Goal: Task Accomplishment & Management: Manage account settings

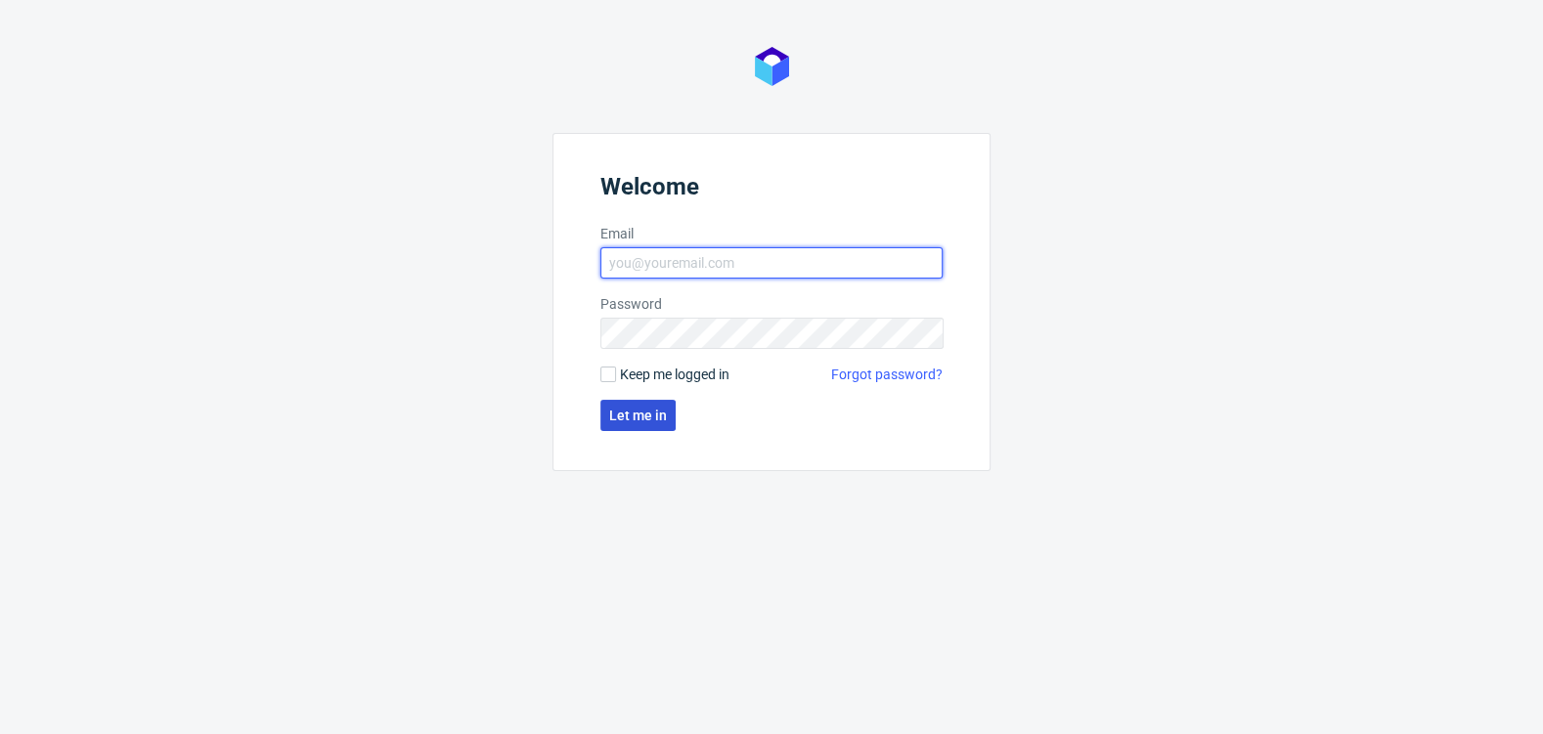
type input "[EMAIL_ADDRESS][DOMAIN_NAME]"
click at [641, 412] on span "Let me in" at bounding box center [638, 416] width 58 height 14
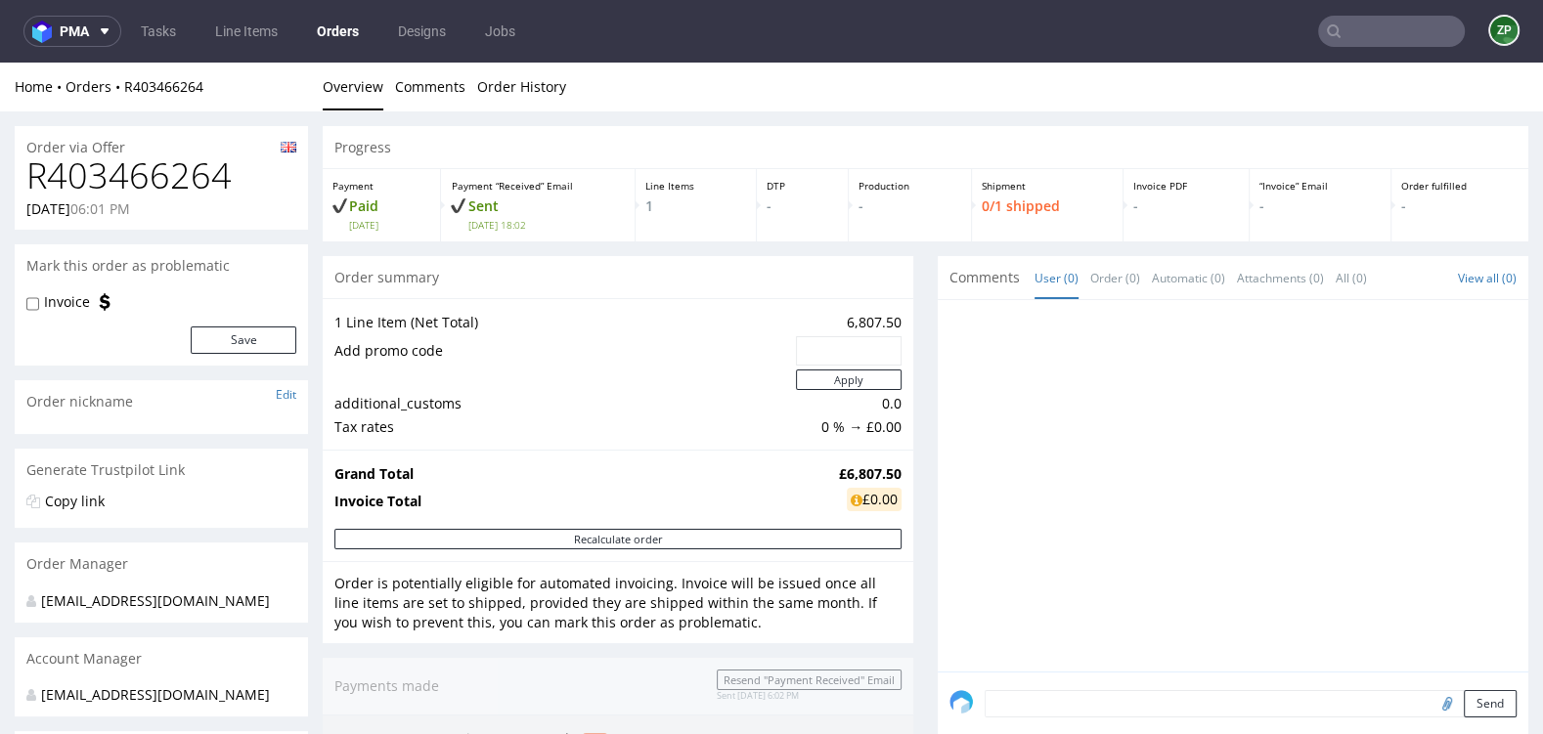
click at [348, 24] on link "Orders" at bounding box center [338, 31] width 66 height 31
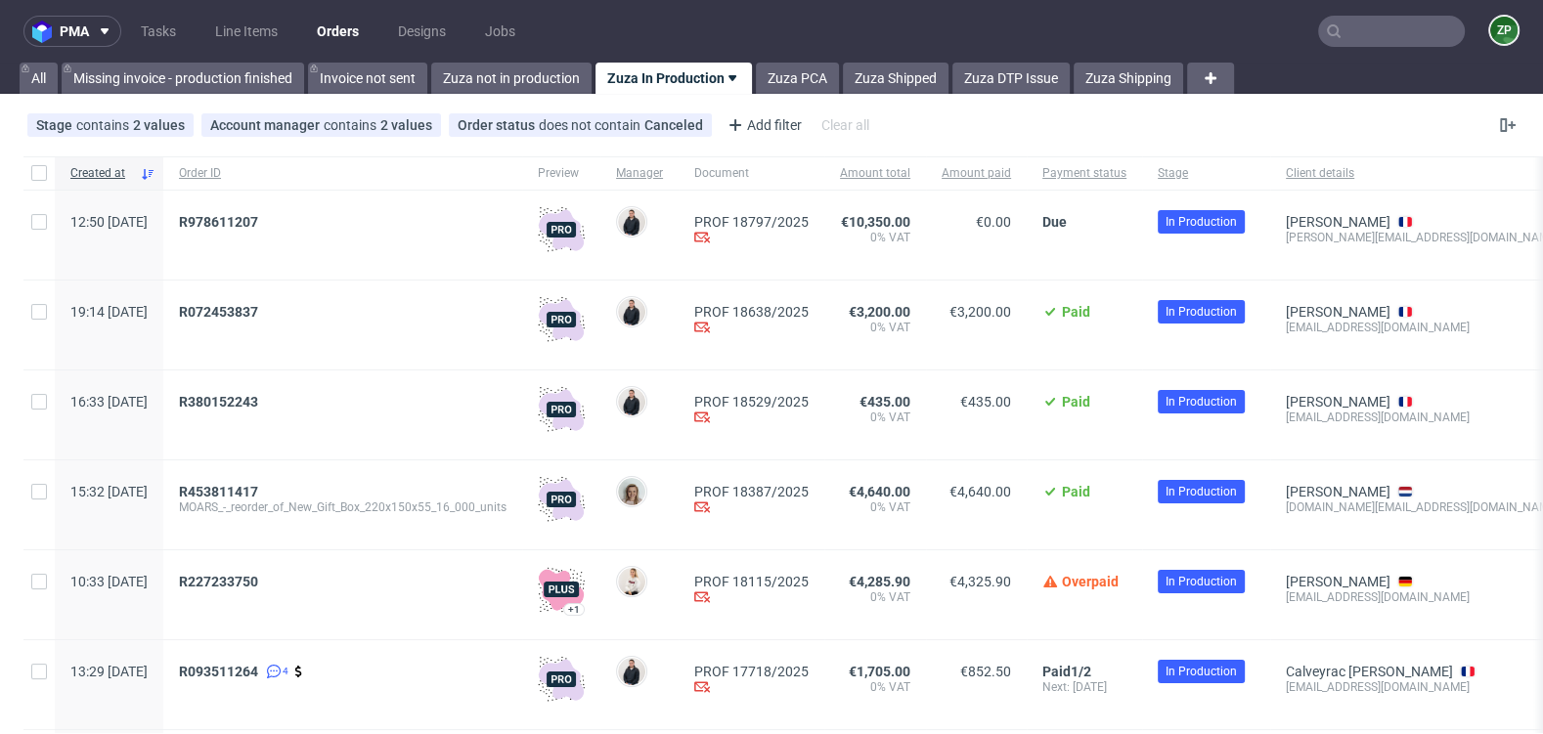
click at [339, 30] on link "Orders" at bounding box center [338, 31] width 66 height 31
click at [812, 64] on link "Zuza PCA" at bounding box center [797, 78] width 83 height 31
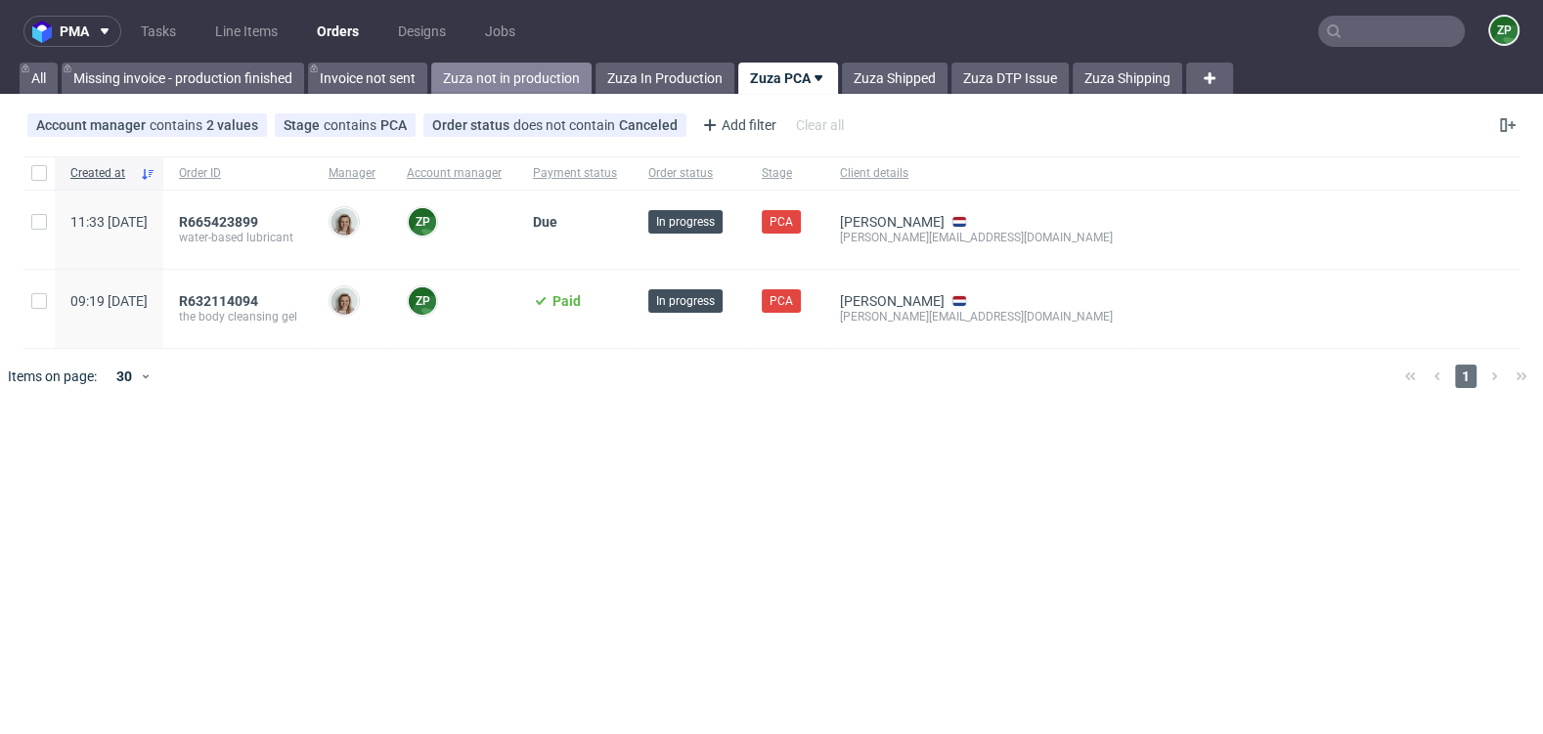
click at [543, 68] on link "Zuza not in production" at bounding box center [511, 78] width 160 height 31
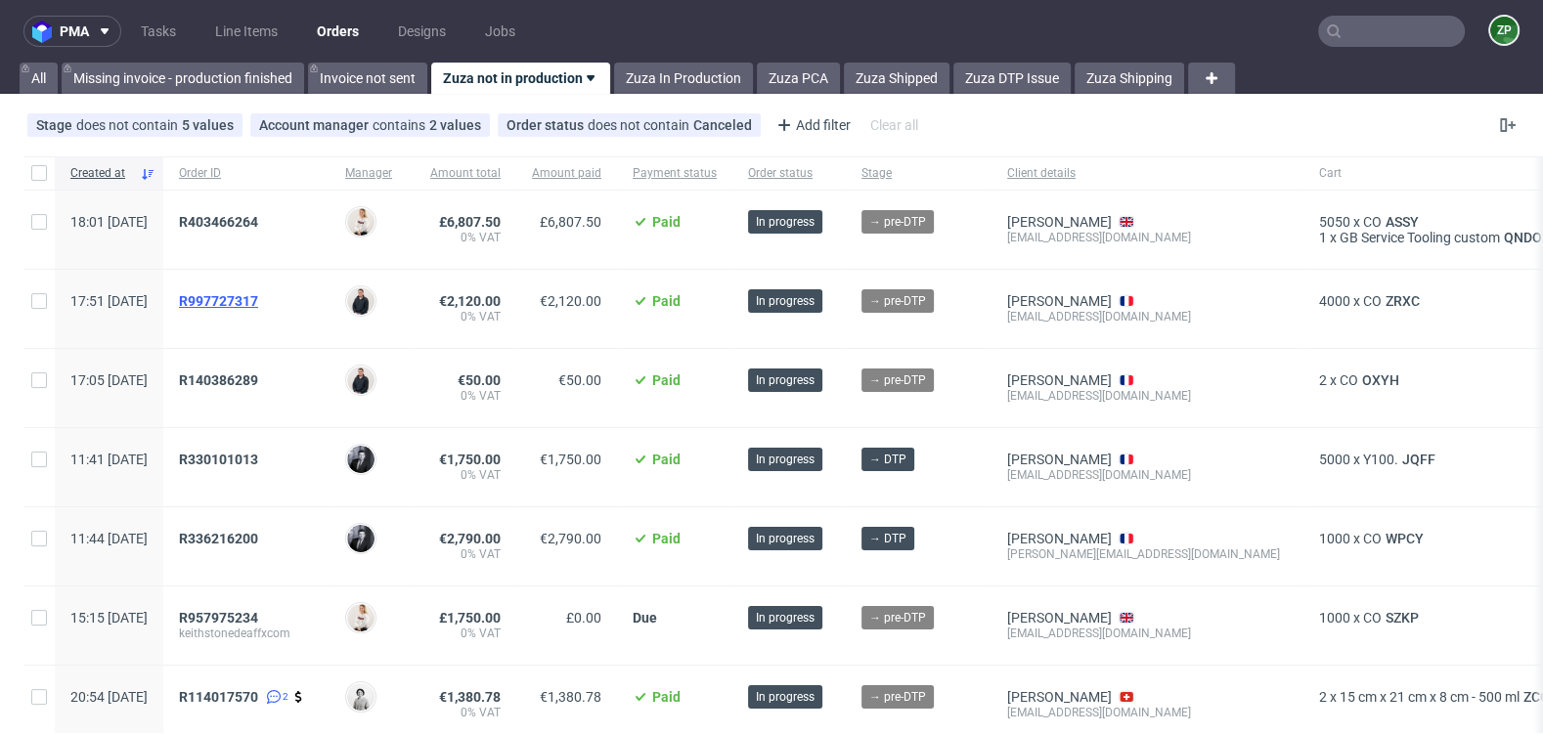
click at [258, 298] on span "R997727317" at bounding box center [218, 301] width 79 height 16
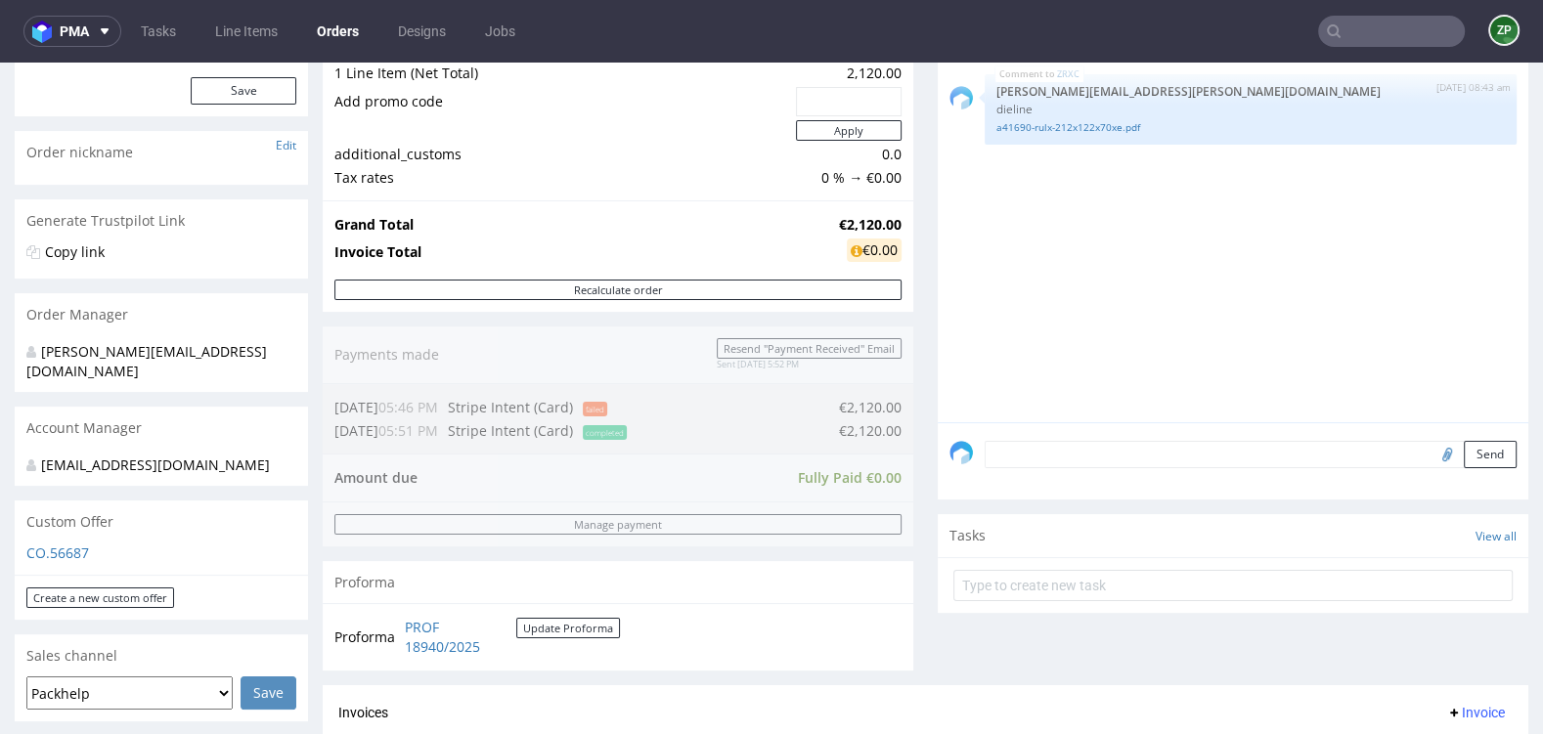
scroll to position [258, 0]
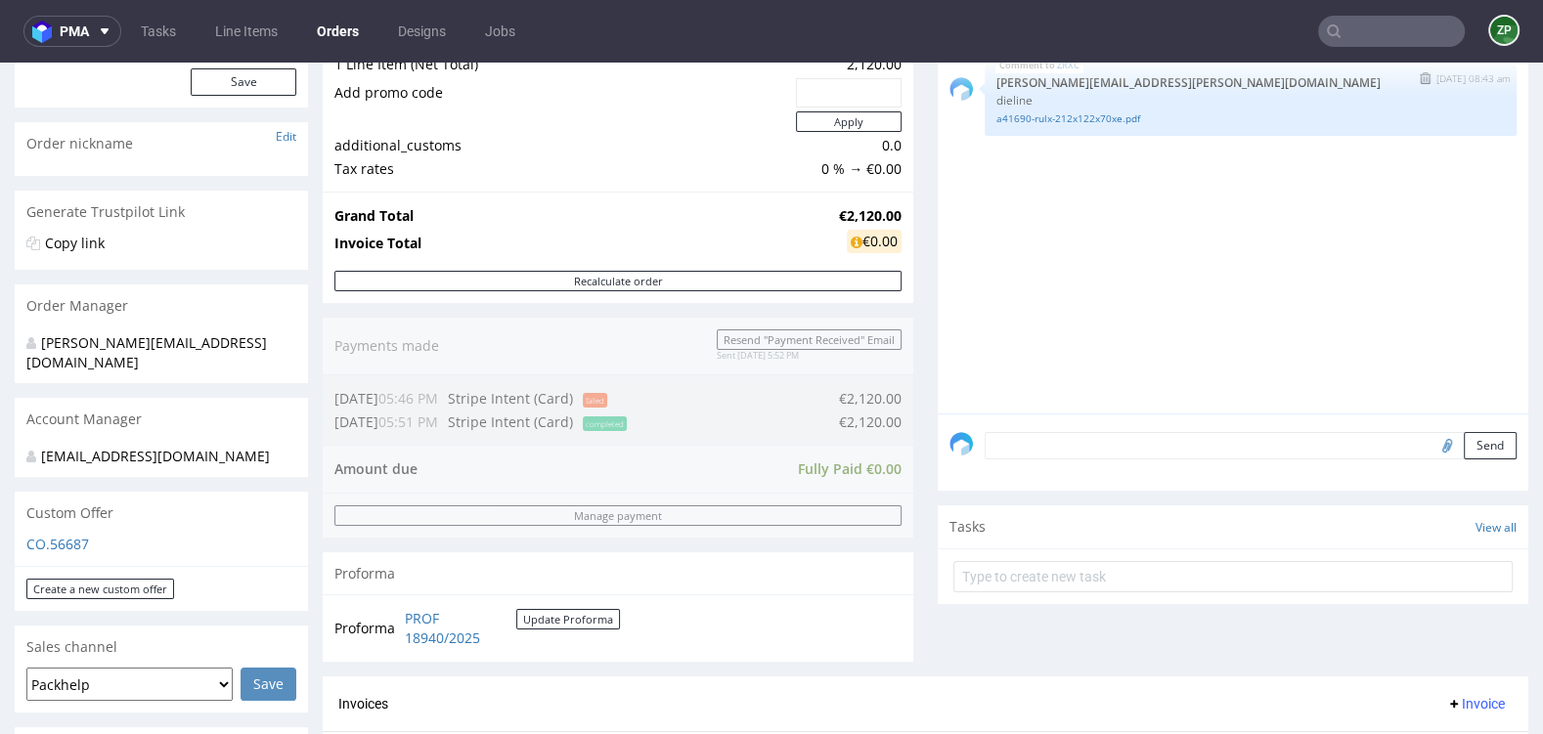
click at [1081, 124] on div "ZRXC 8th Sep 25 | 08:43 am maciej.sikora@packhelp.com dieline a41690-rulx-212x1…" at bounding box center [1251, 101] width 532 height 70
click at [1077, 116] on link "a41690-rulx-212x122x70xe.pdf" at bounding box center [1250, 118] width 508 height 15
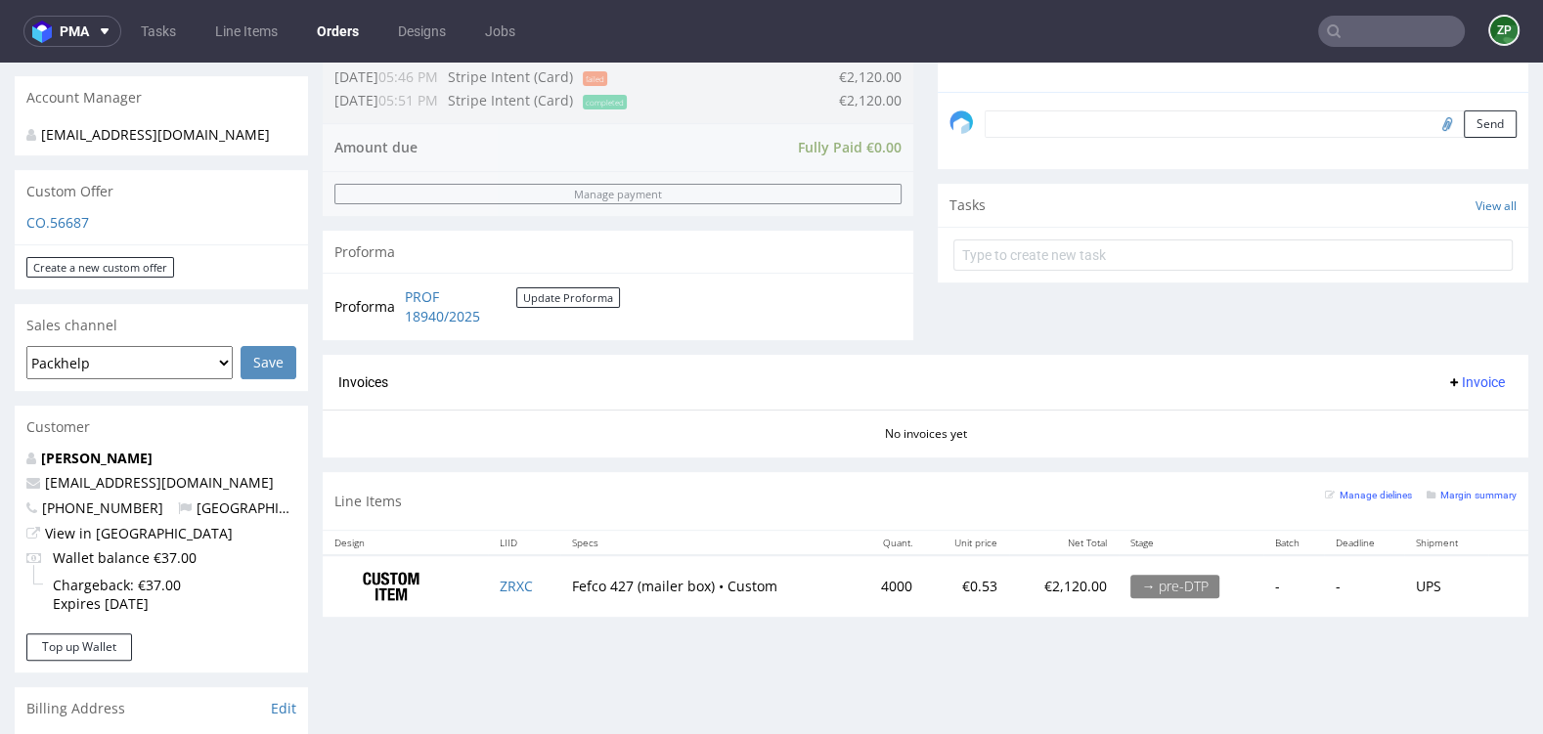
scroll to position [581, 0]
copy link "ZRXC"
click at [782, 643] on div "Progress Payment Paid Fri 05 Sep Payment “Received” Email Sent Fri 5 Sep 17:52 …" at bounding box center [926, 456] width 1206 height 1823
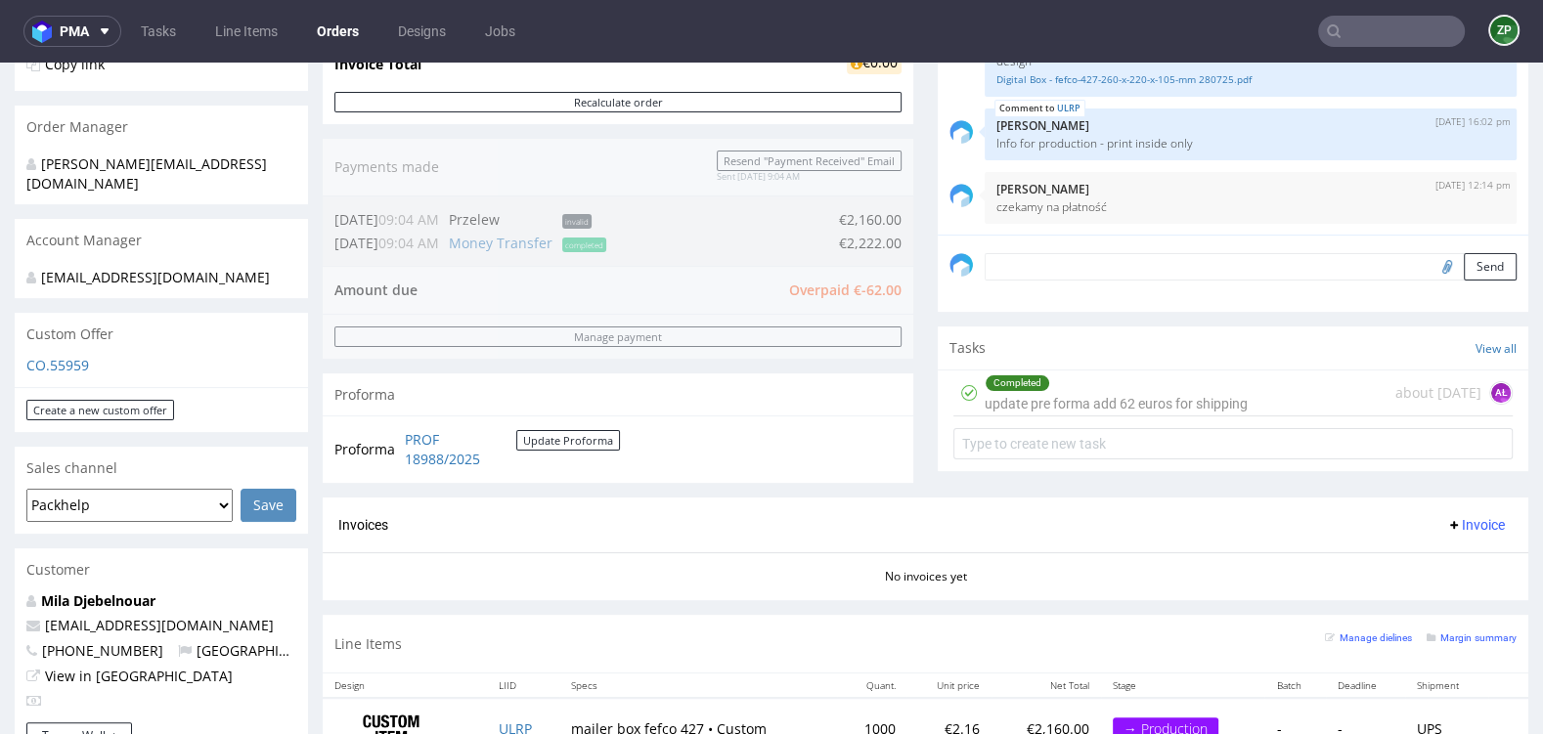
scroll to position [448, 0]
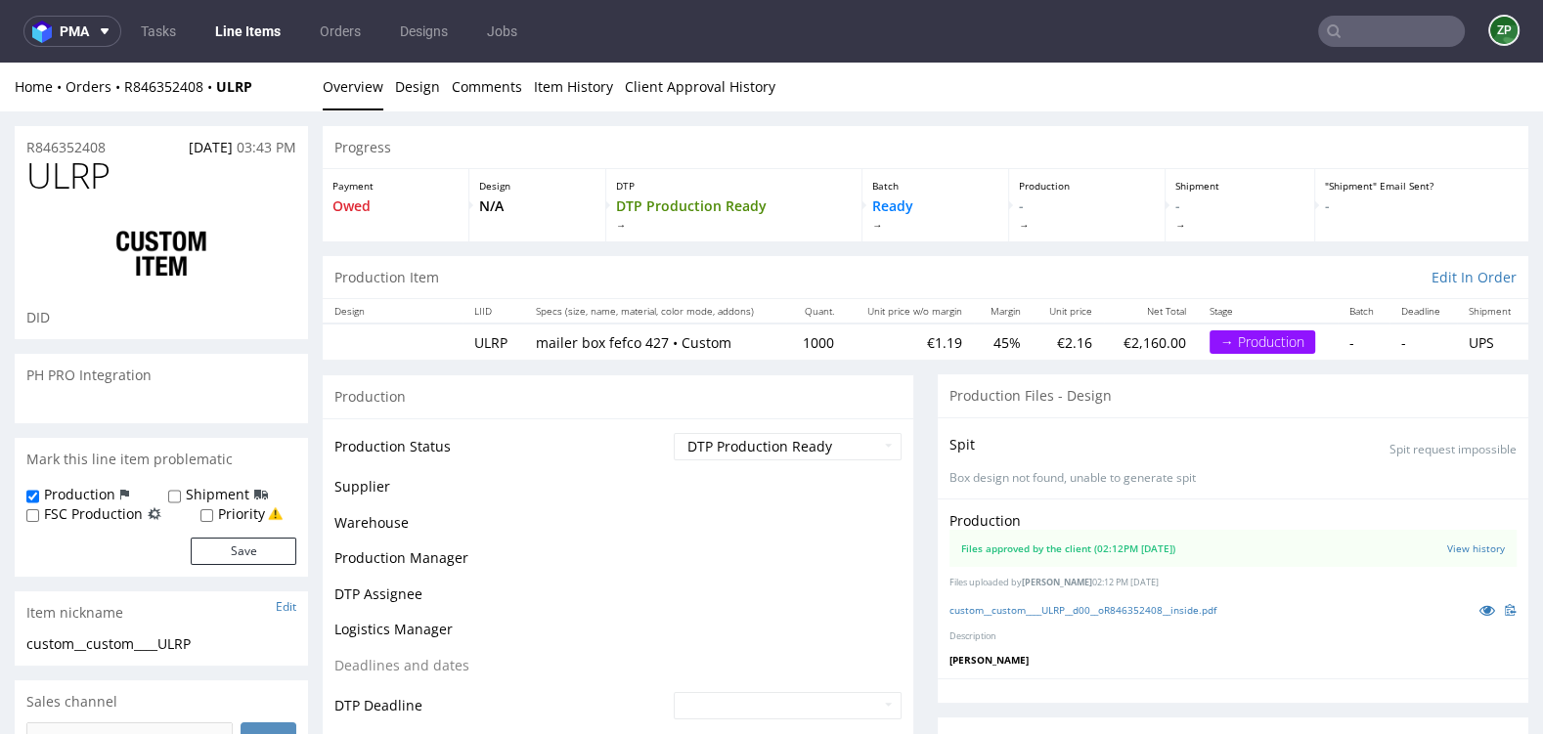
scroll to position [163, 0]
select select "in_progress"
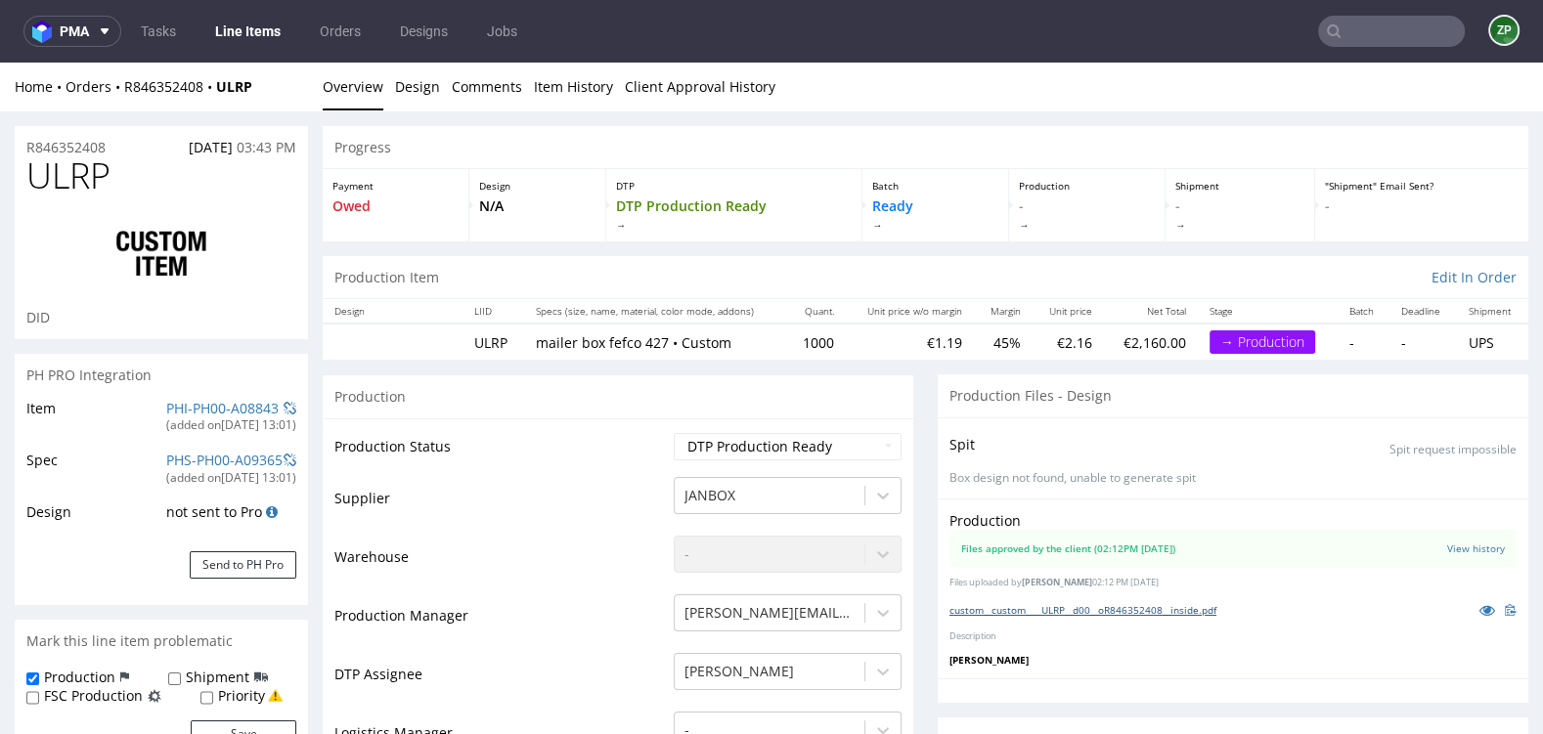
click at [1024, 610] on link "custom__custom____ULRP__d00__oR846352408__inside.pdf" at bounding box center [1082, 610] width 267 height 14
click at [1381, 31] on input "text" at bounding box center [1391, 31] width 147 height 31
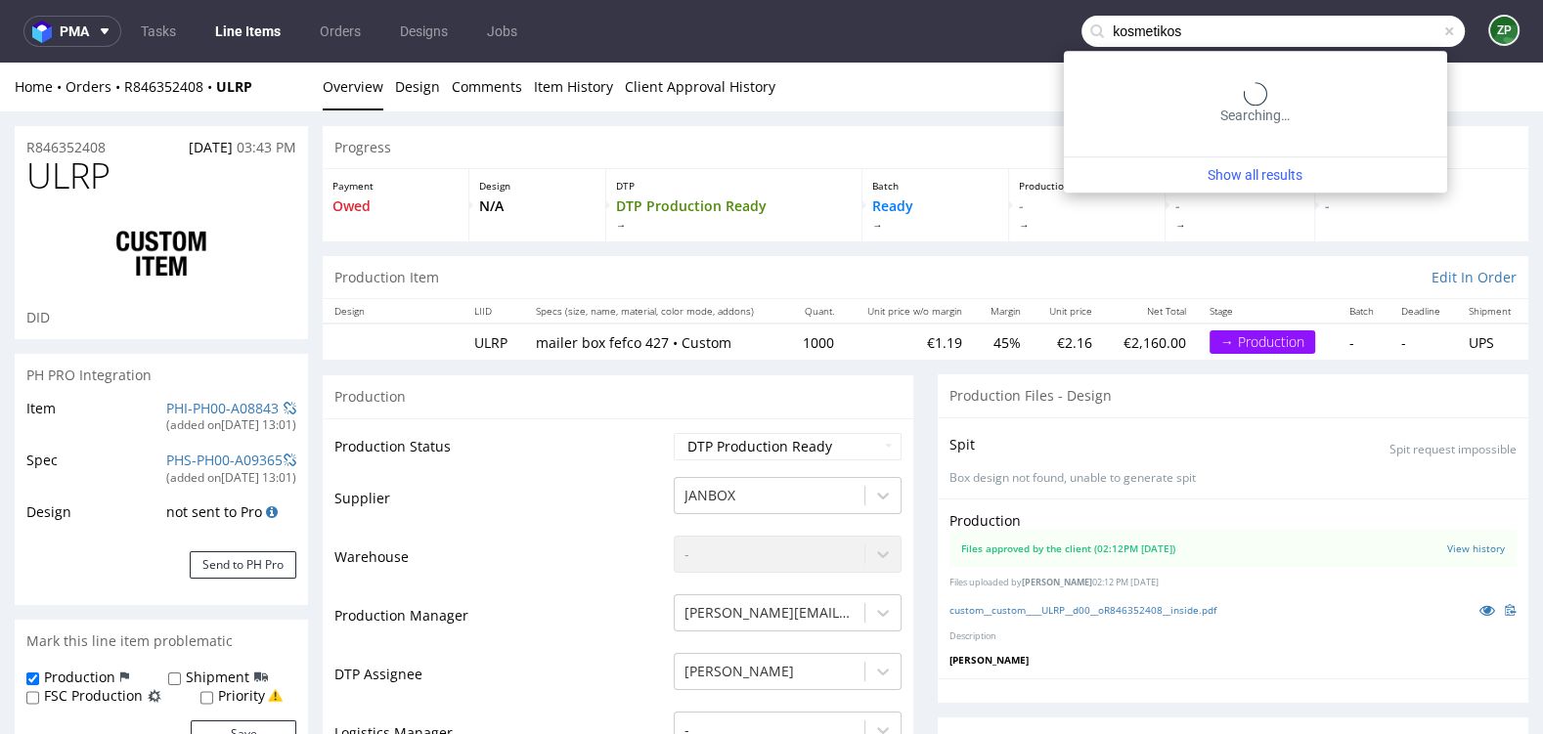
type input "kosmetikos"
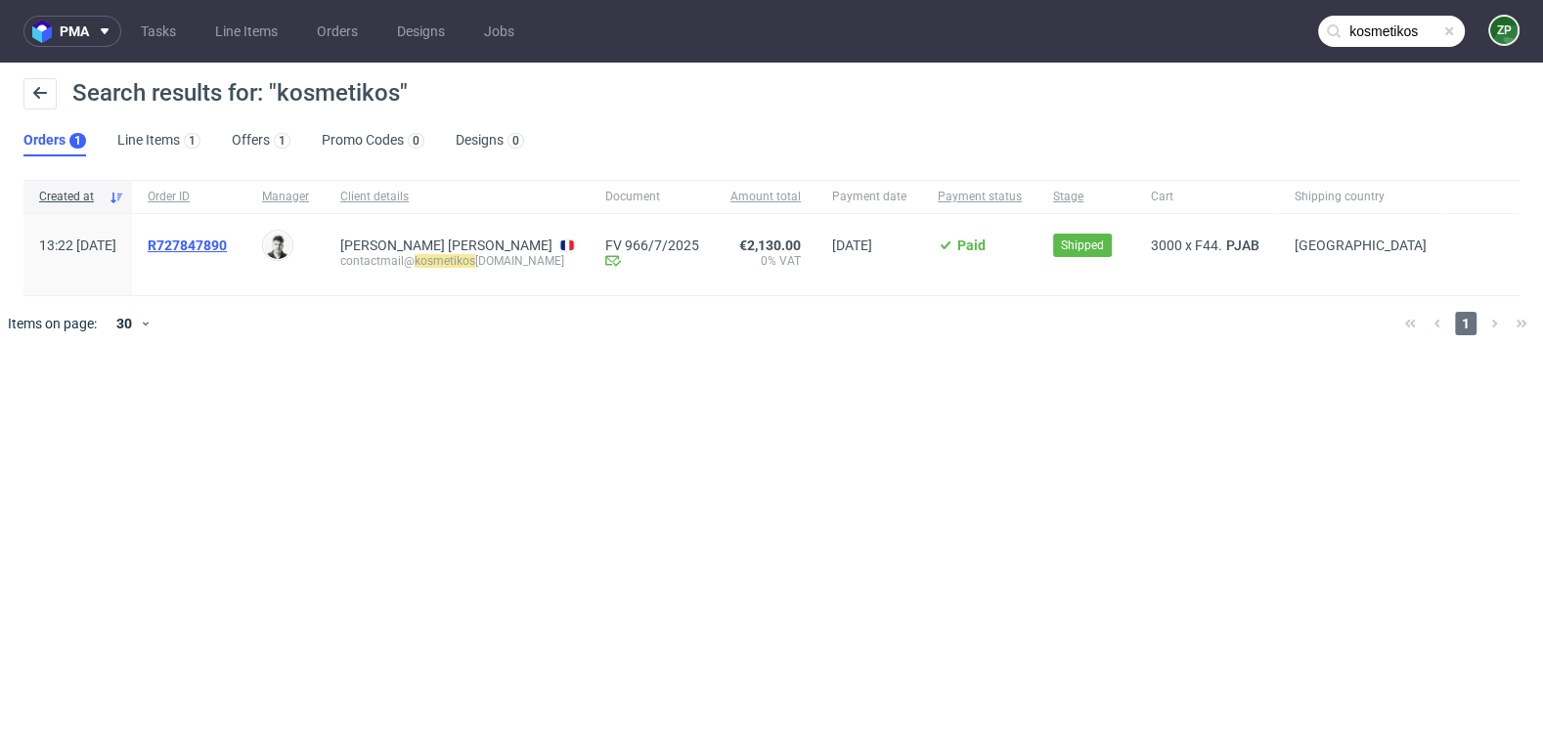
click at [227, 241] on span "R727847890" at bounding box center [187, 246] width 79 height 16
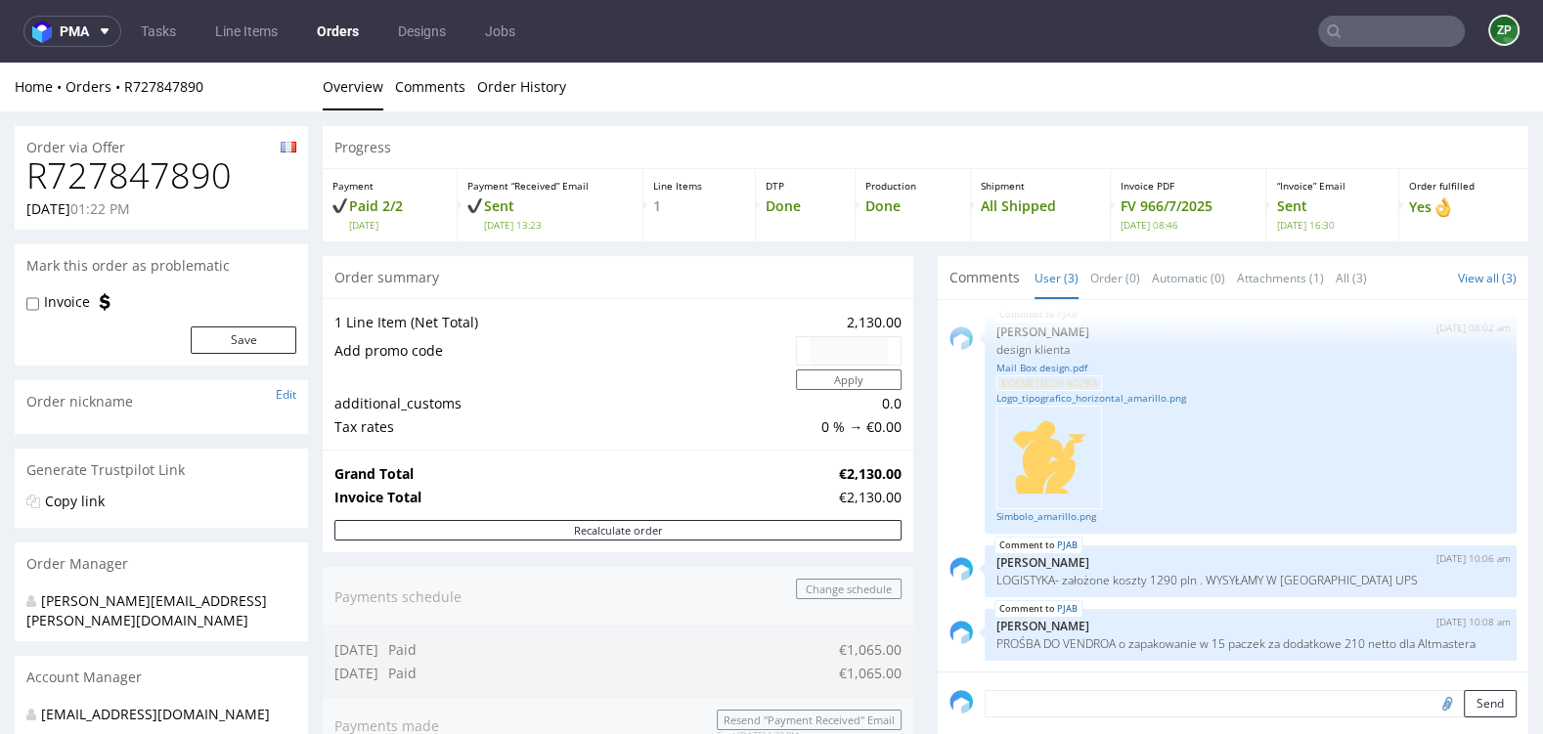
click at [141, 169] on h1 "R727847890" at bounding box center [161, 175] width 270 height 39
copy h1 "R727847890"
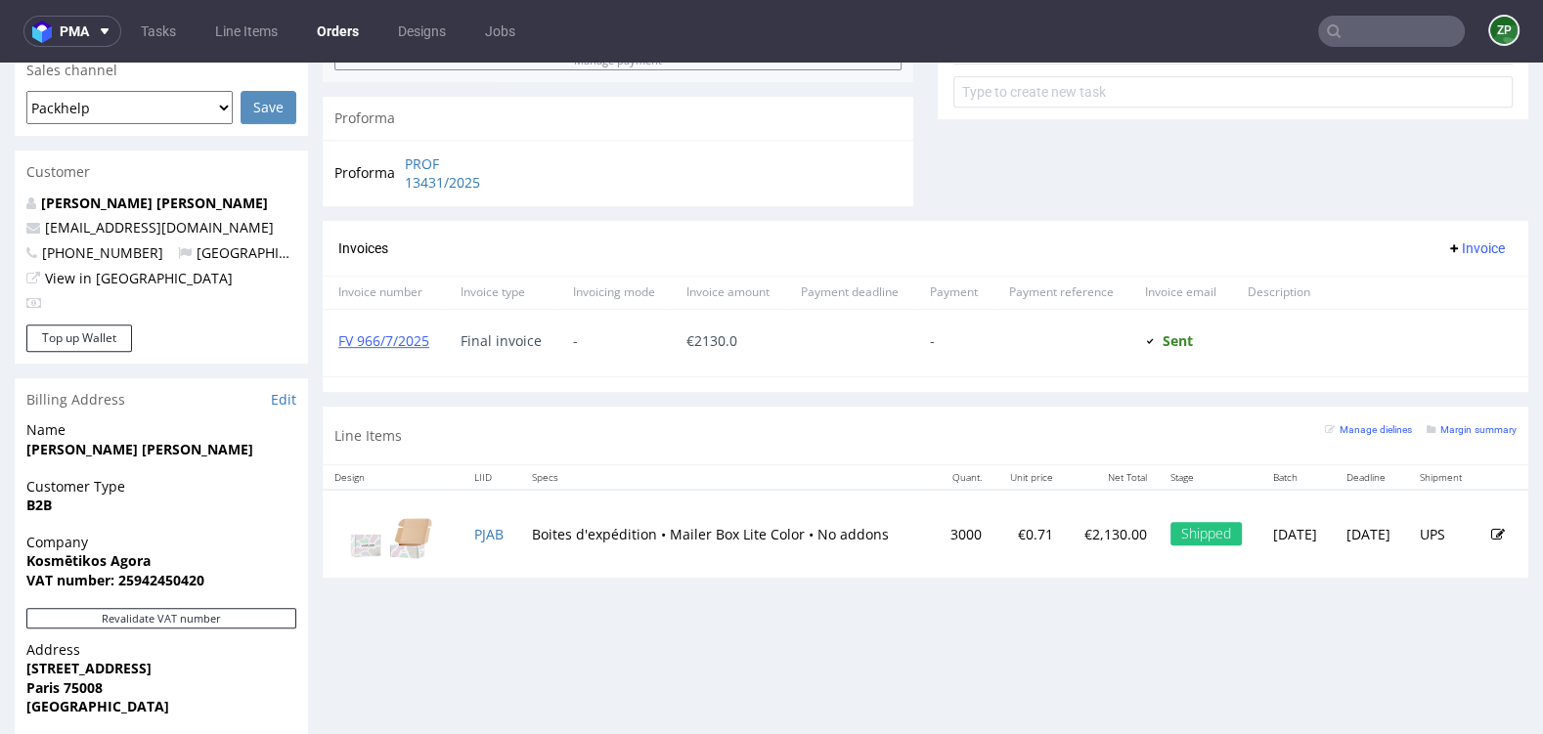
scroll to position [836, 0]
copy link "PJAB"
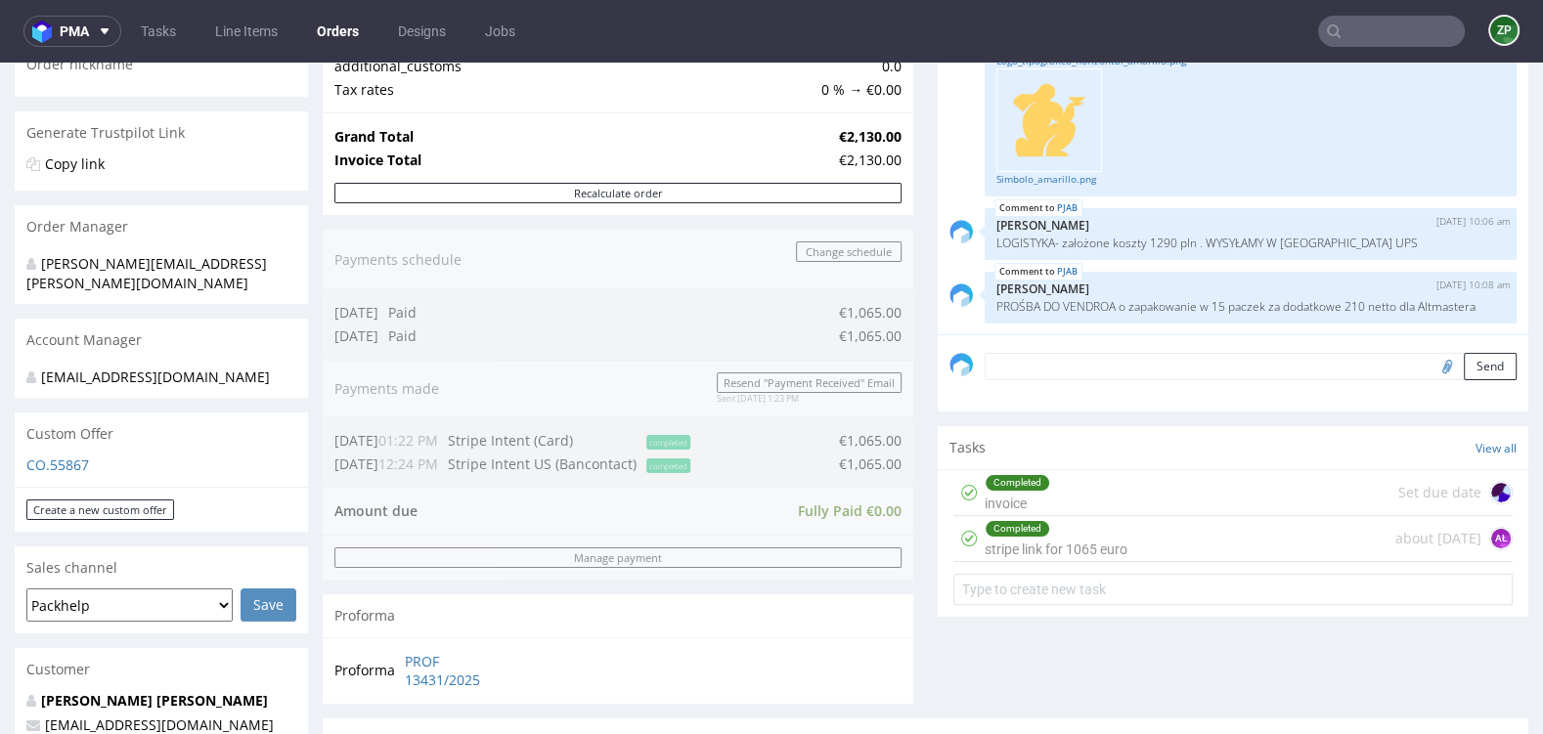
scroll to position [324, 0]
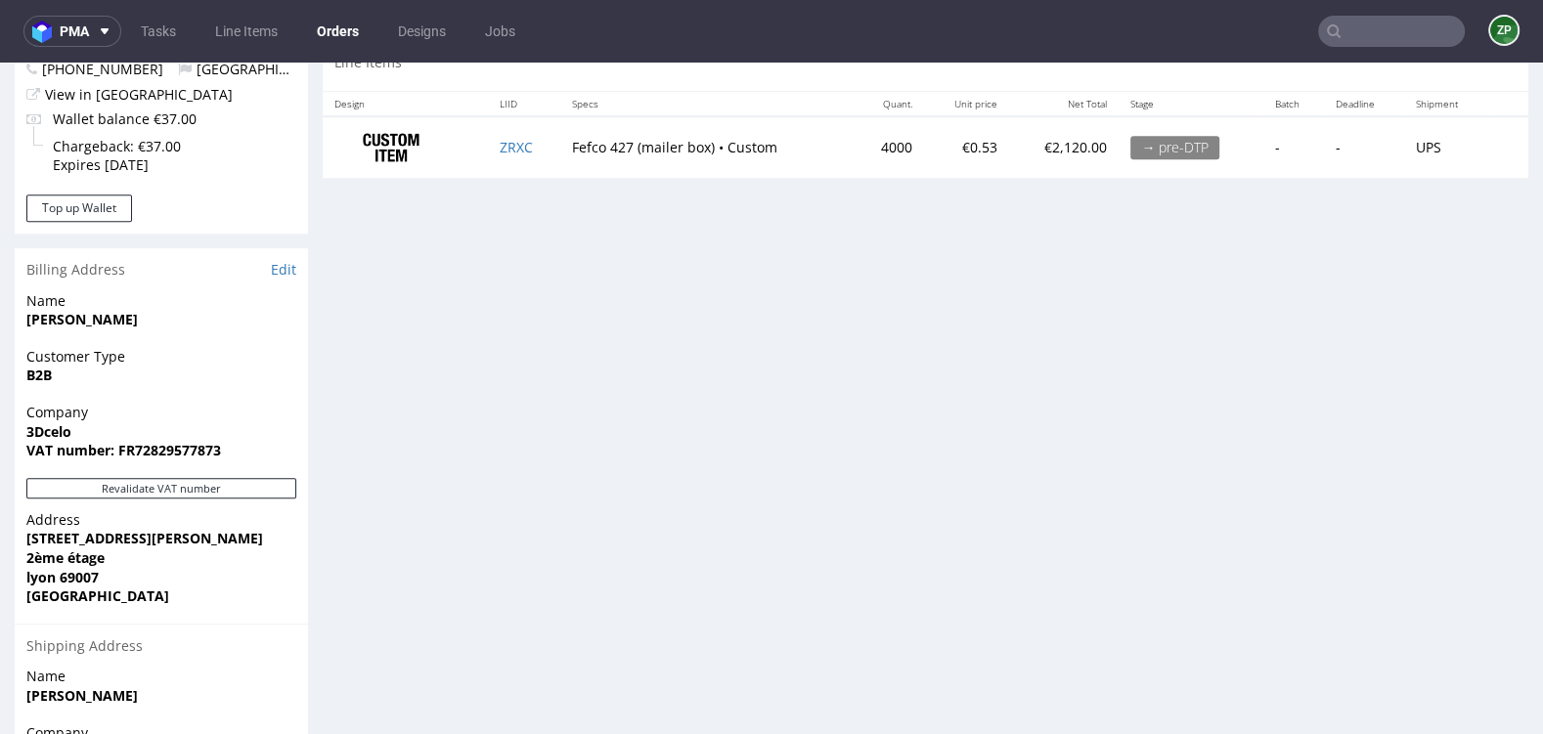
scroll to position [1237, 0]
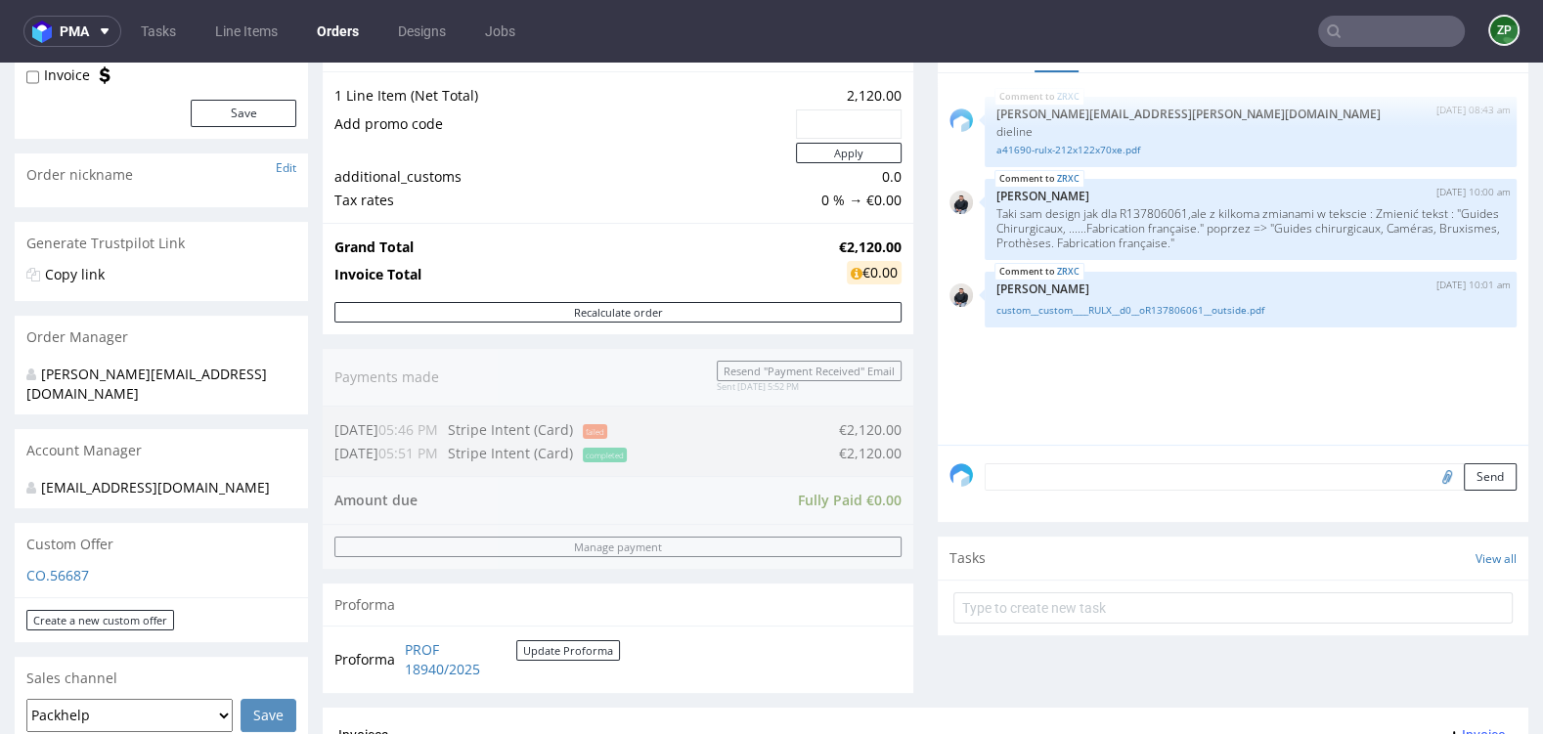
scroll to position [684, 0]
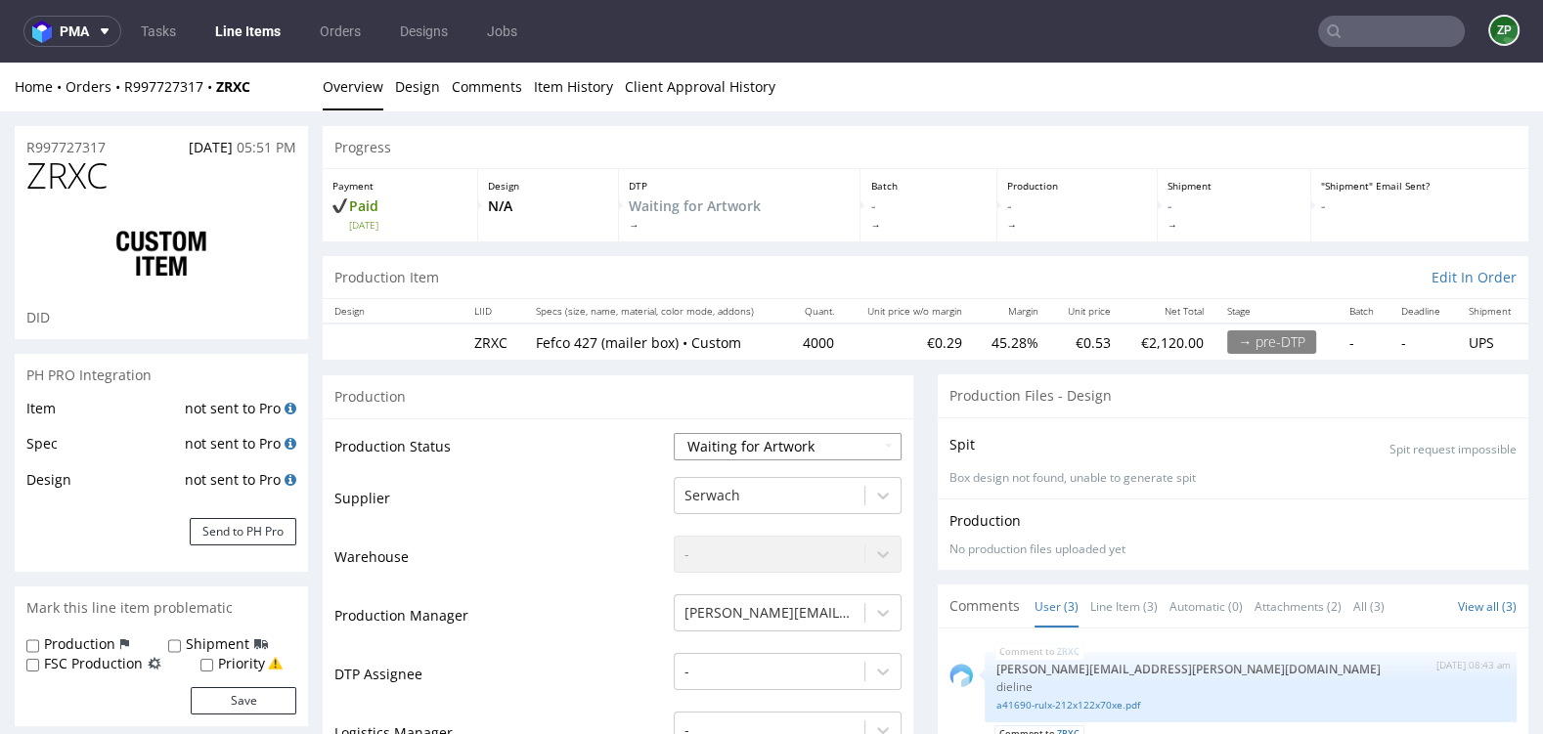
click at [766, 445] on select "Waiting for Artwork Waiting for Diecut Waiting for Mockup Waiting for DTP Waiti…" at bounding box center [788, 446] width 228 height 27
select select "dtp_waiting_for_check"
click at [674, 433] on select "Waiting for Artwork Waiting for Diecut Waiting for Mockup Waiting for DTP Waiti…" at bounding box center [788, 446] width 228 height 27
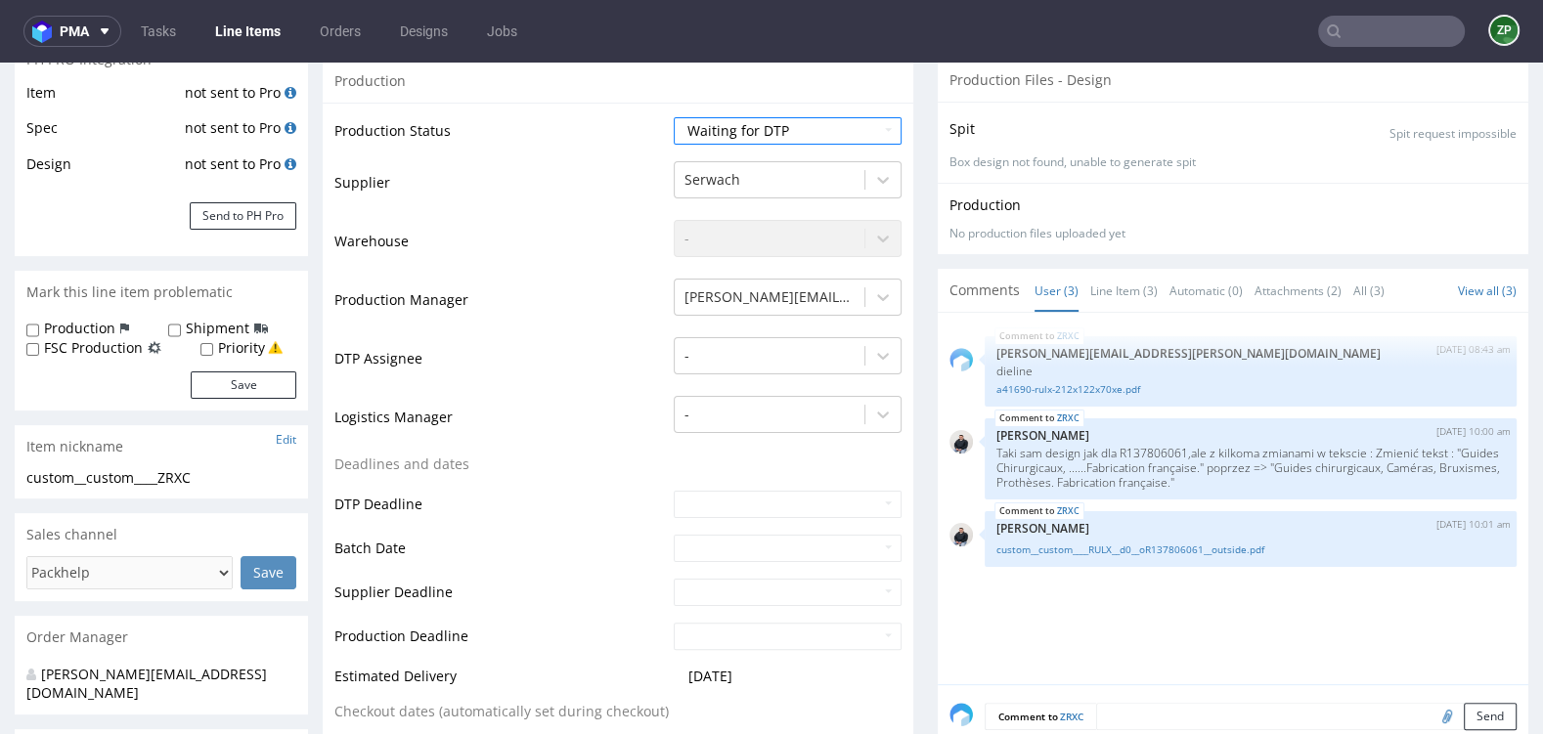
scroll to position [687, 0]
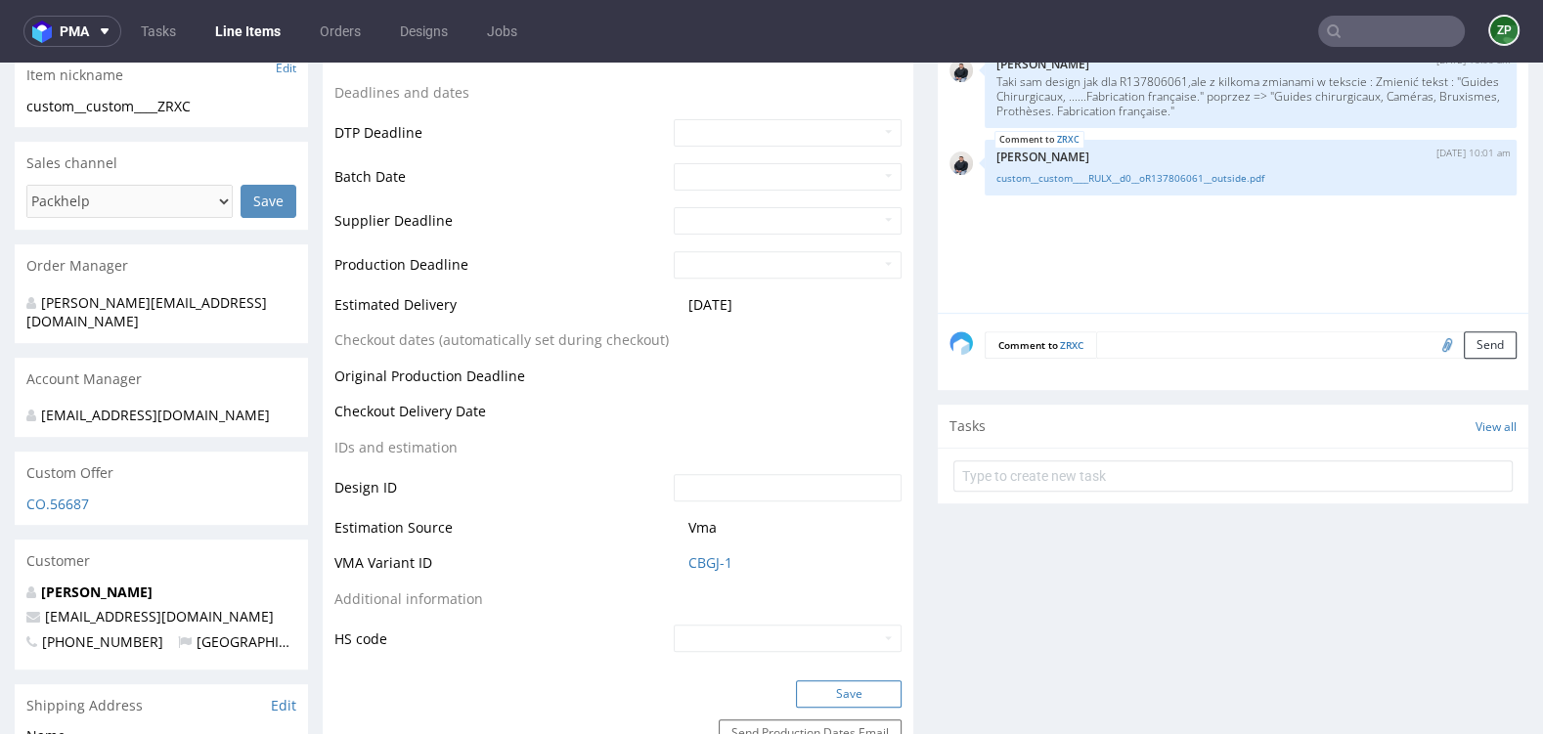
click at [829, 695] on button "Save" at bounding box center [849, 694] width 106 height 27
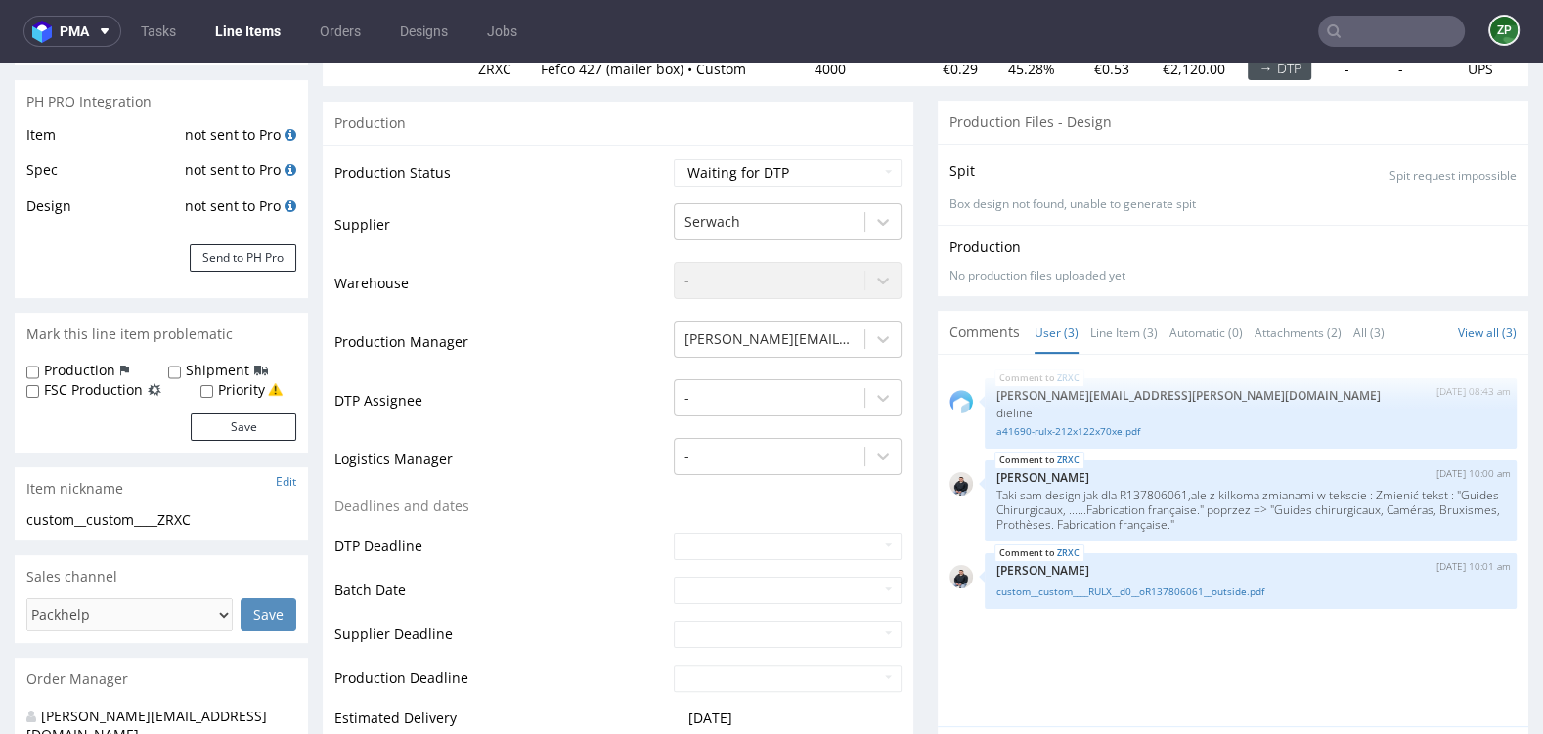
scroll to position [276, 0]
click at [1192, 583] on link "custom__custom____RULX__d0__oR137806061__outside.pdf" at bounding box center [1250, 590] width 508 height 15
click at [418, 28] on link "Designs" at bounding box center [423, 31] width 71 height 31
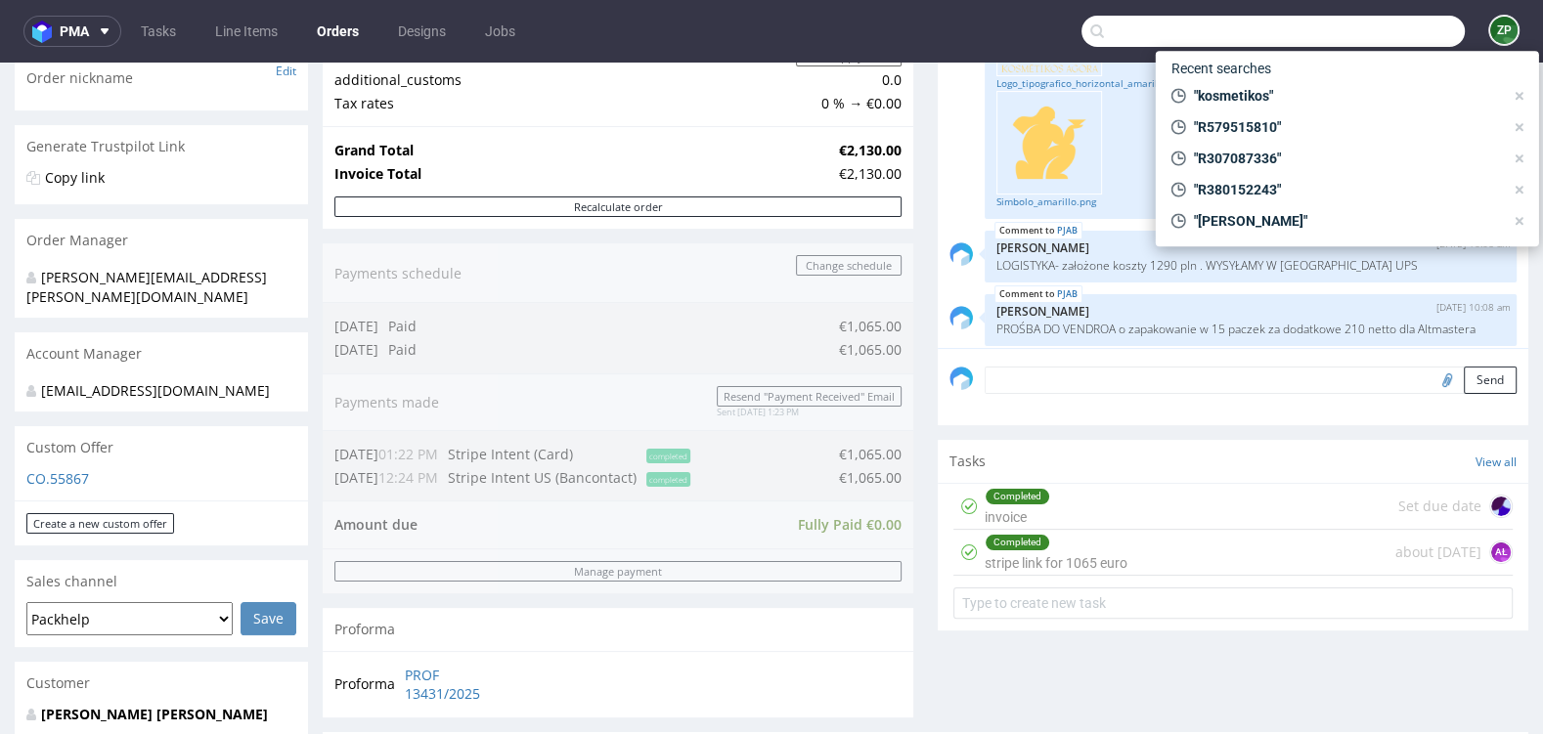
scroll to position [9, 0]
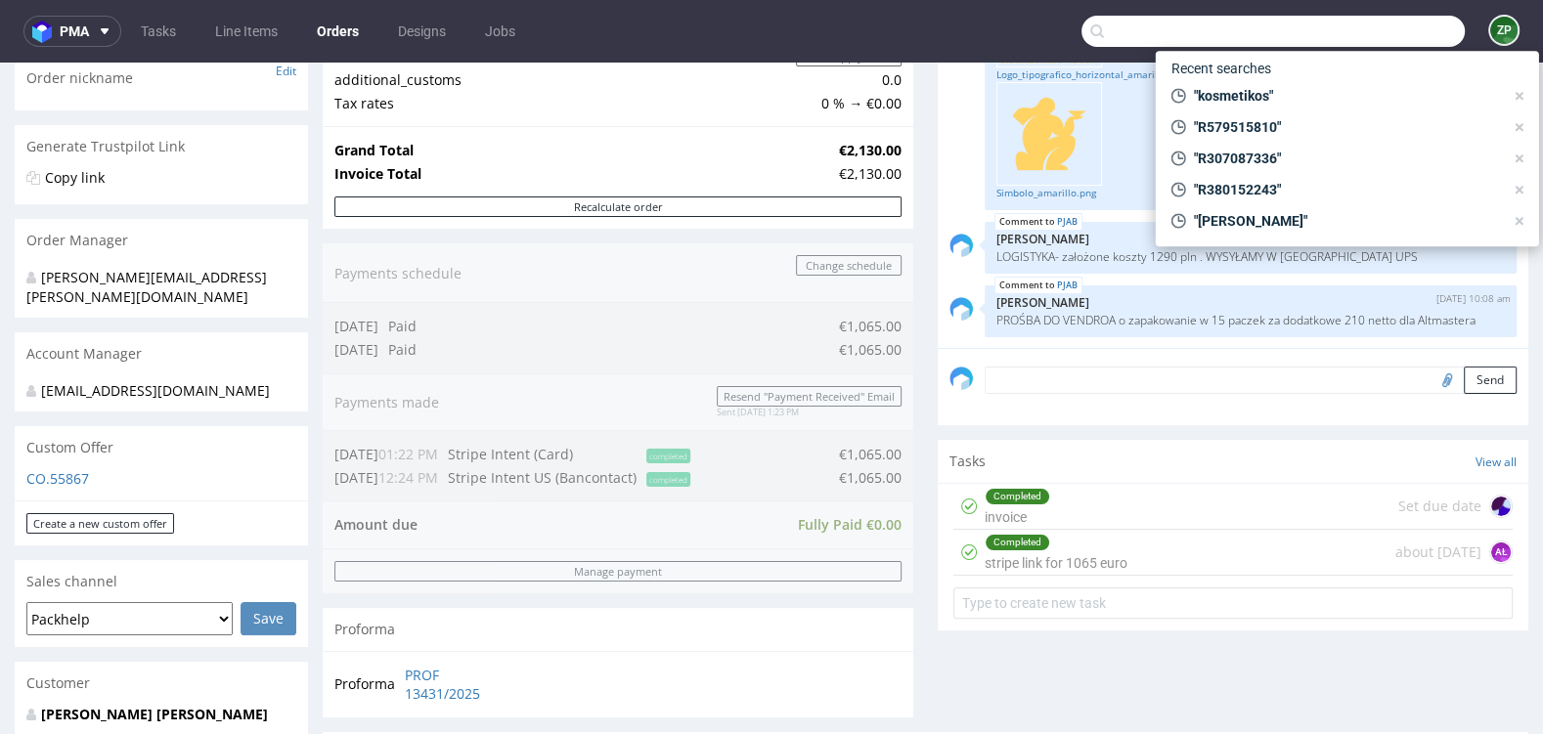
click at [1348, 36] on input "text" at bounding box center [1272, 31] width 383 height 31
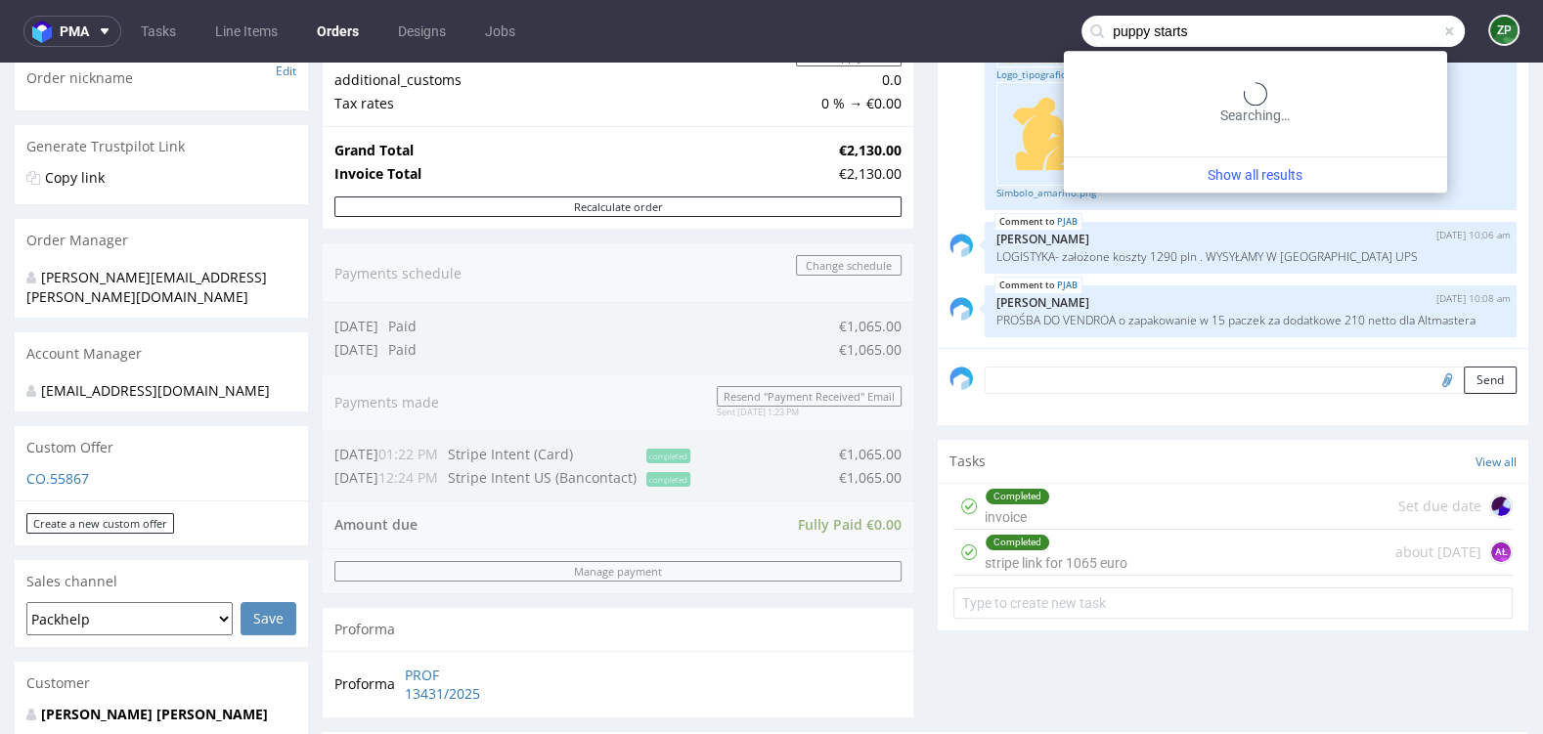
type input "puppy starts"
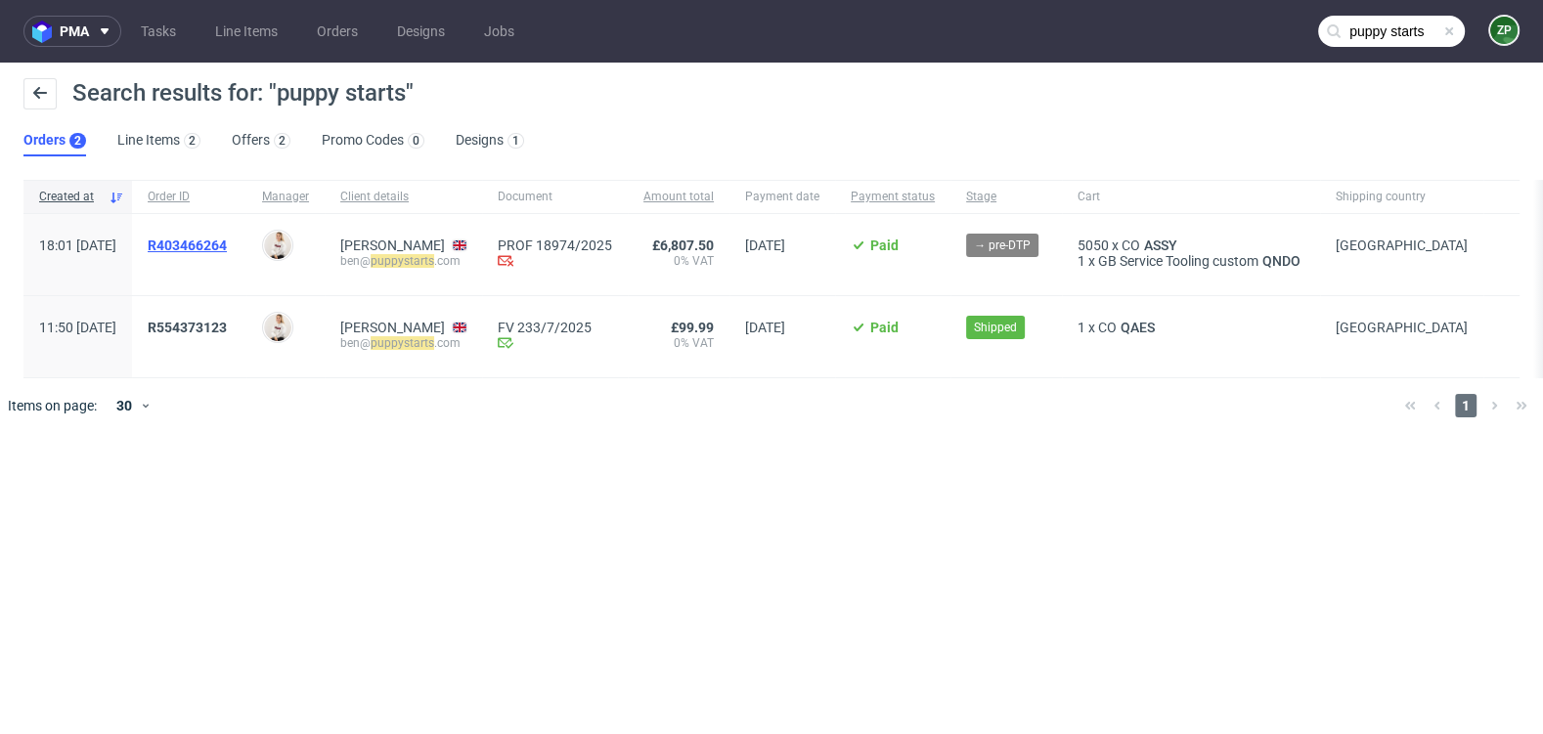
click at [227, 243] on span "R403466264" at bounding box center [187, 246] width 79 height 16
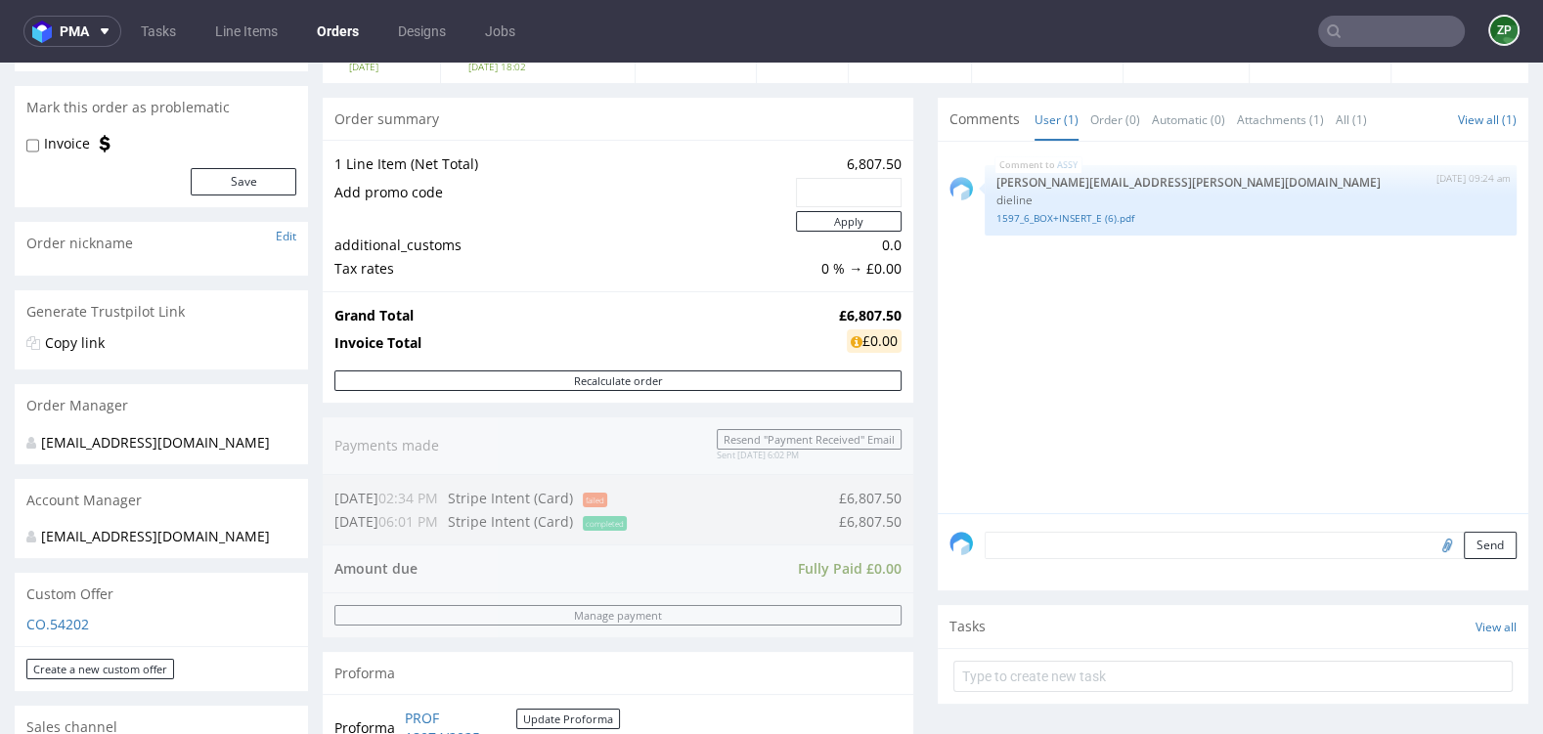
scroll to position [152, 0]
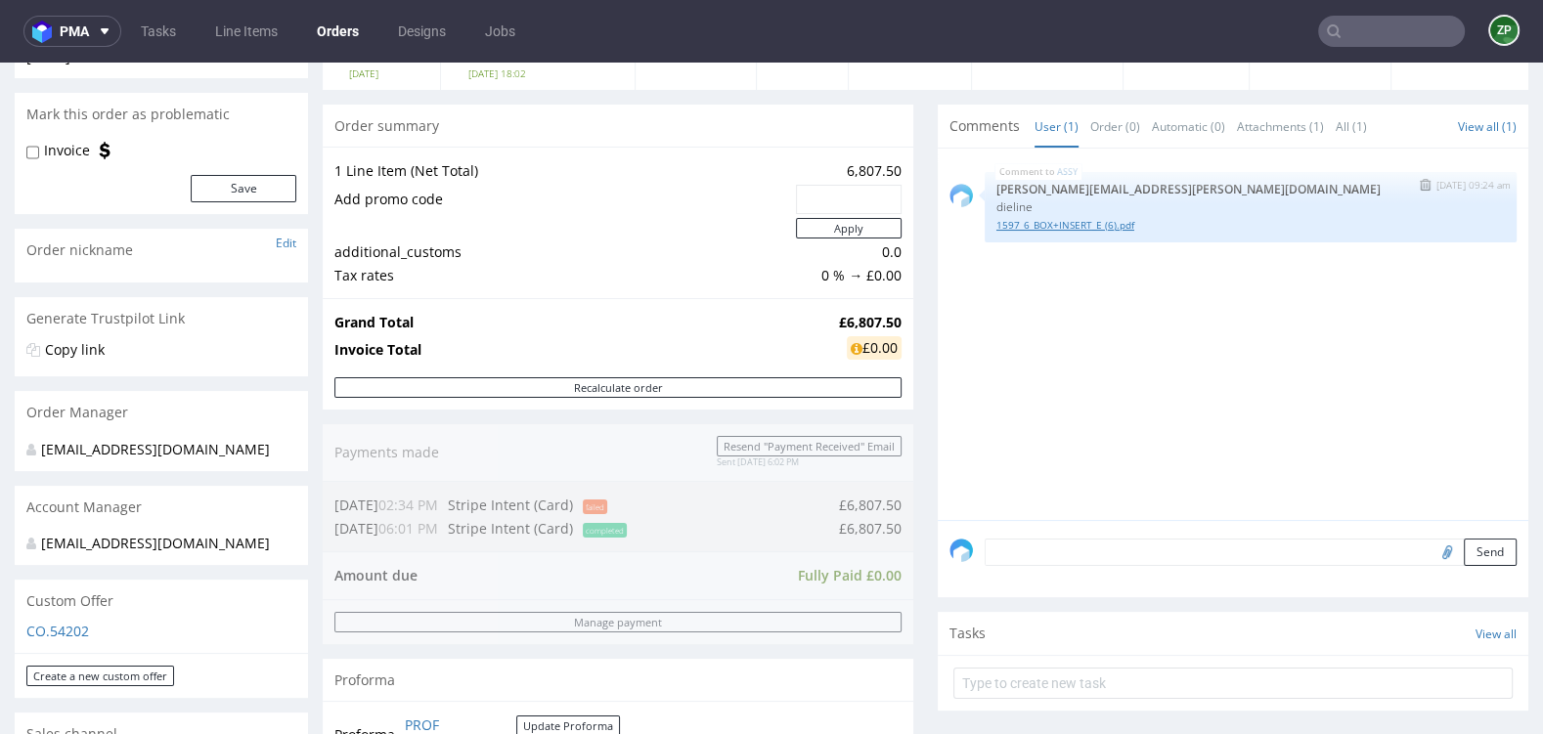
click at [1096, 222] on link "1597_6_BOX+INSERT_E (6).pdf" at bounding box center [1250, 225] width 508 height 15
click at [339, 20] on link "Orders" at bounding box center [338, 31] width 66 height 31
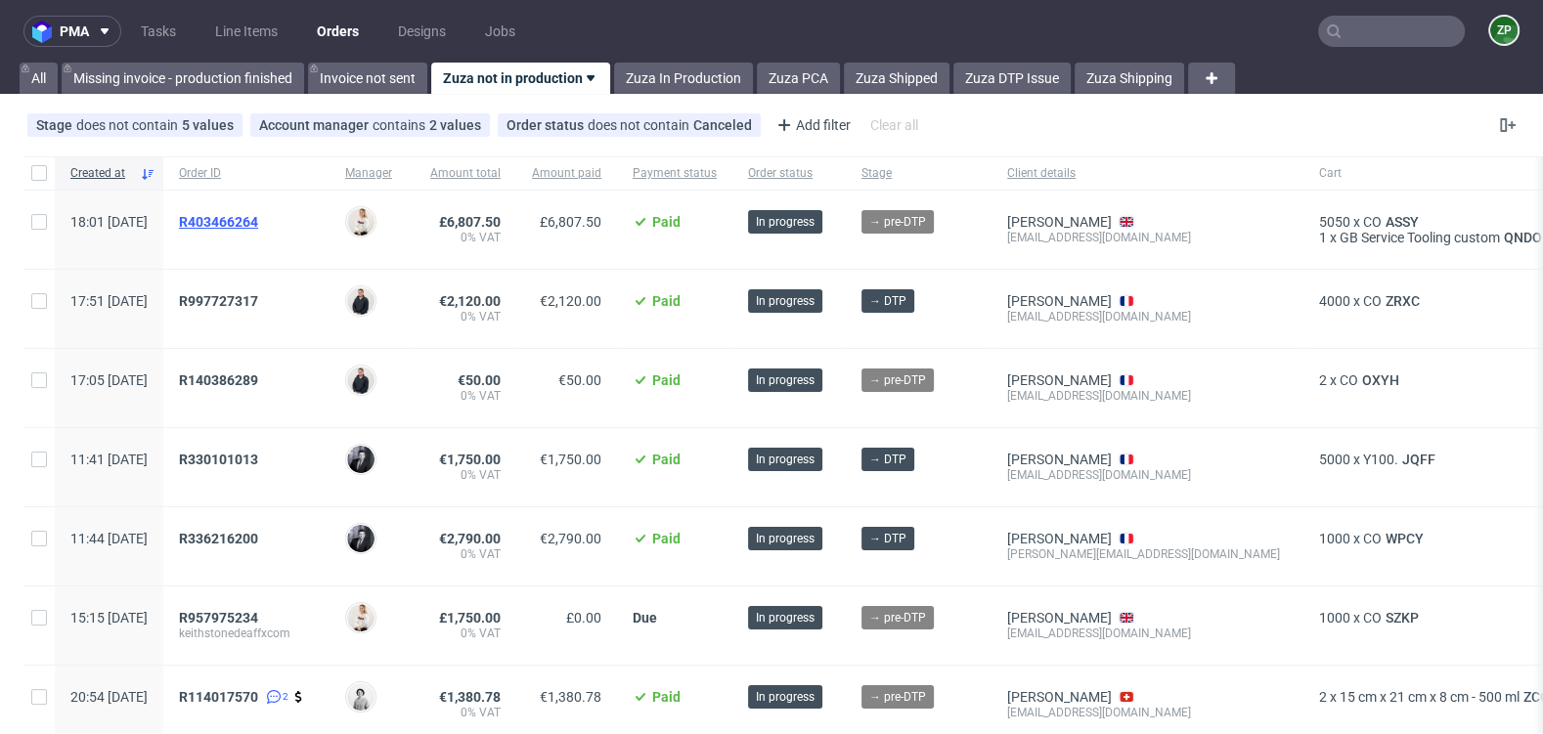
click at [258, 223] on span "R403466264" at bounding box center [218, 222] width 79 height 16
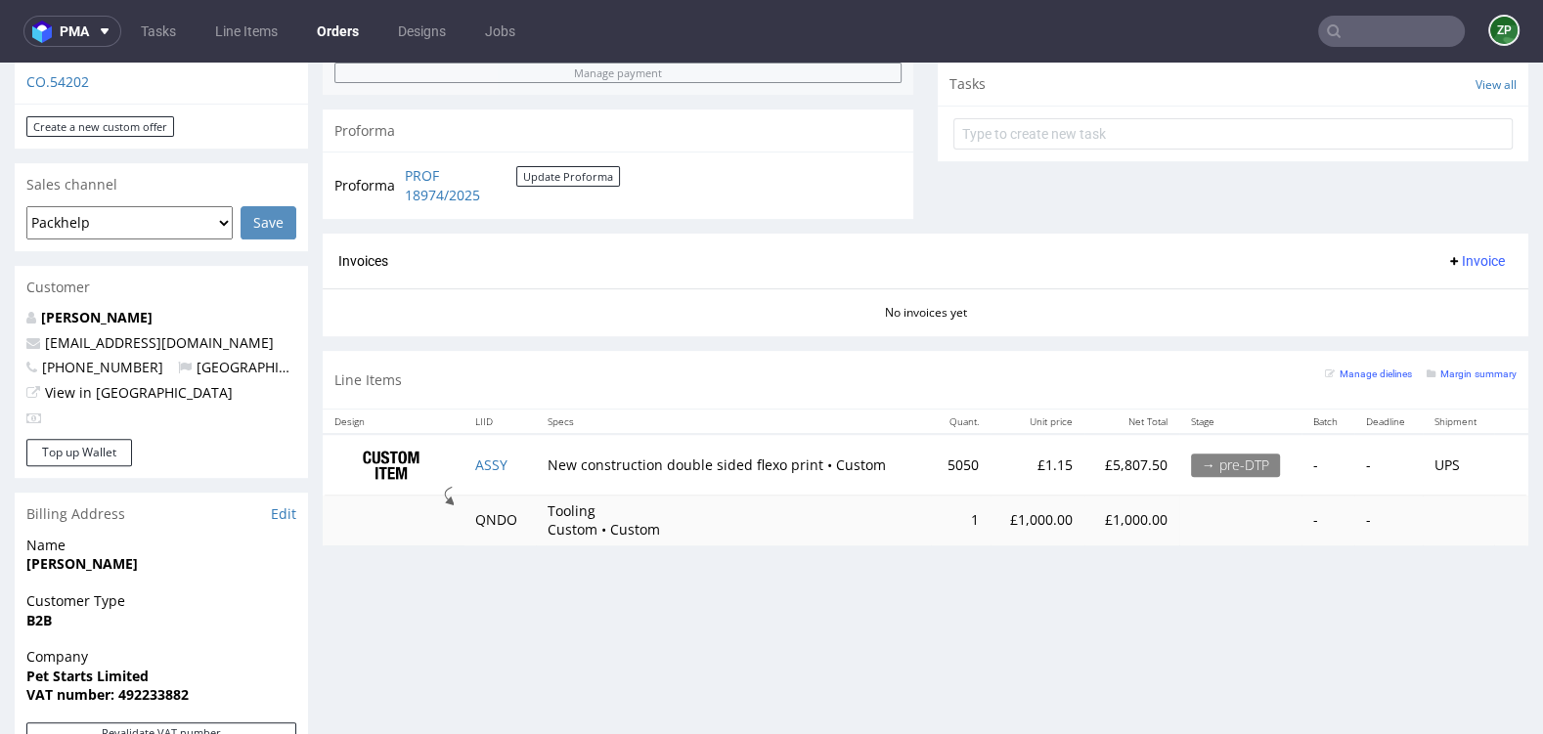
scroll to position [764, 0]
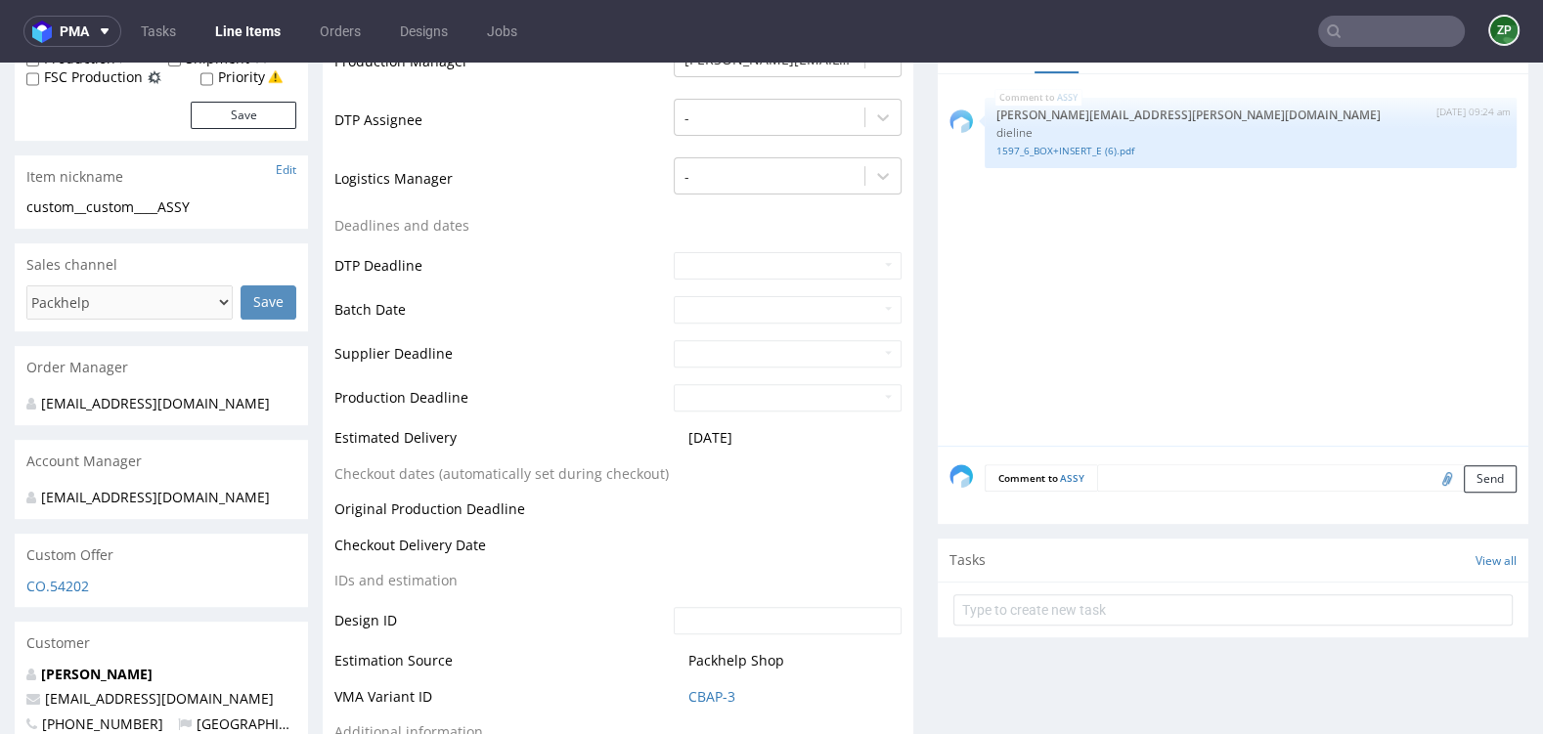
scroll to position [639, 0]
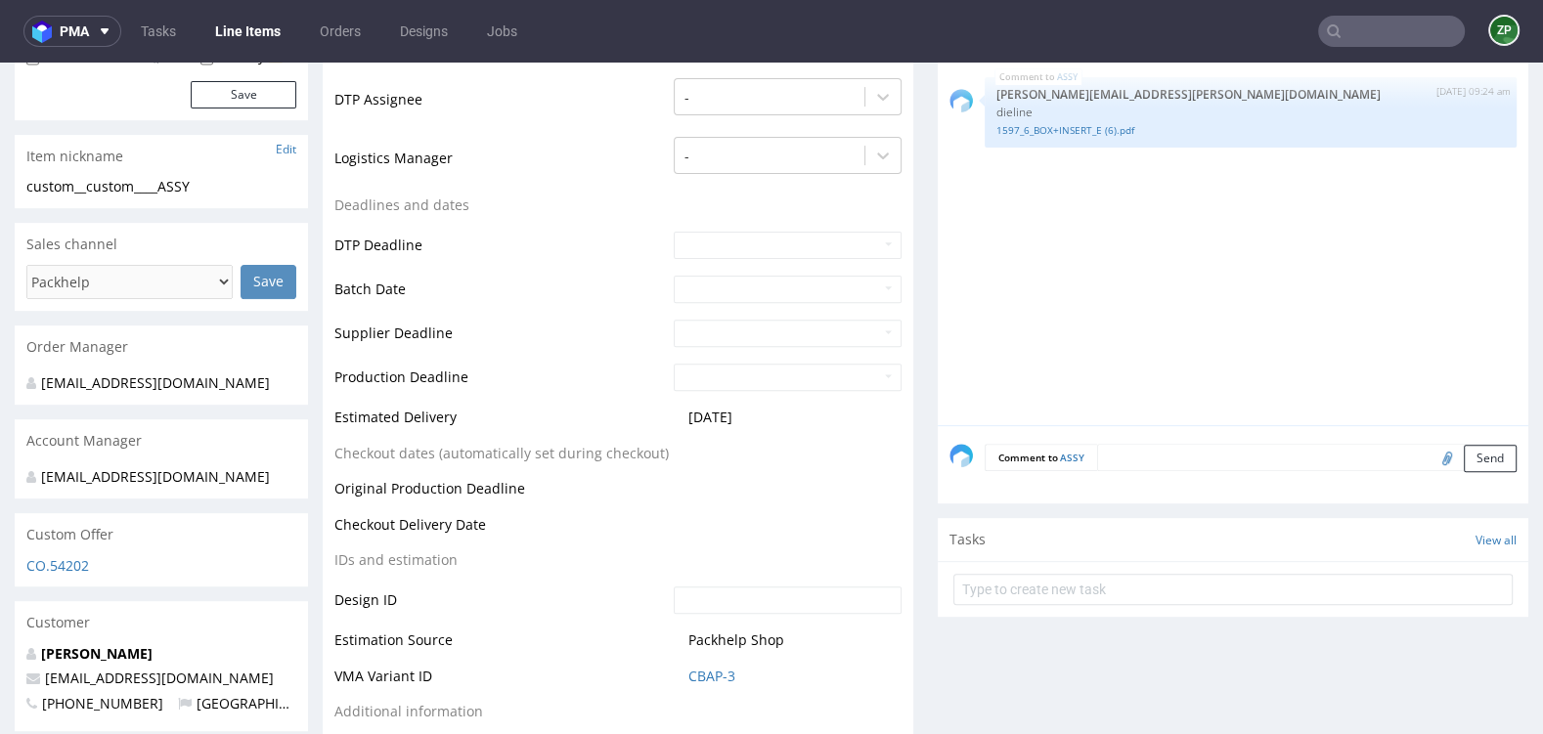
click at [1131, 450] on textarea at bounding box center [1306, 457] width 419 height 27
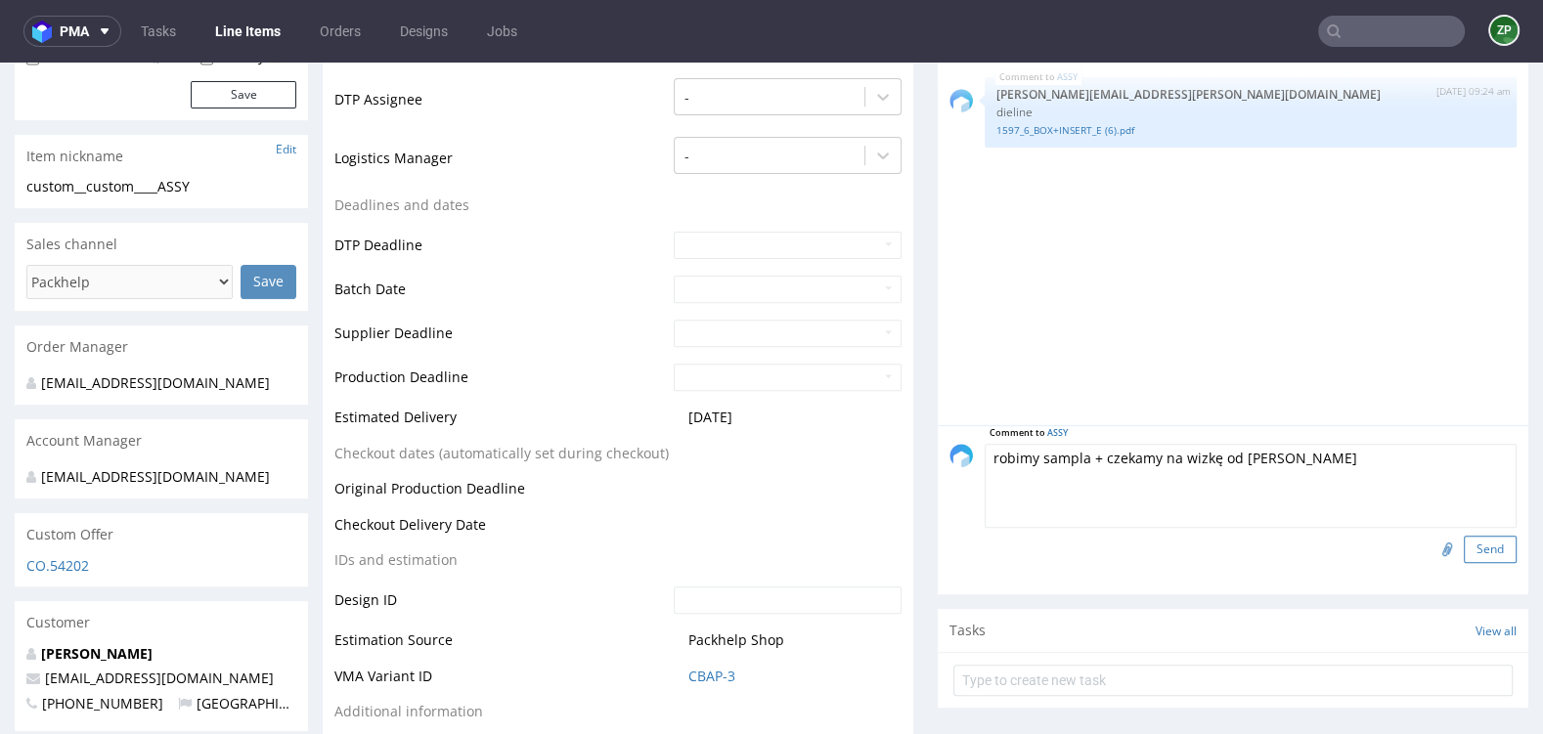
type textarea "robimy sampla + czekamy na wizkę od Ernesta"
click at [1487, 547] on button "Send" at bounding box center [1490, 549] width 53 height 27
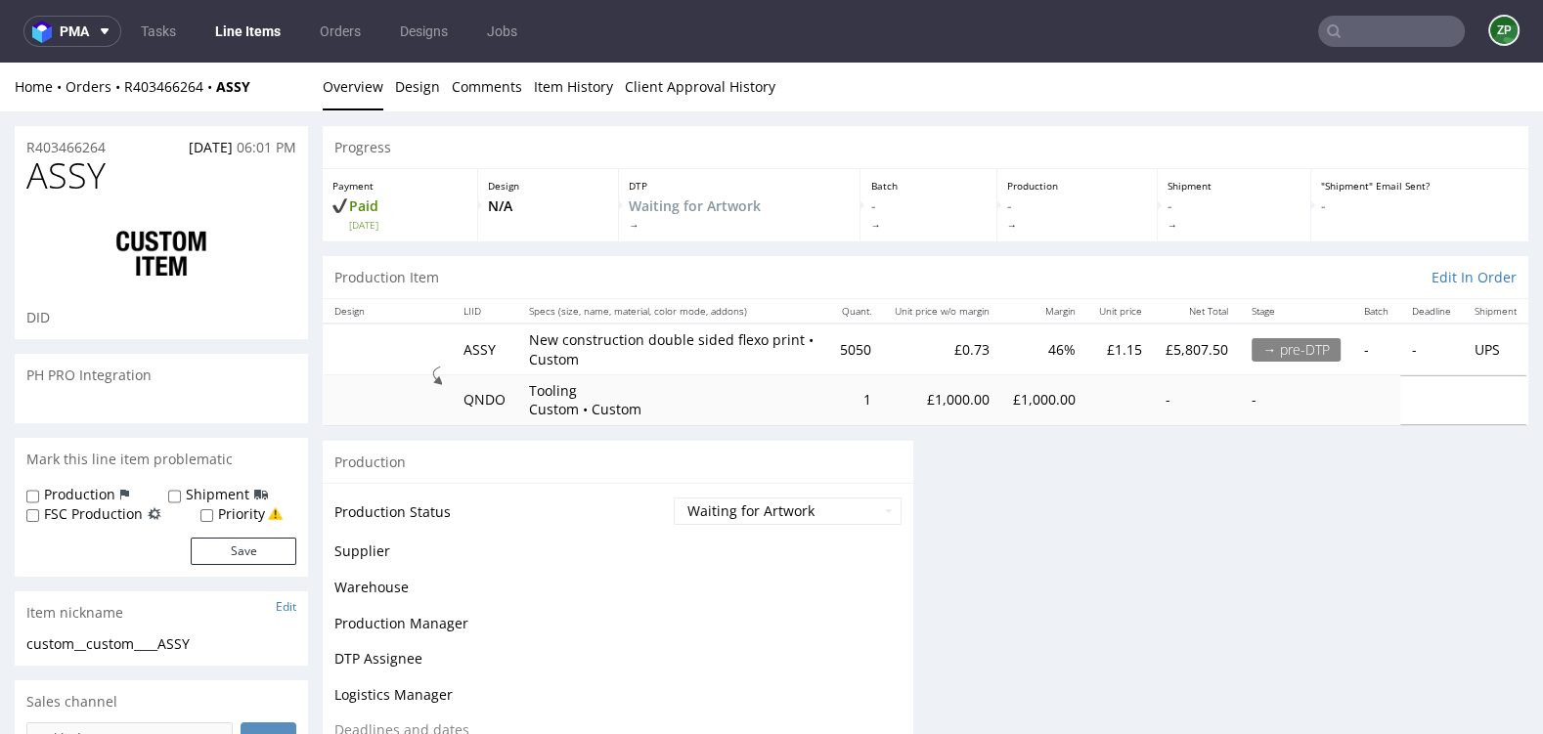
scroll to position [0, 0]
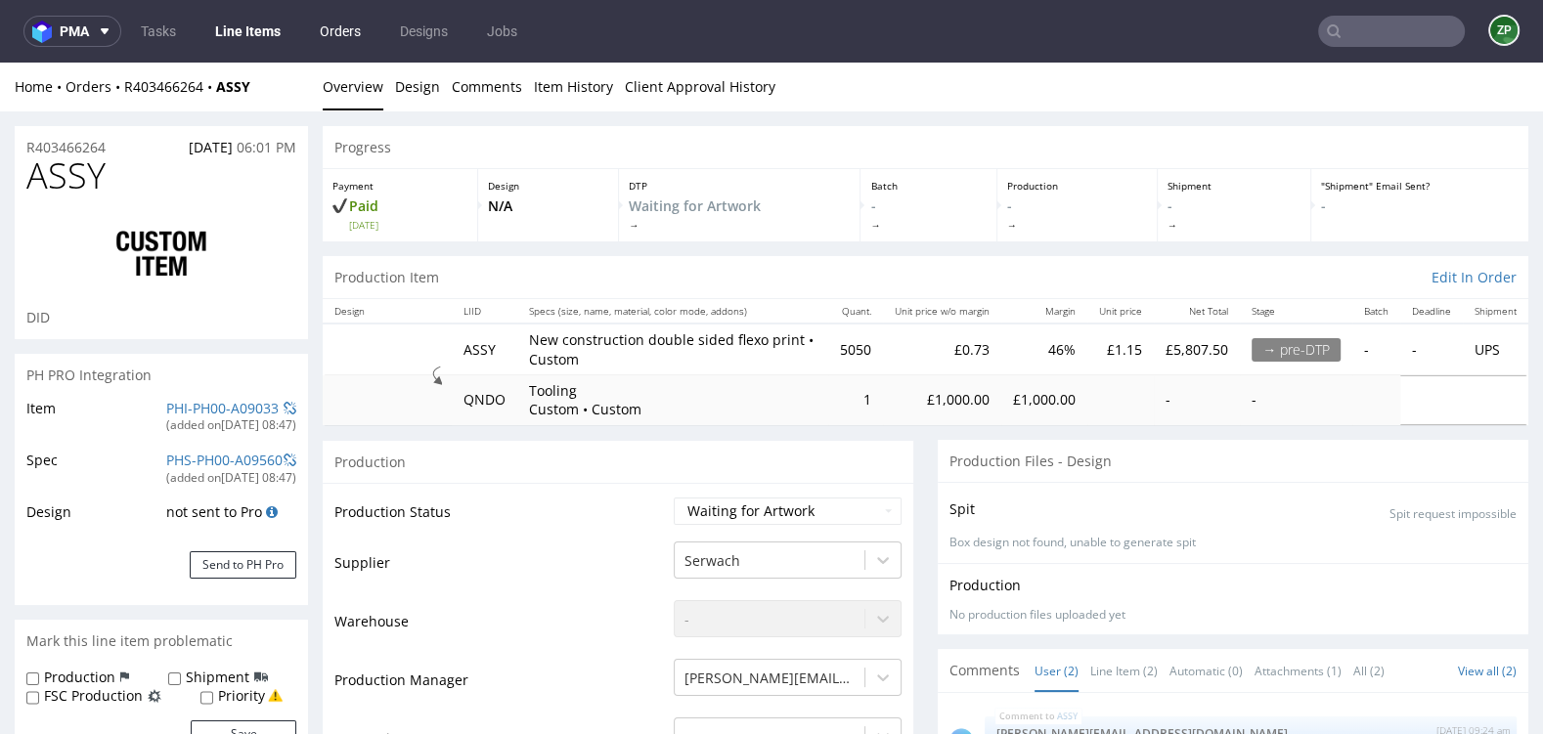
click link "Orders"
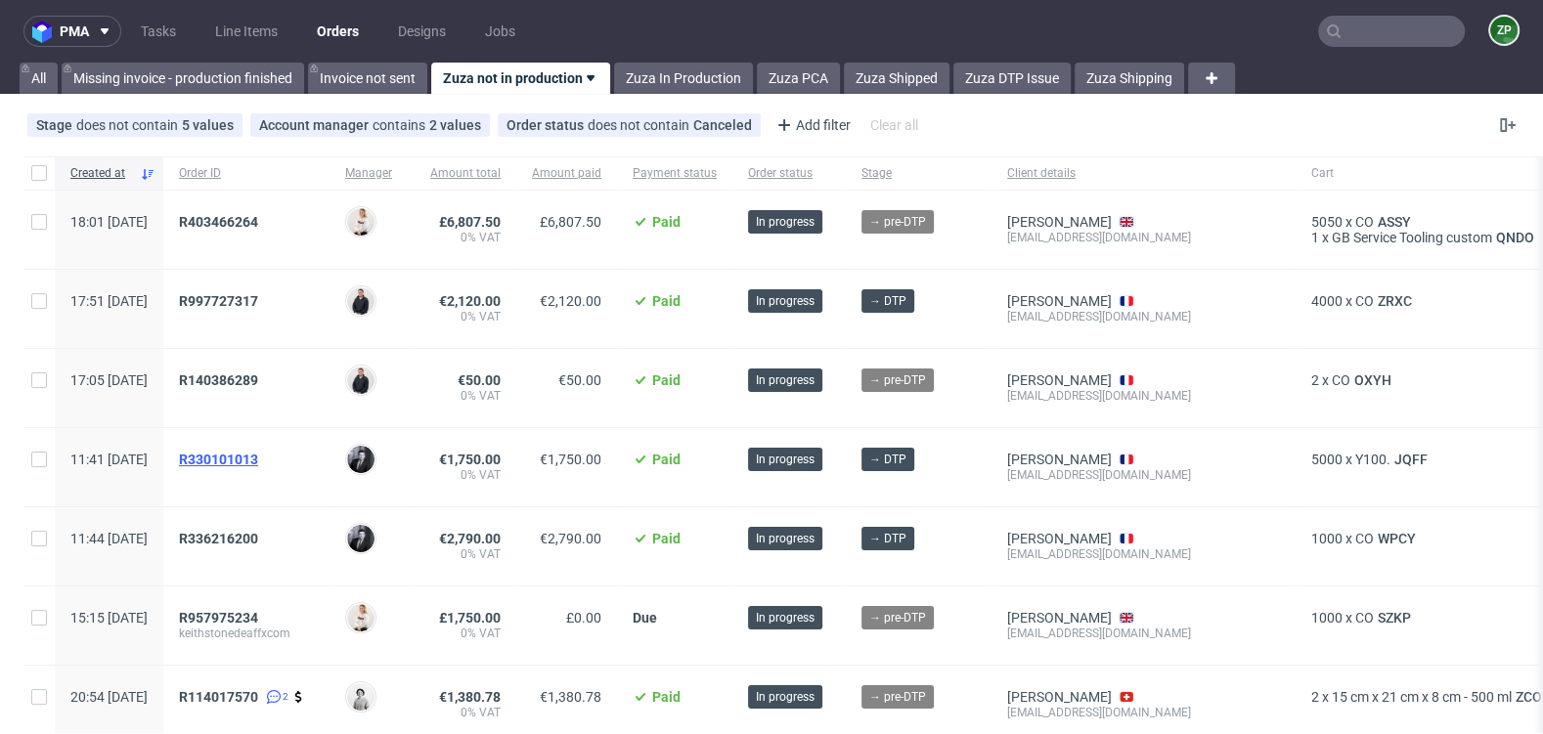
click span "R330101013"
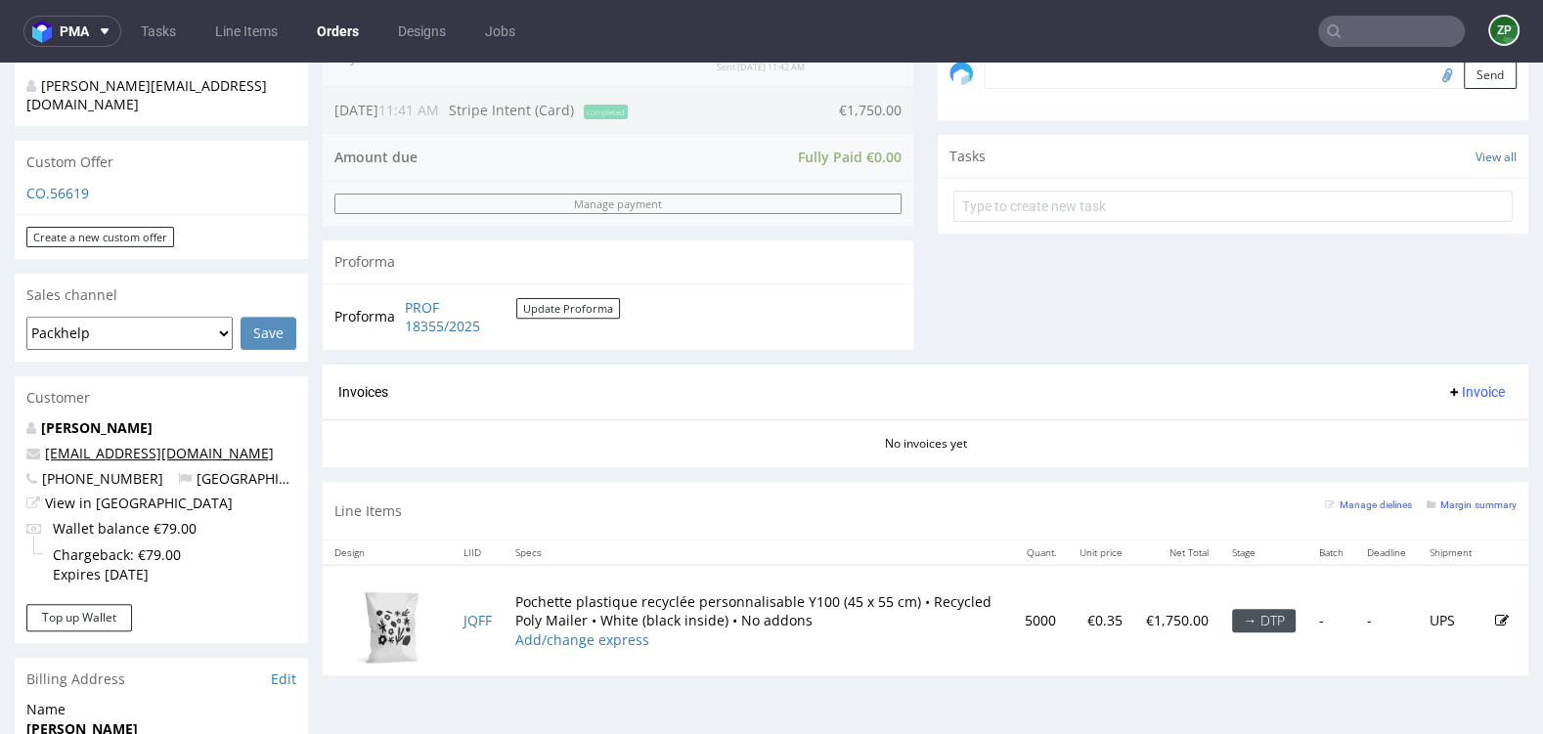
scroll to position [1199, 0]
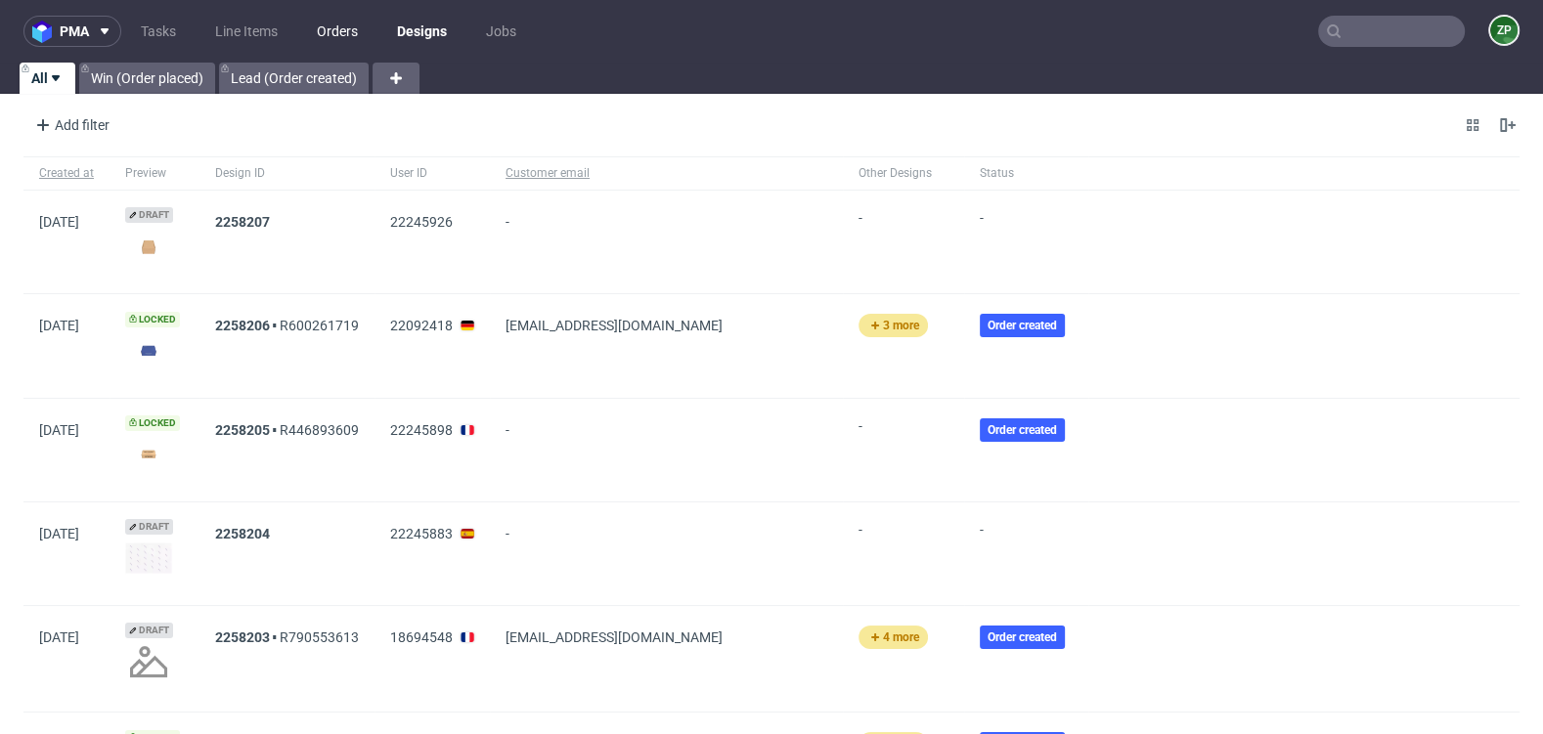
click at [345, 17] on link "Orders" at bounding box center [337, 31] width 65 height 31
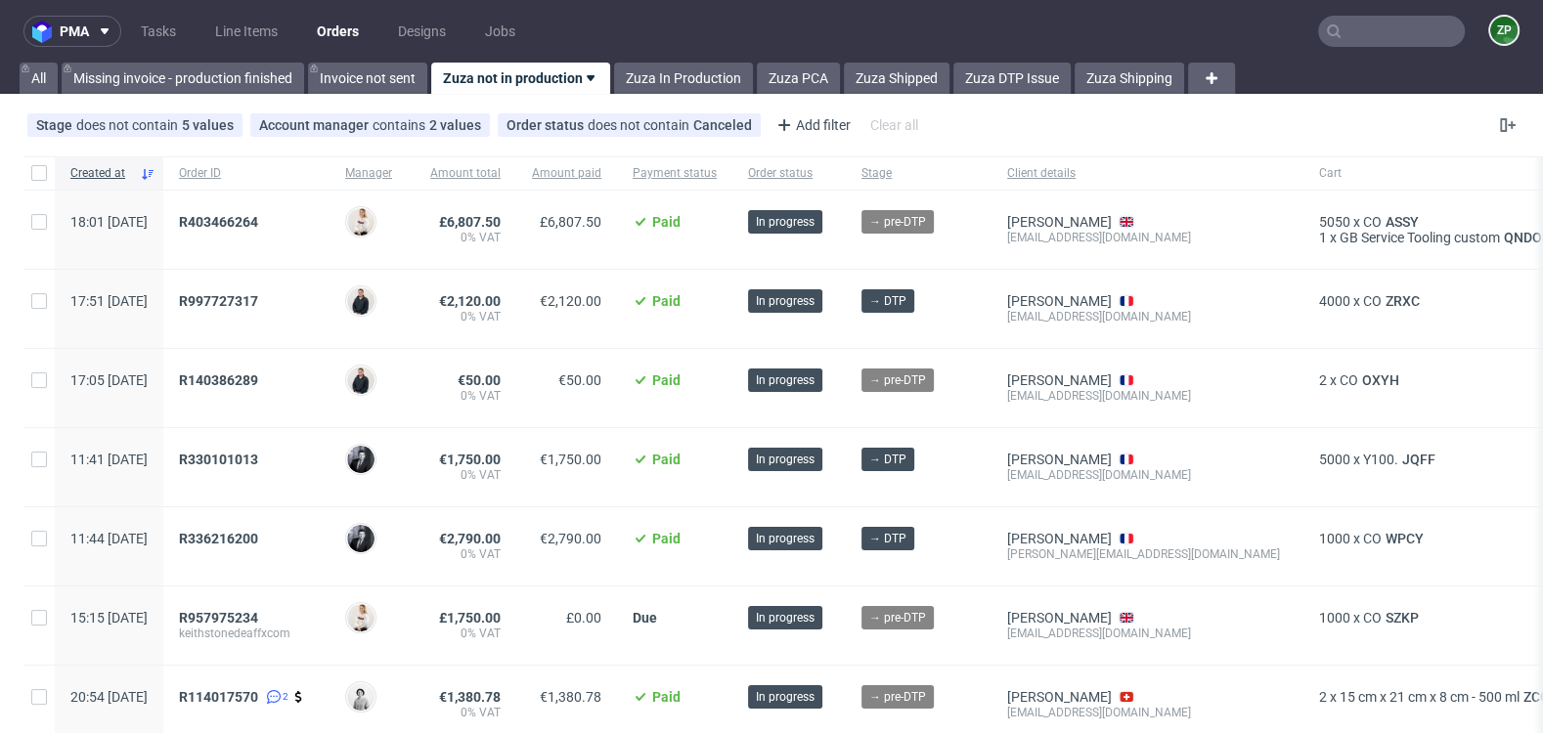
scroll to position [201, 0]
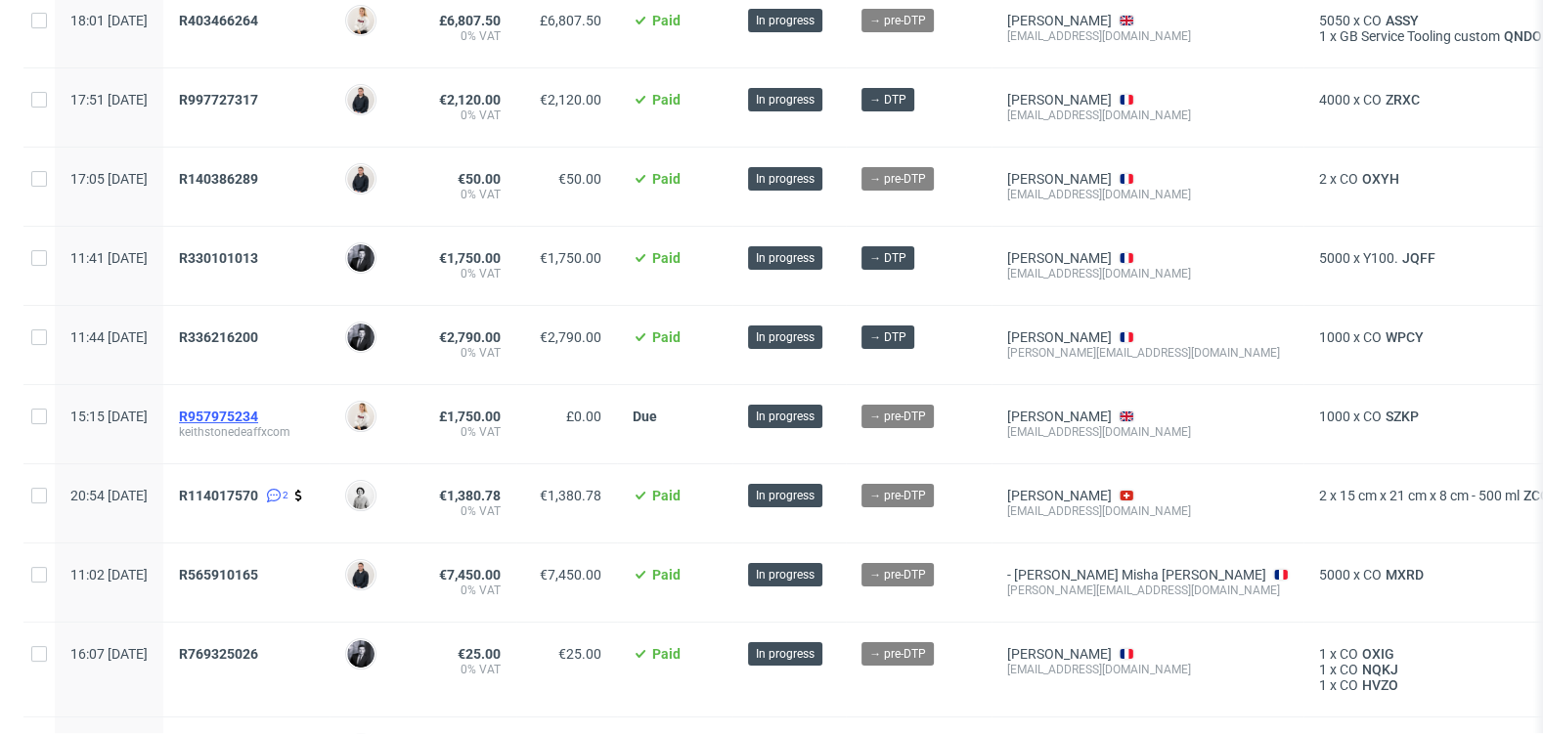
click at [257, 411] on span "R957975234" at bounding box center [218, 417] width 79 height 16
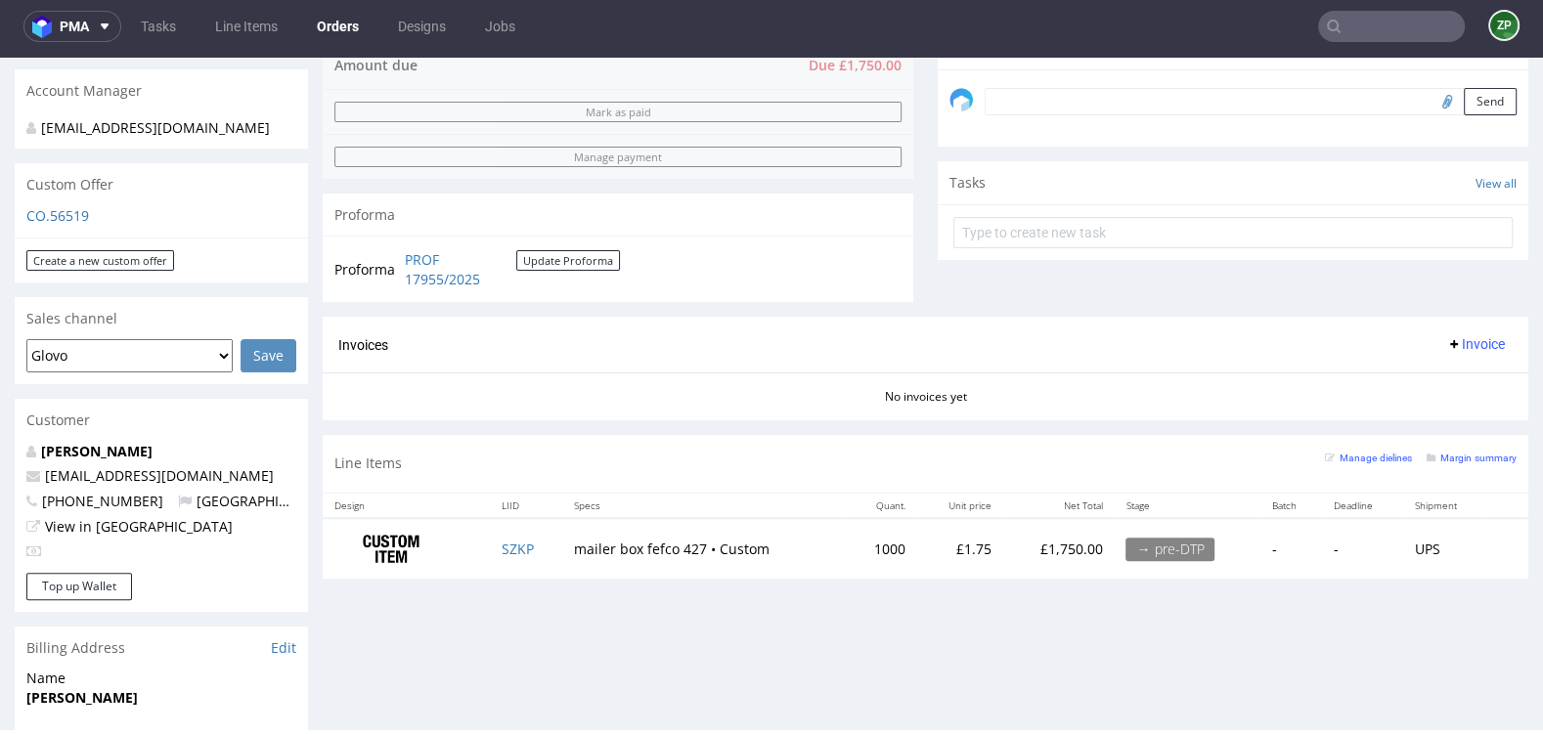
scroll to position [590, 0]
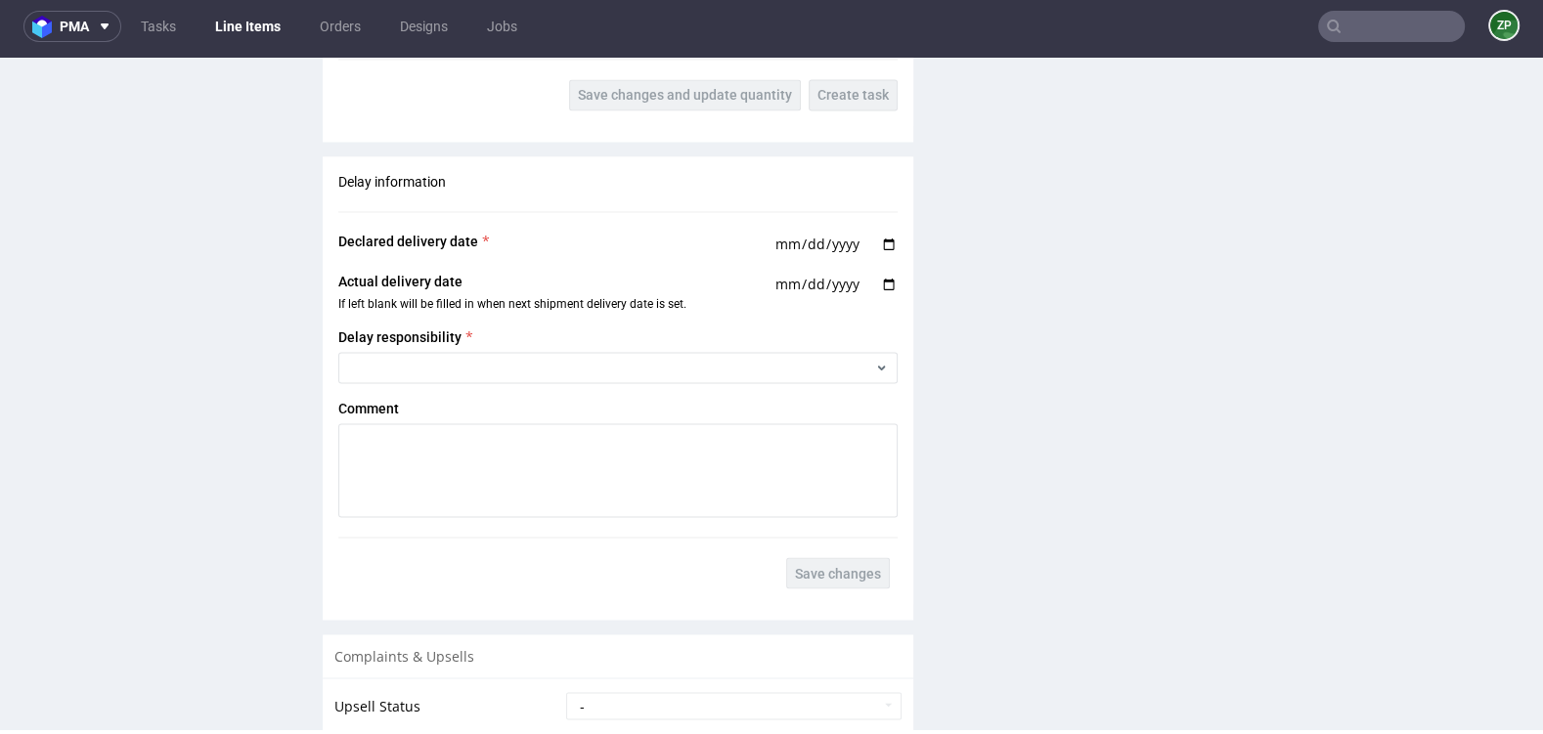
scroll to position [3415, 0]
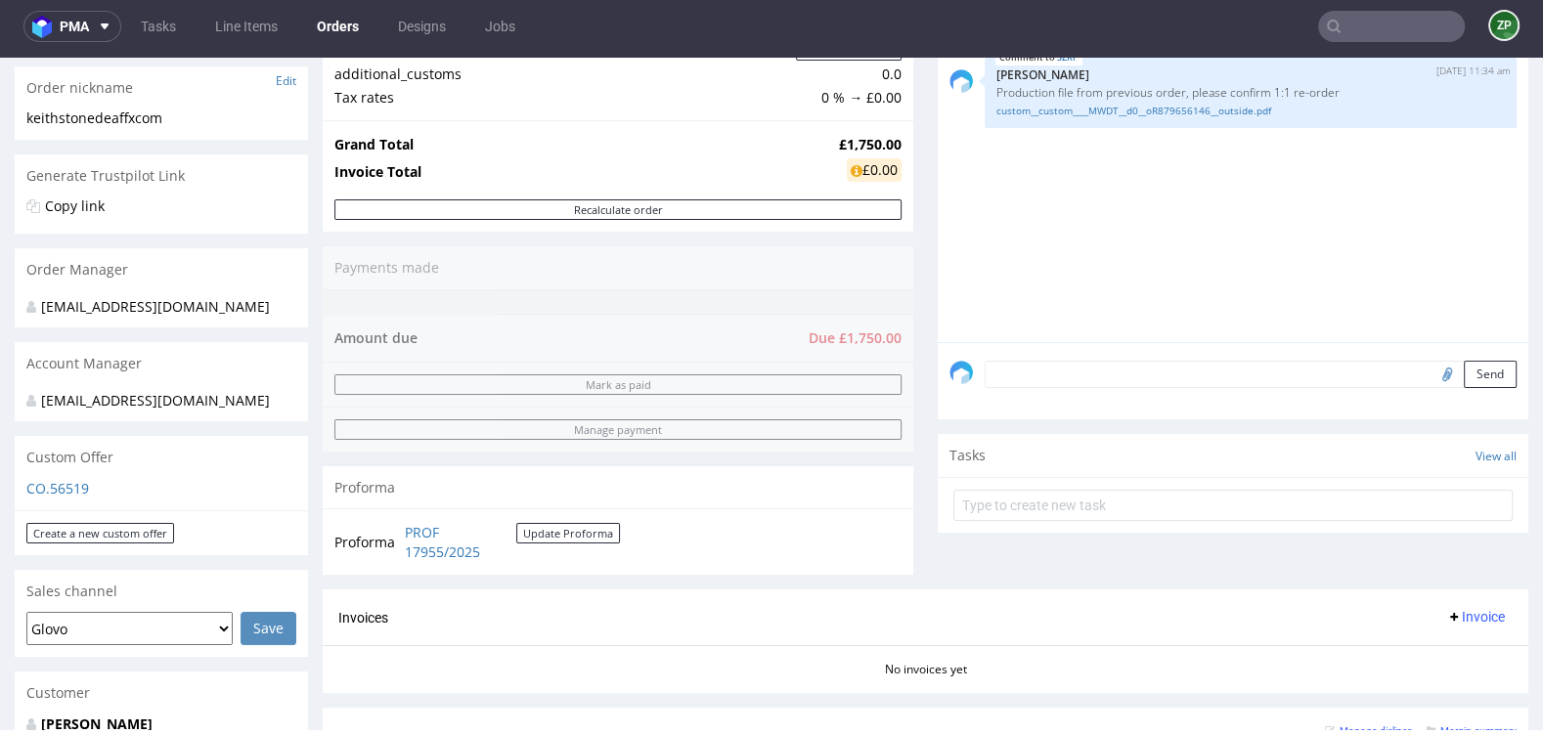
scroll to position [387, 0]
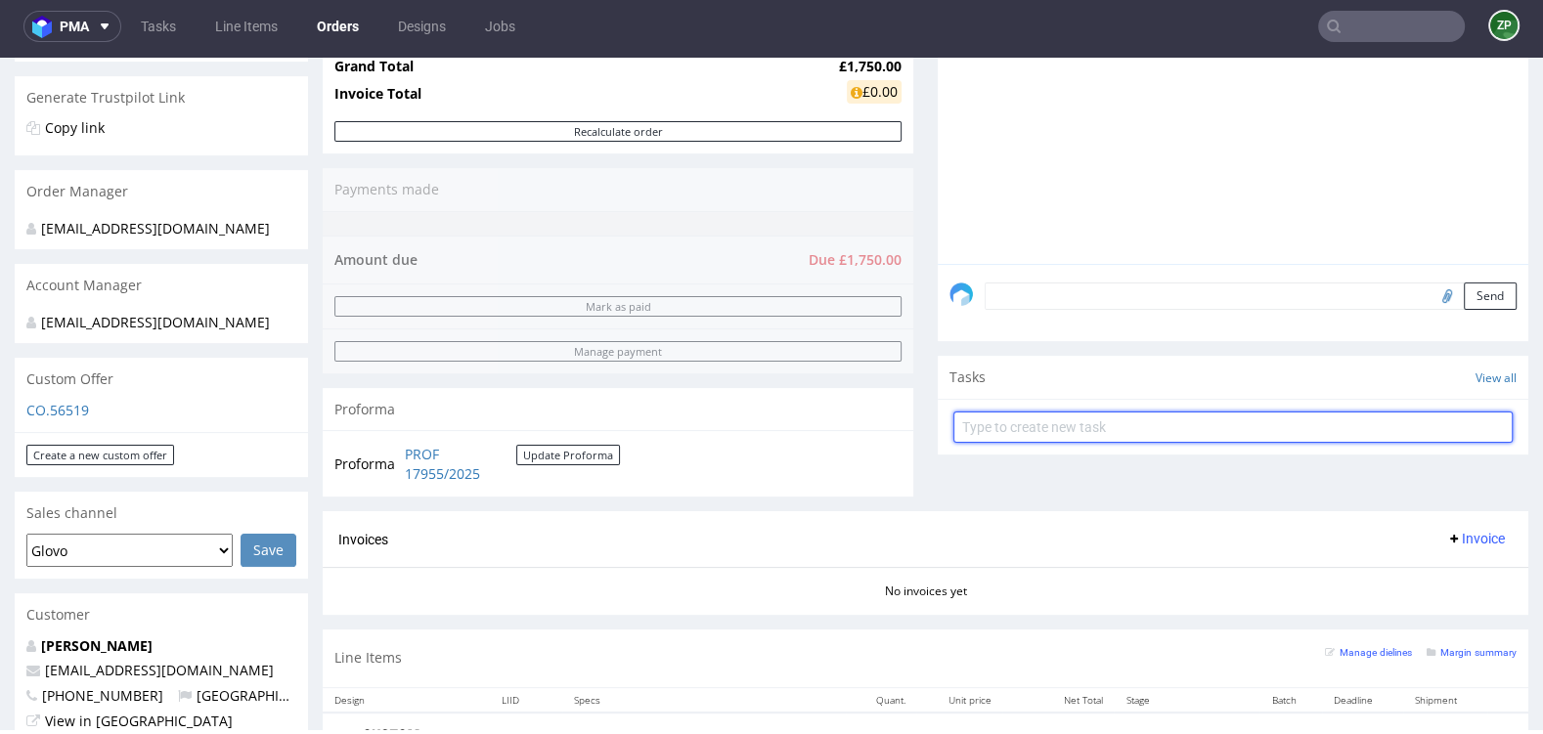
click at [1028, 429] on input "text" at bounding box center [1232, 427] width 559 height 31
type input "payment link"
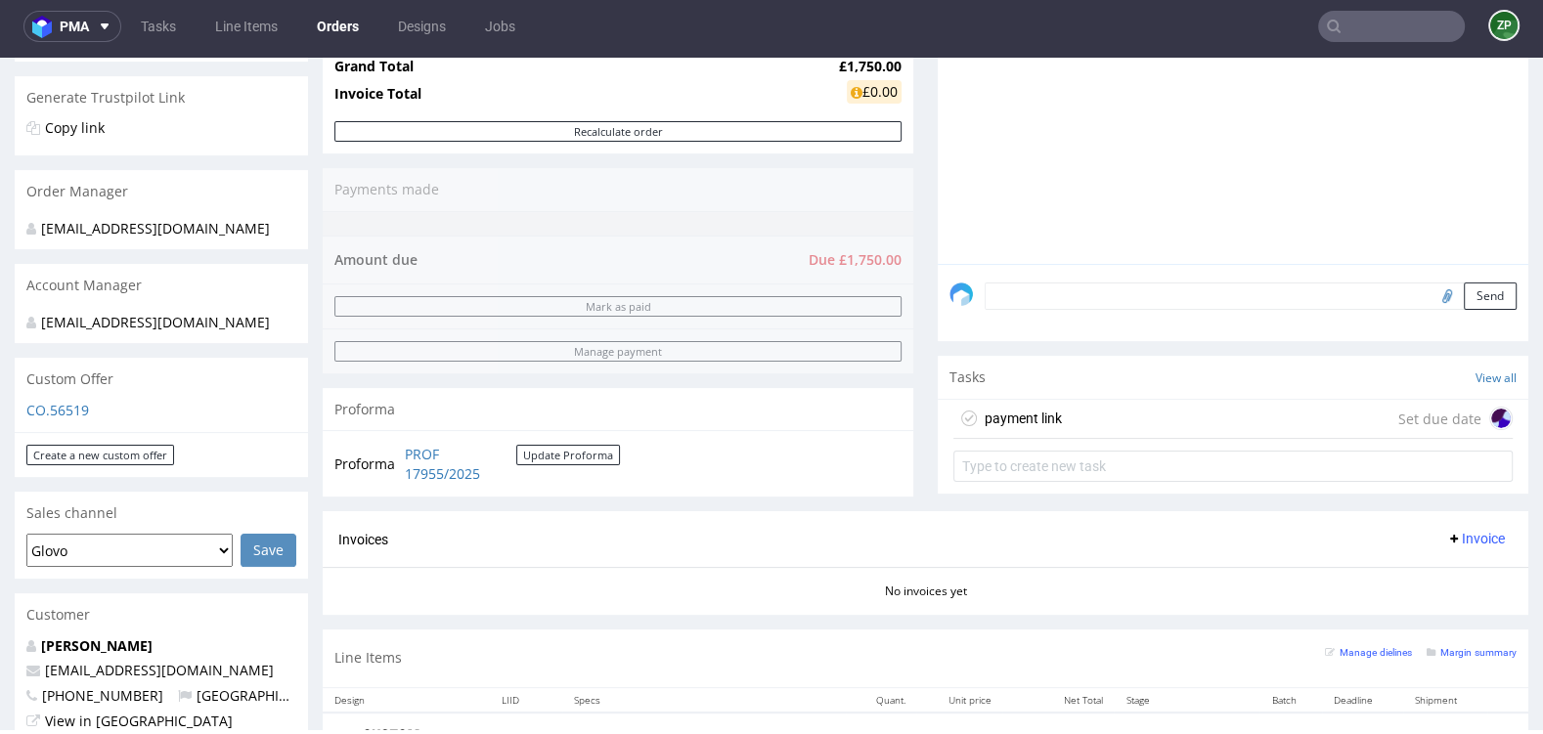
click at [1103, 404] on div "payment link Set due date" at bounding box center [1232, 419] width 559 height 39
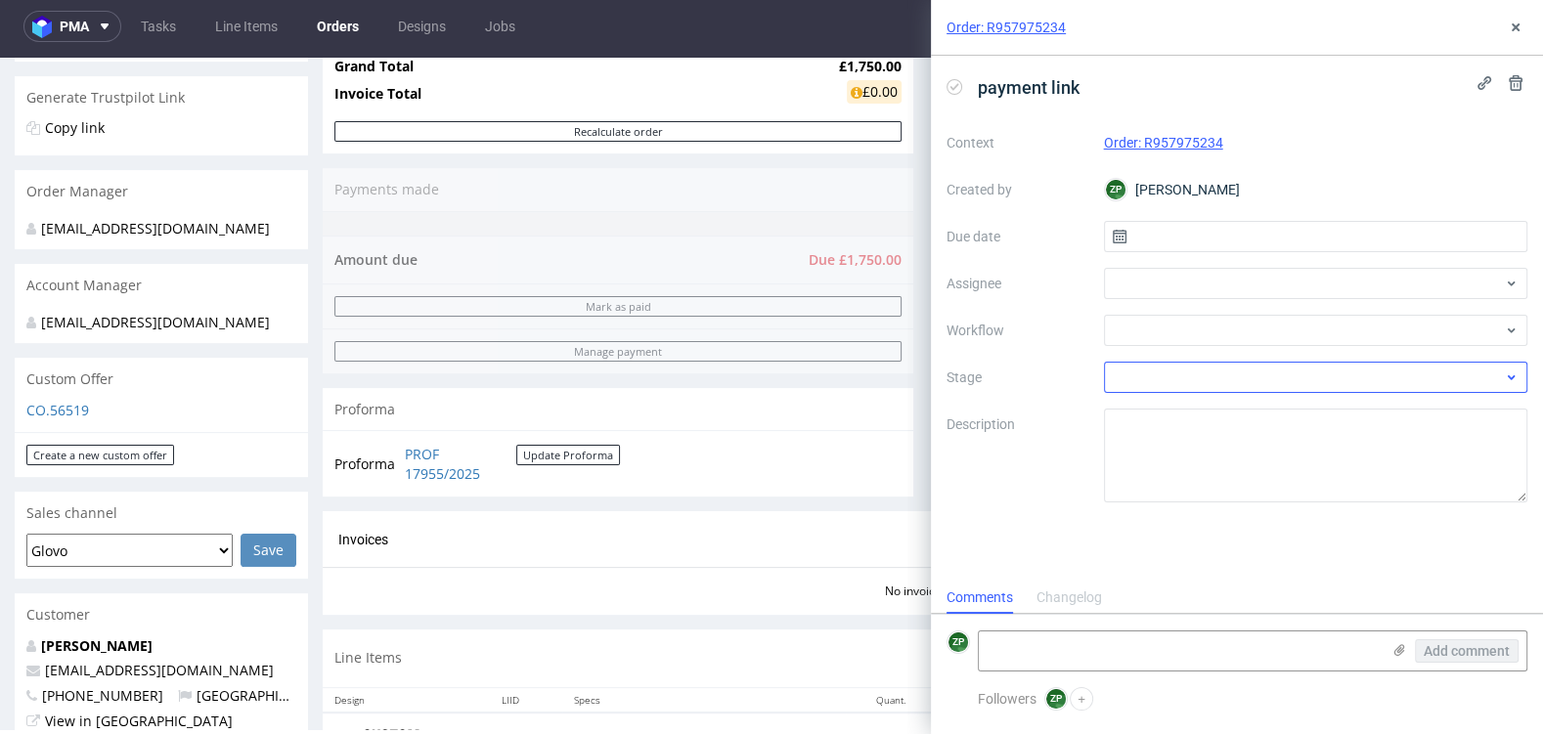
scroll to position [16, 0]
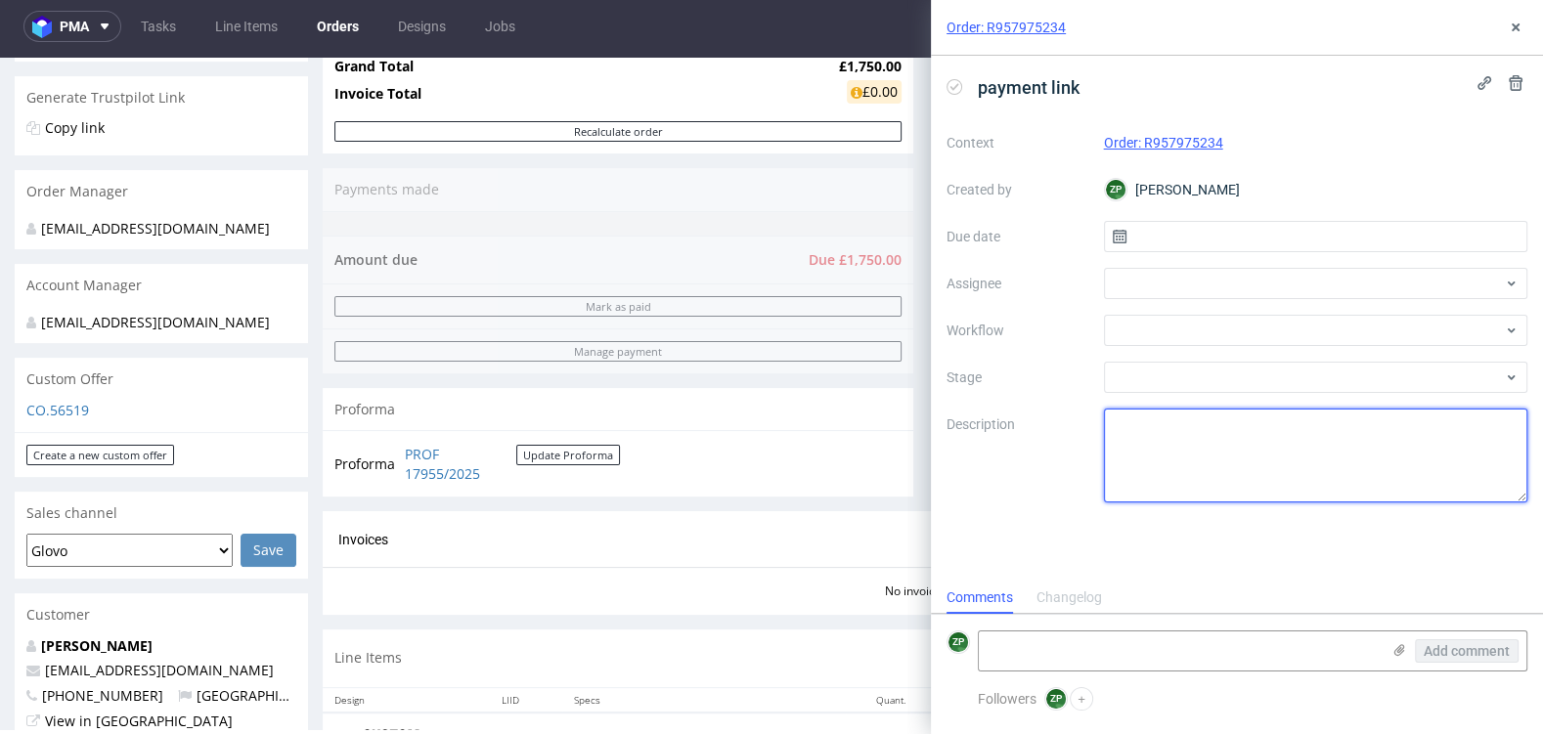
click at [1140, 440] on textarea at bounding box center [1316, 456] width 424 height 94
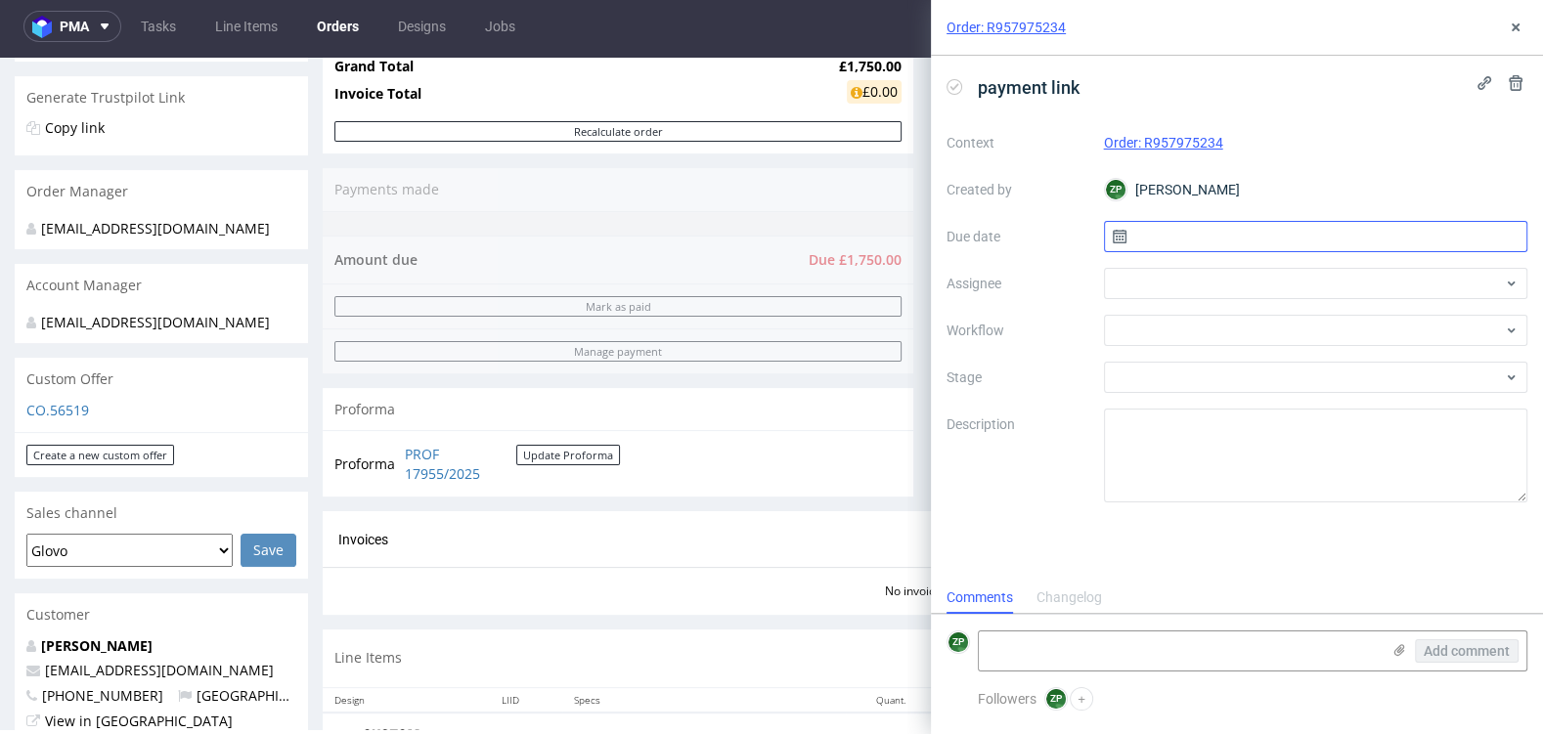
click at [1151, 229] on input "text" at bounding box center [1316, 236] width 424 height 31
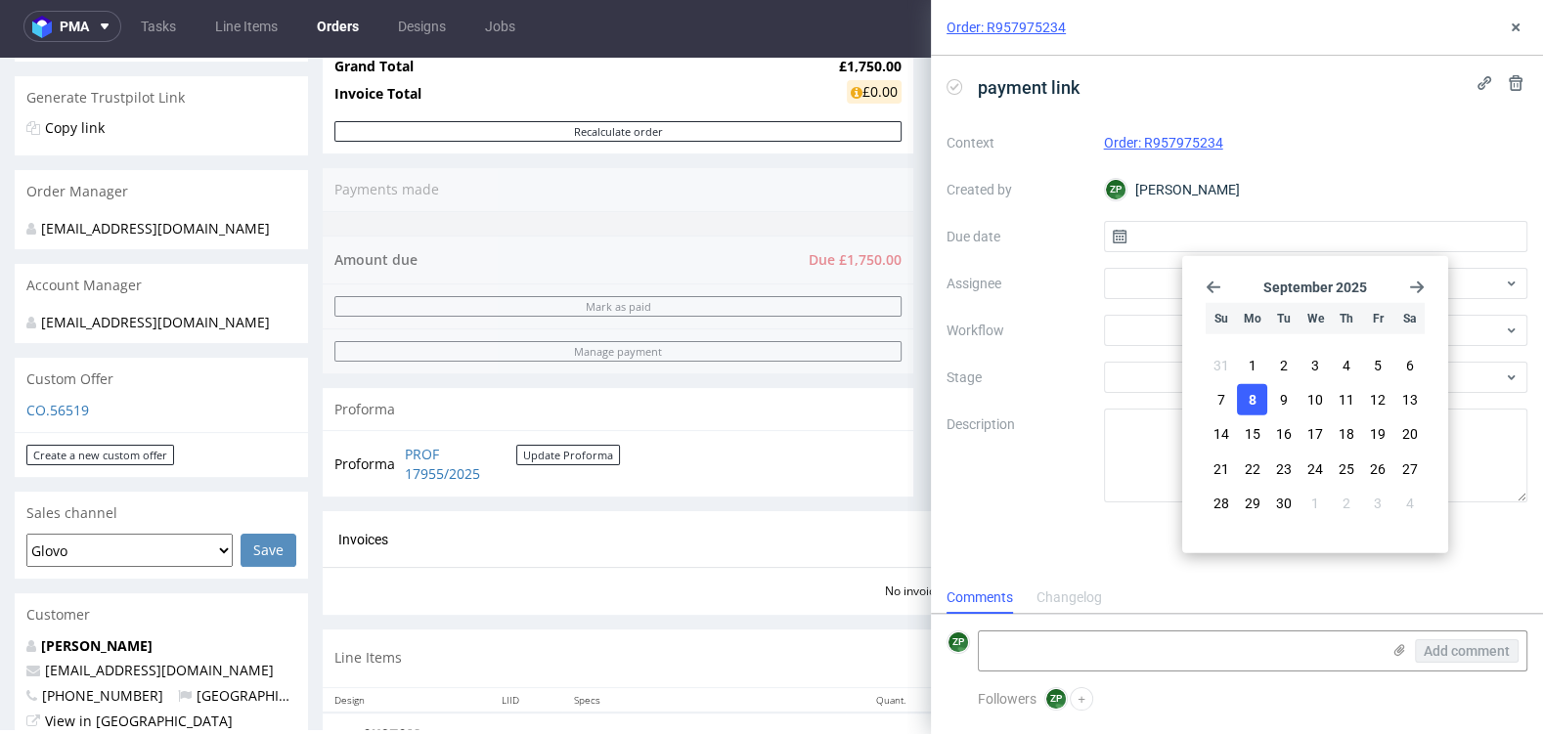
click at [1259, 397] on button "8" at bounding box center [1252, 399] width 30 height 31
type input "08/09/2025"
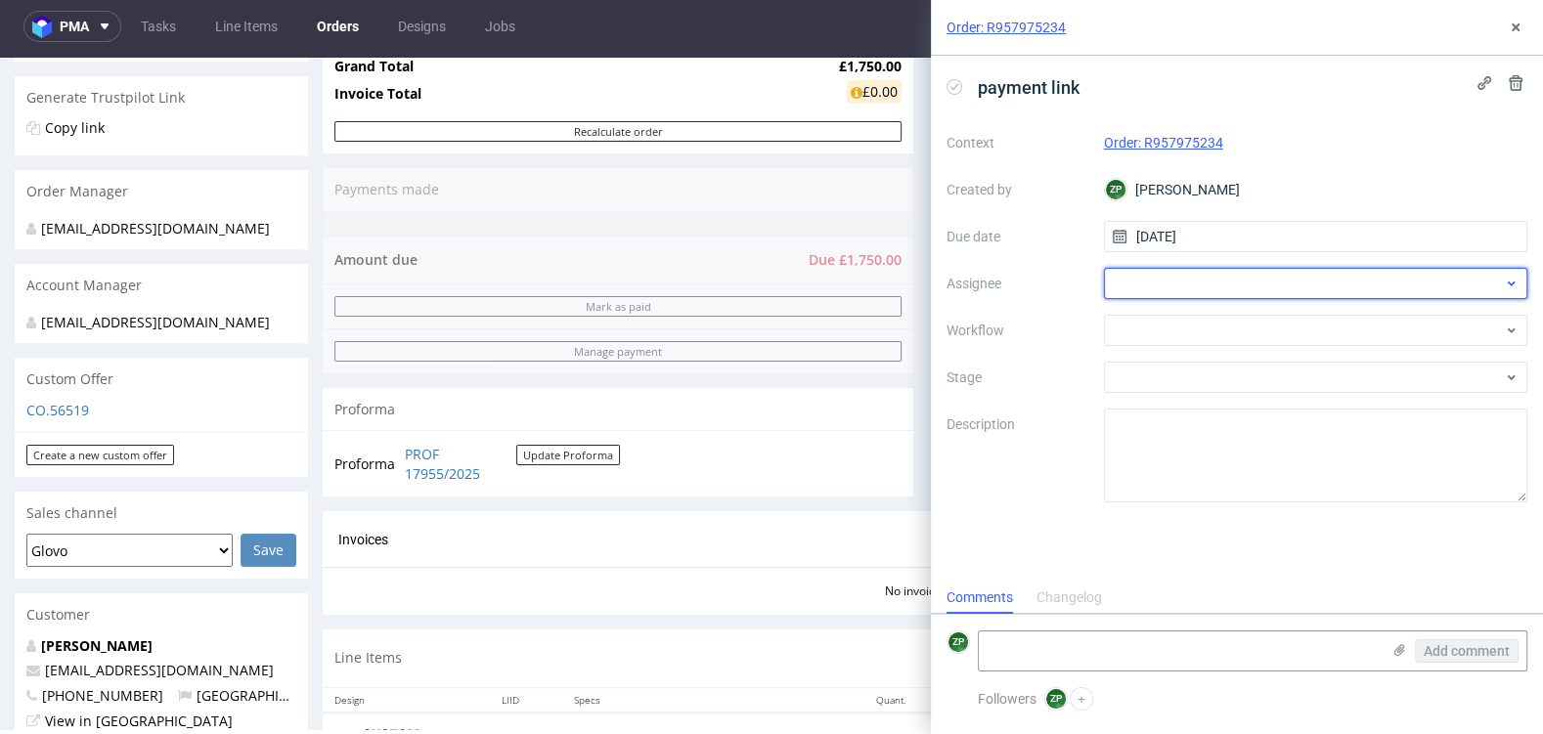
click at [1172, 281] on div at bounding box center [1316, 283] width 424 height 31
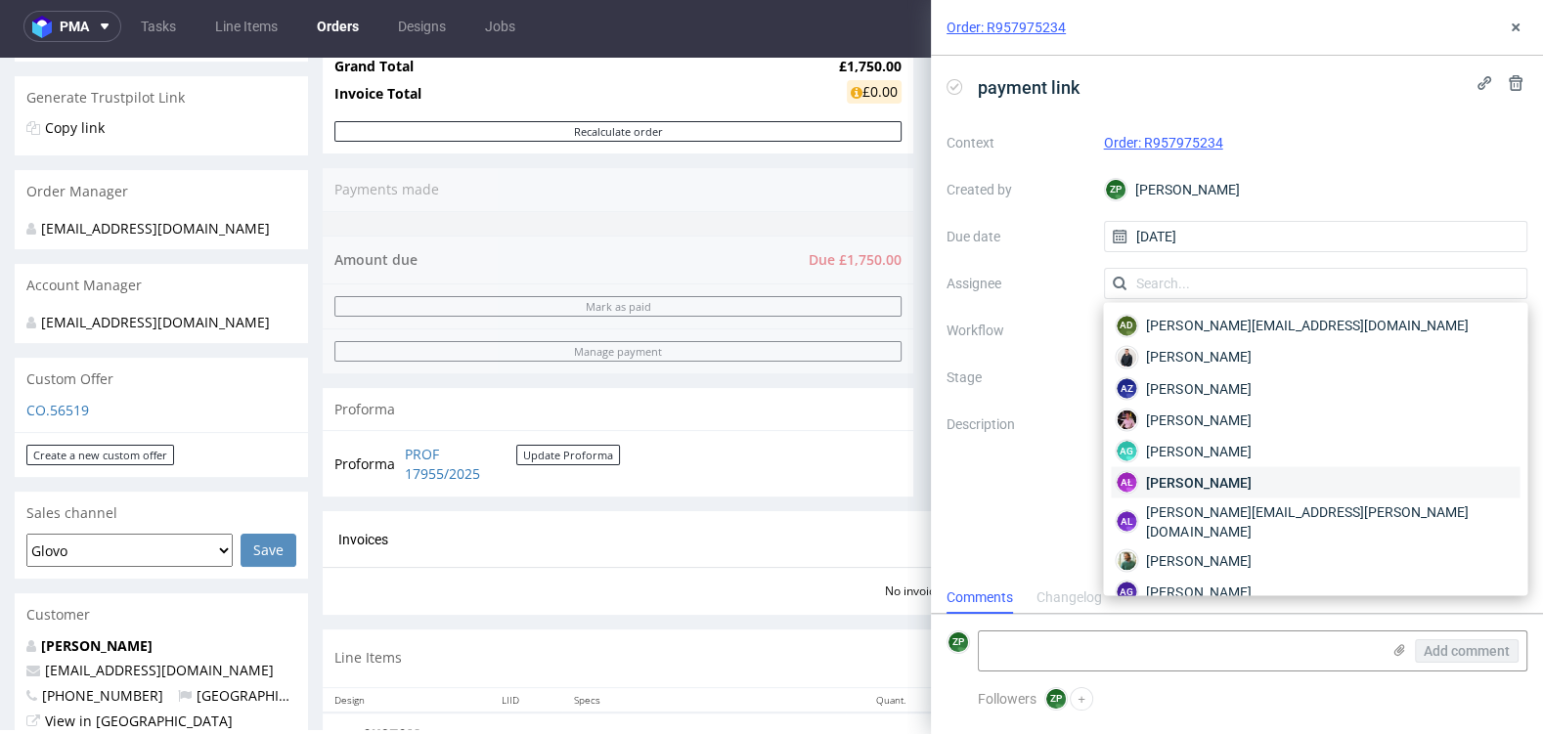
scroll to position [238, 0]
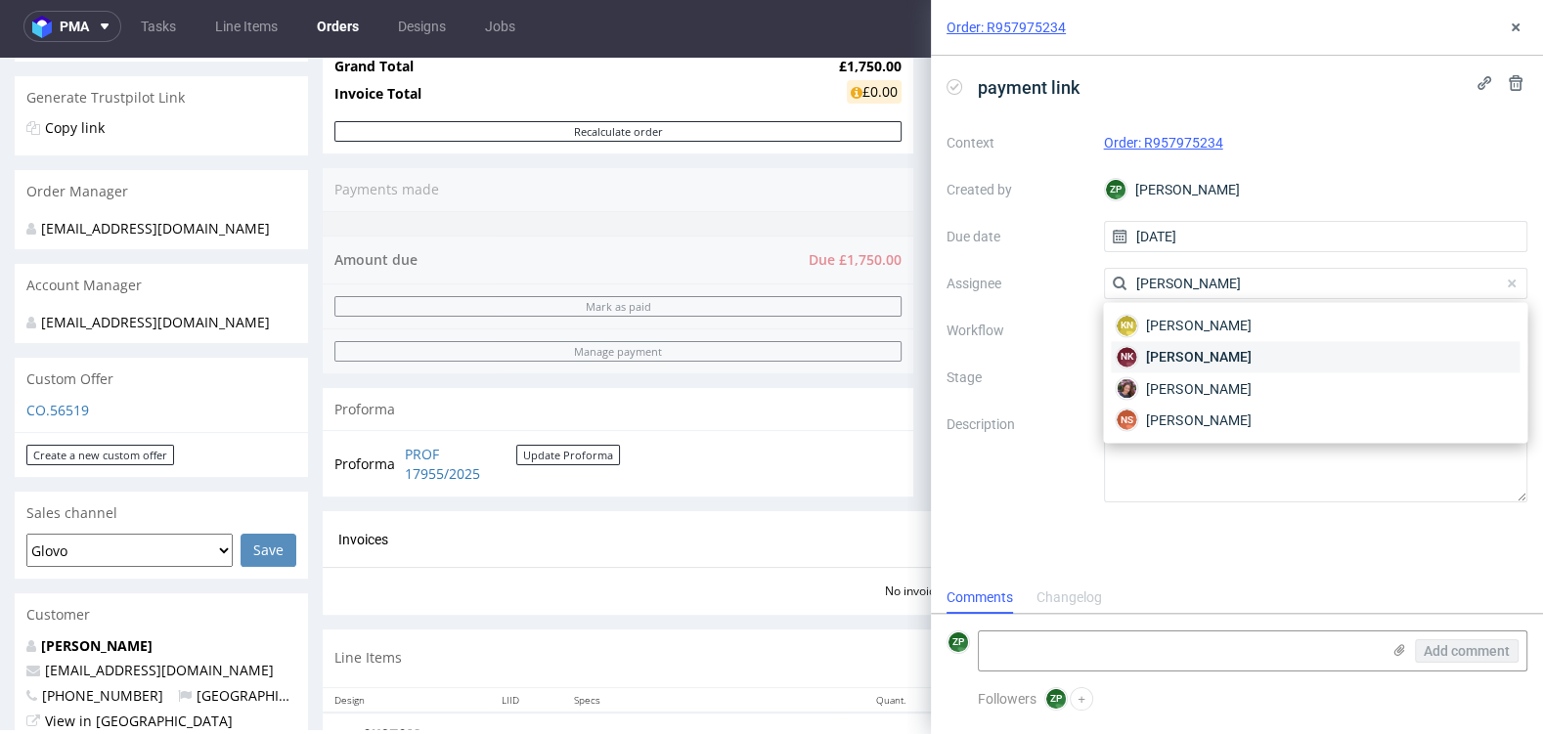
type input "natalia"
click at [1134, 357] on figcaption "NK" at bounding box center [1127, 357] width 20 height 20
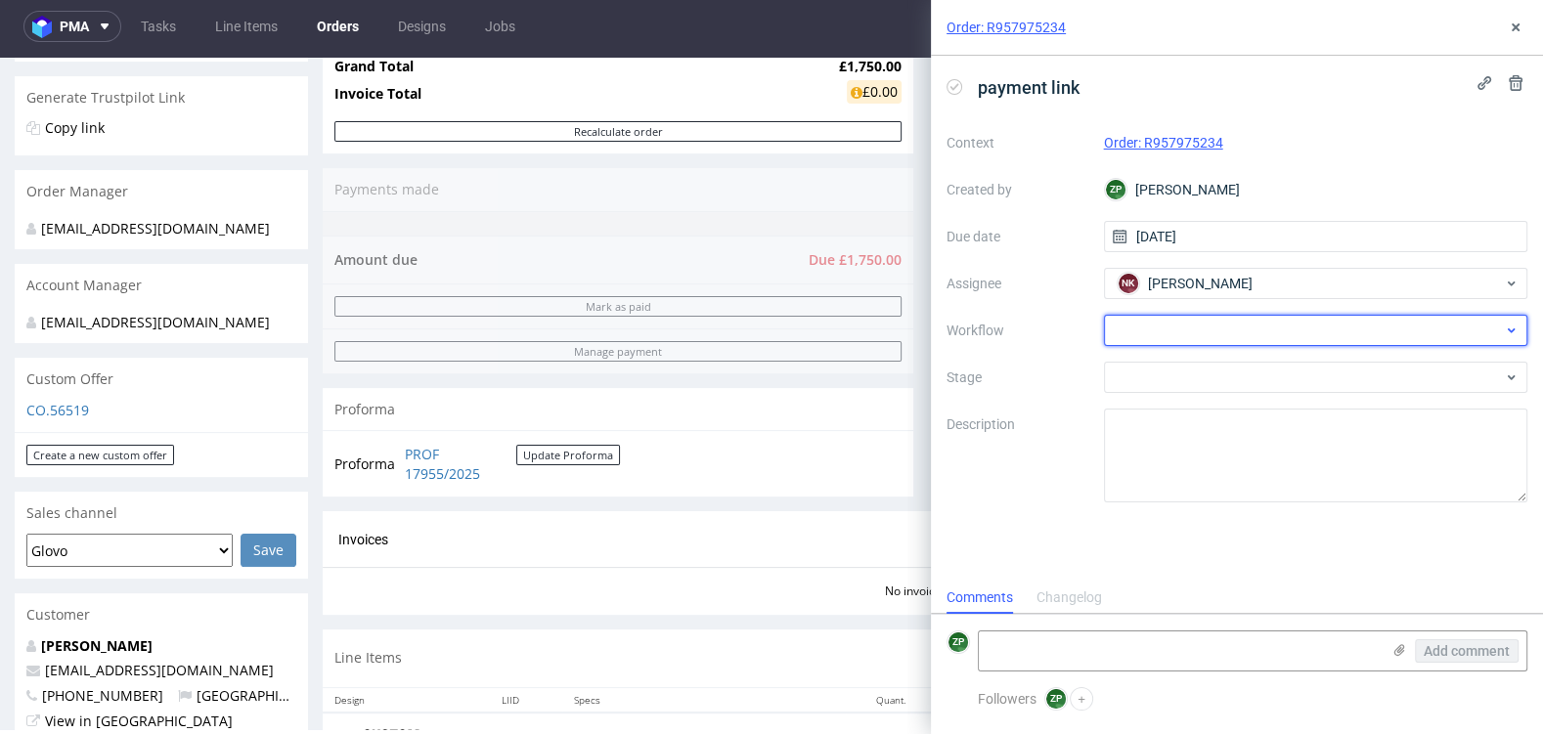
click at [1126, 330] on div at bounding box center [1316, 330] width 424 height 31
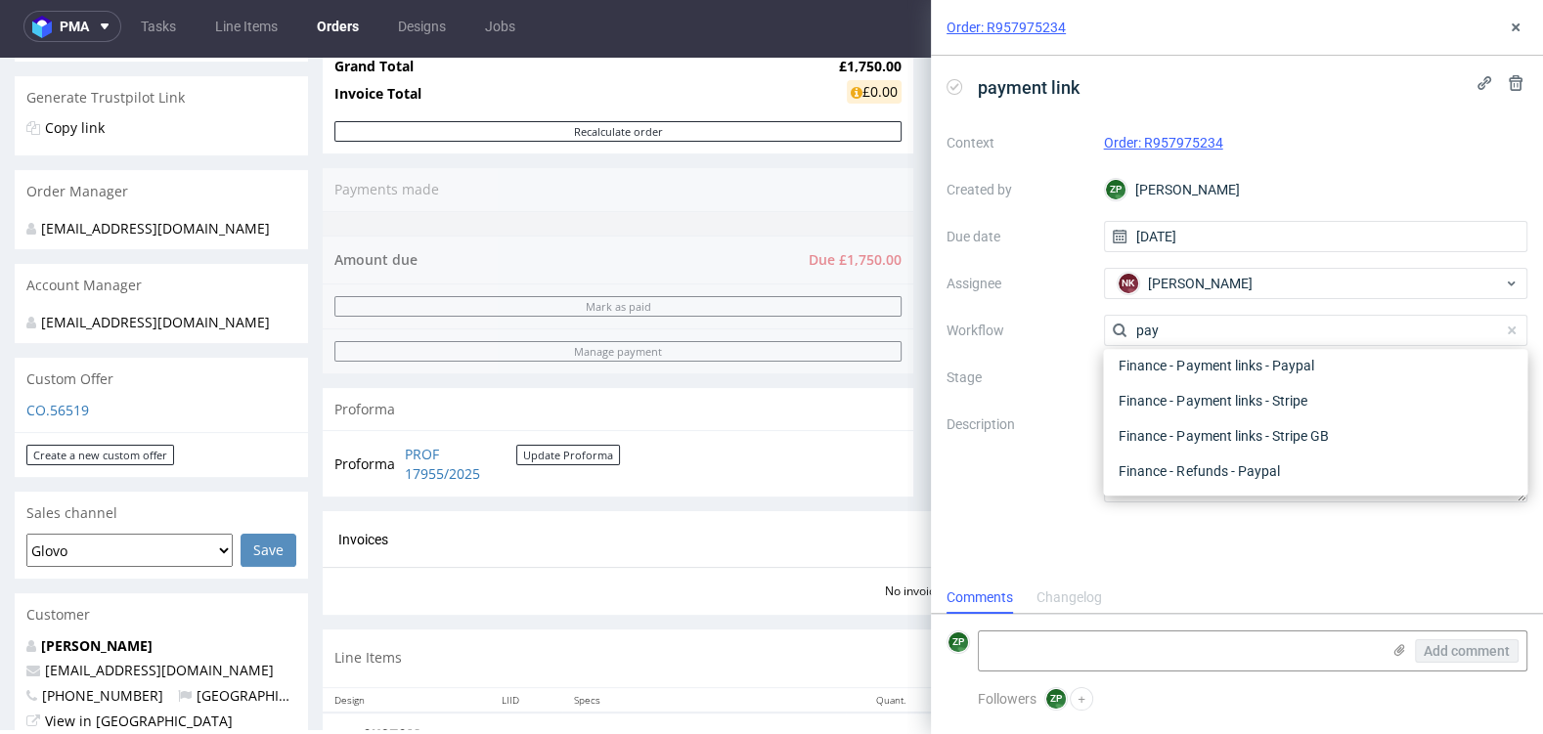
type input "paym"
click at [1302, 450] on div "Finance - Payment links - Stripe" at bounding box center [1315, 435] width 409 height 35
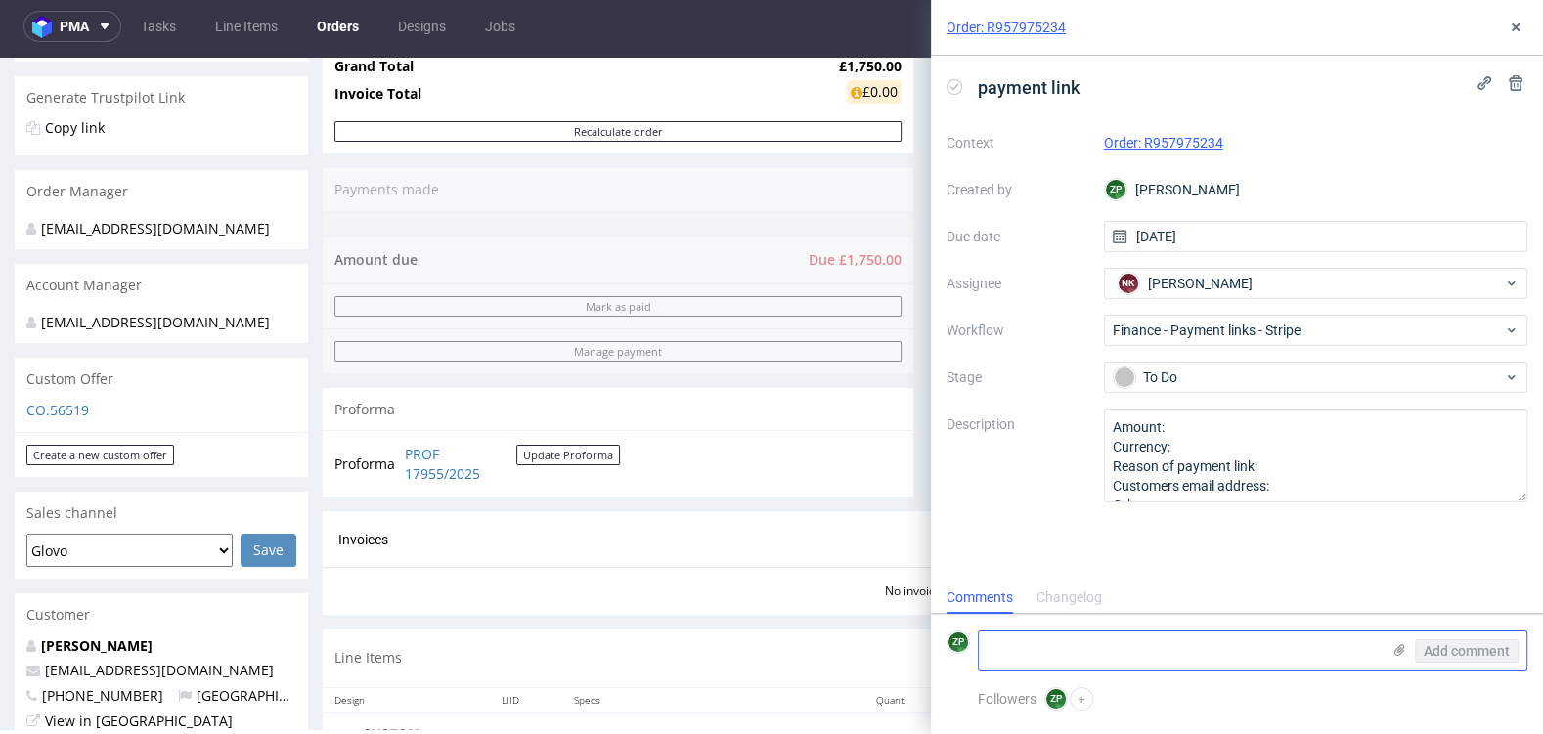
click at [1064, 654] on textarea at bounding box center [1179, 651] width 401 height 39
click at [1315, 484] on textarea "Amount: Currency: Reason of payment link: Customers email address: Other:" at bounding box center [1316, 456] width 424 height 94
paste textarea "luke@stonedeaffx.com"
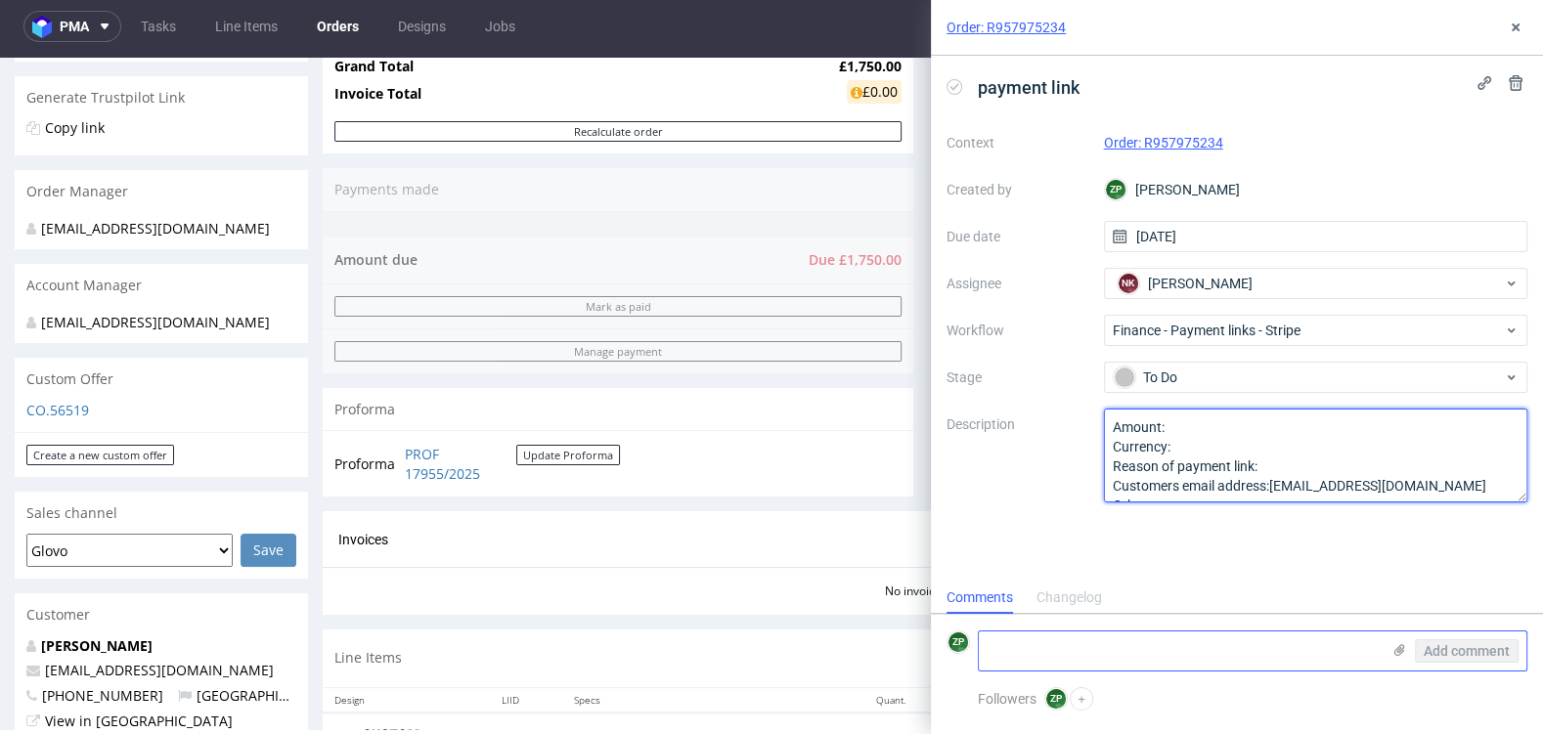
type textarea "Amount: Currency: Reason of payment link: Customers email address:luke@stonedea…"
click at [1034, 643] on textarea at bounding box center [1179, 651] width 401 height 39
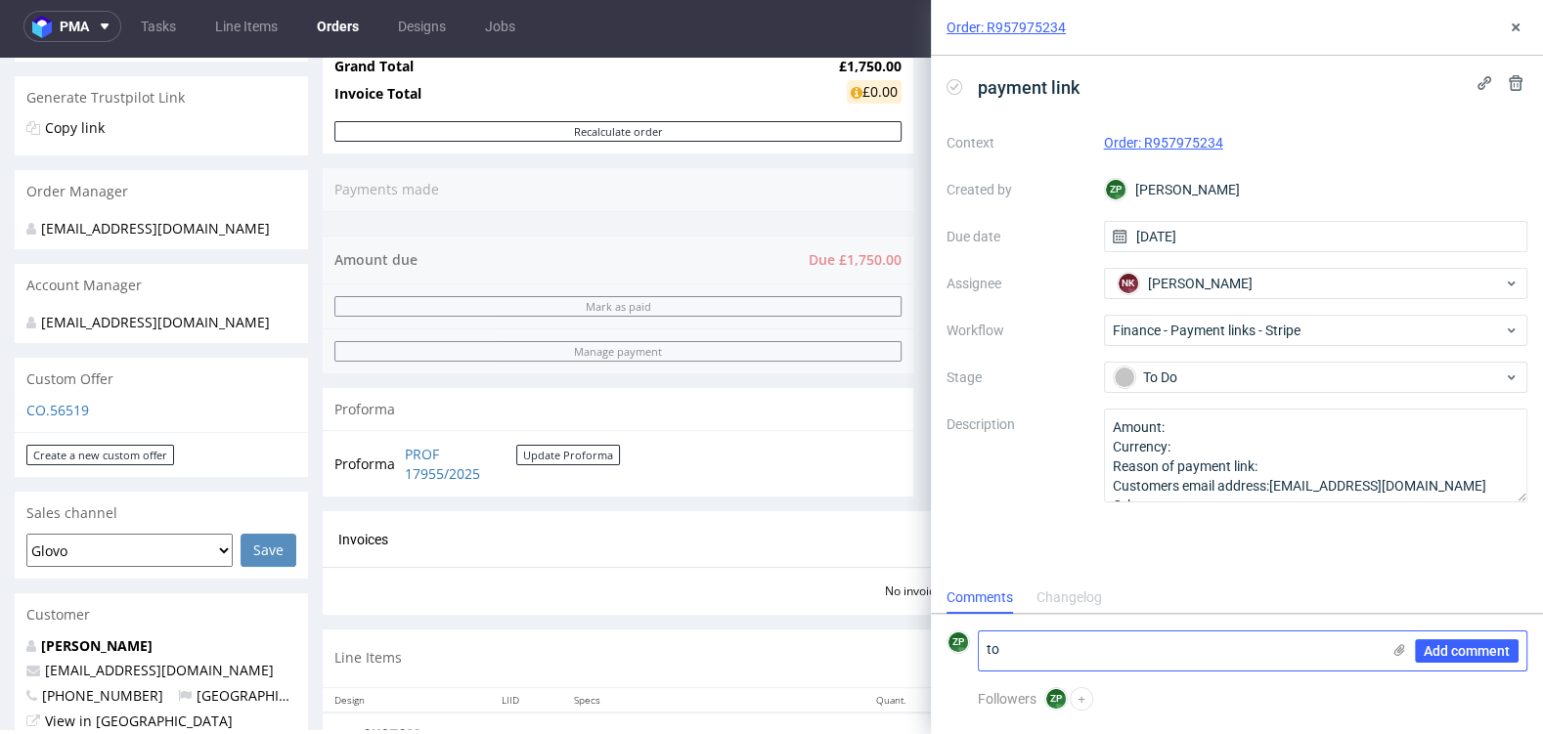
paste textarea "luke@stonedeaffx.com"
drag, startPoint x: 1001, startPoint y: 706, endPoint x: 875, endPoint y: 649, distance: 138.3
type textarea "1750 gbp to luke@stonedeaffx.com"
drag, startPoint x: 1445, startPoint y: 650, endPoint x: 1463, endPoint y: 644, distance: 18.6
click at [1463, 644] on span "Add comment" at bounding box center [1467, 651] width 86 height 14
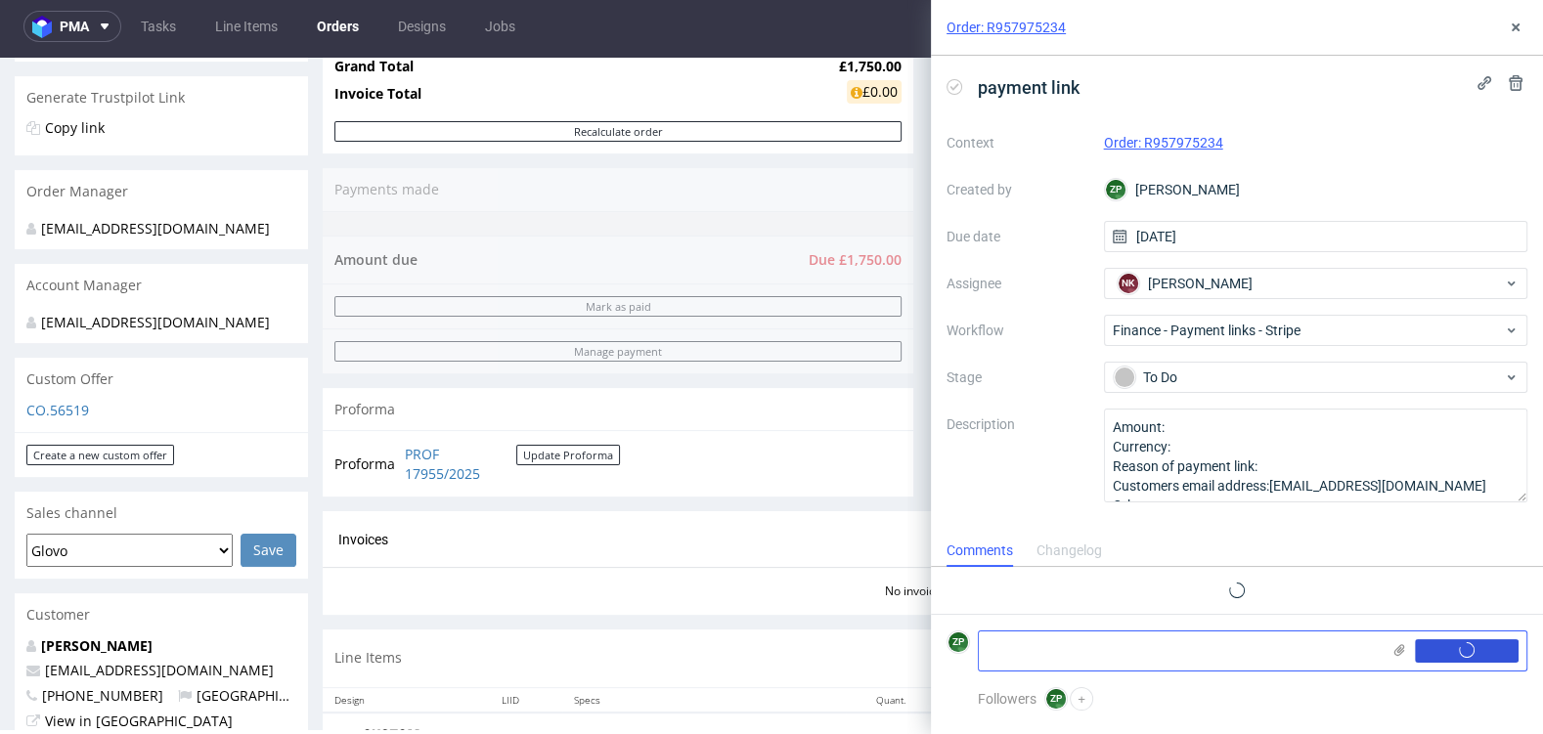
scroll to position [0, 0]
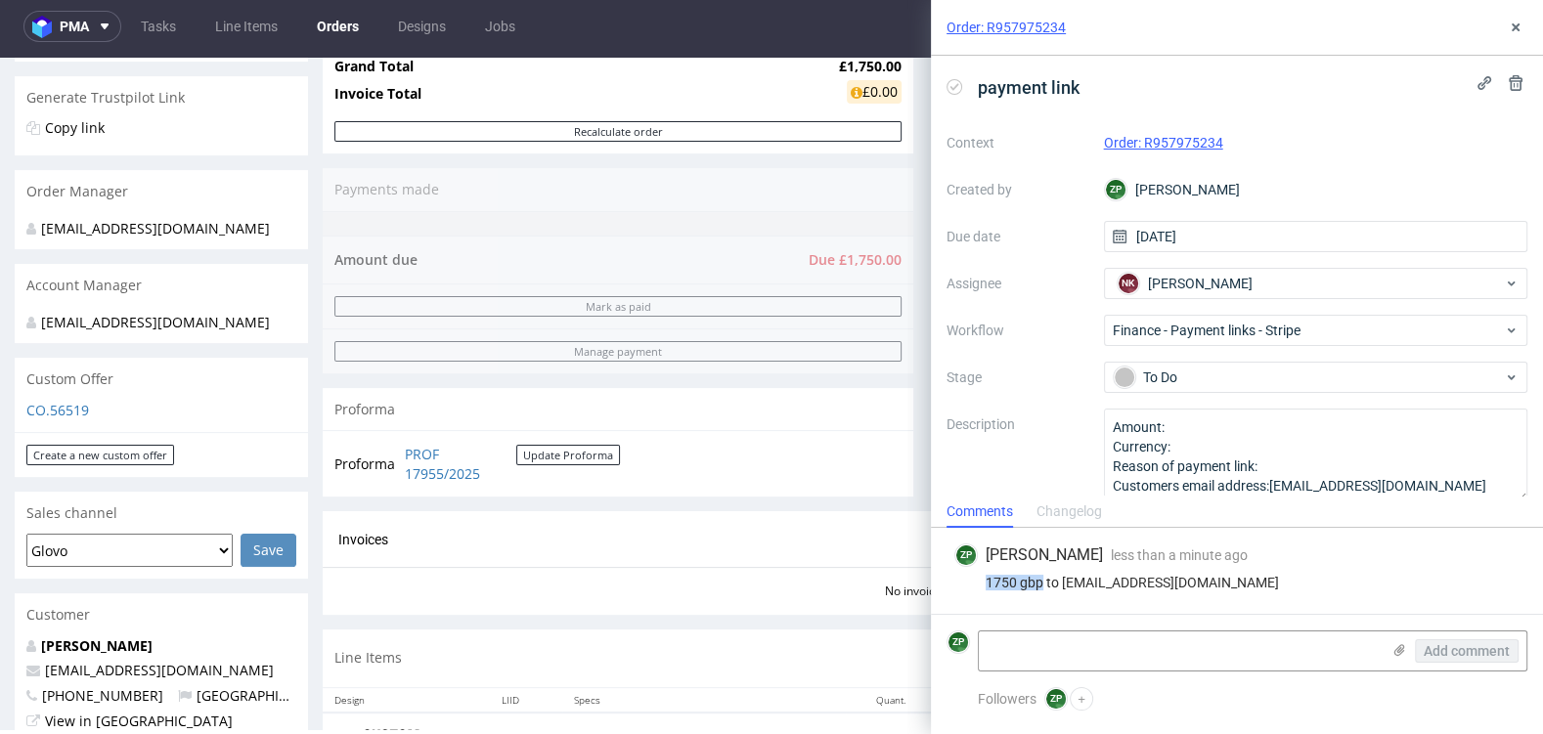
drag, startPoint x: 1041, startPoint y: 585, endPoint x: 949, endPoint y: 574, distance: 92.5
click at [949, 574] on div "ZP Zuzanna Pawlicka-Sabak less than a minute ago 8th Sep 2025, 10:59 1750 gbp t…" at bounding box center [1237, 571] width 581 height 86
copy div "1750 gbp"
click at [1191, 430] on textarea "Amount: Currency: Reason of payment link: Customers email address:luke@stonedea…" at bounding box center [1316, 456] width 424 height 94
paste textarea "1750 gbp"
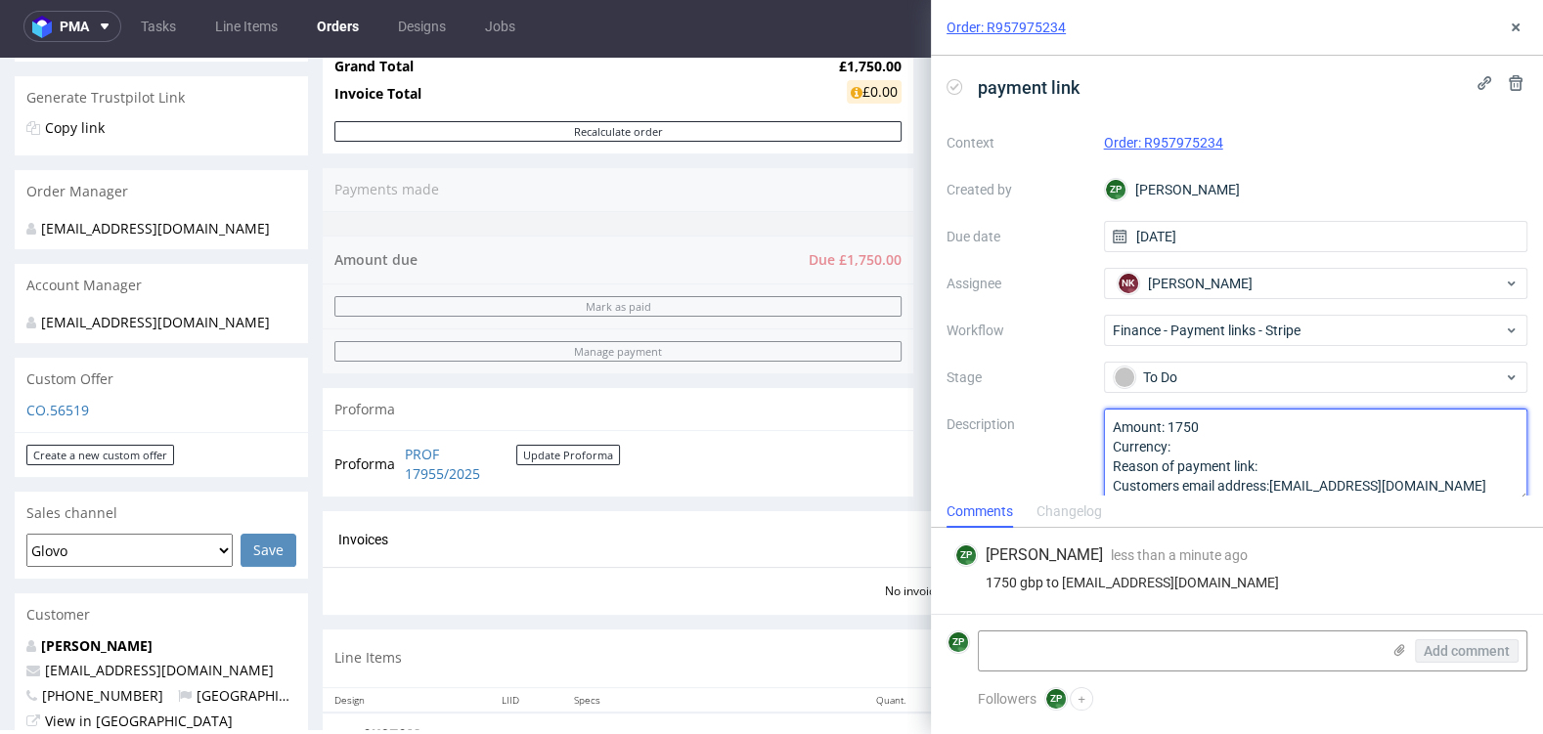
click at [1207, 443] on textarea "Amount: Currency: Reason of payment link: Customers email address:luke@stonedea…" at bounding box center [1316, 456] width 424 height 94
type textarea "Amount: 1750 Currency:gbp Reason of payment link: Customers email address:luke@…"
click at [1519, 20] on icon at bounding box center [1516, 28] width 16 height 16
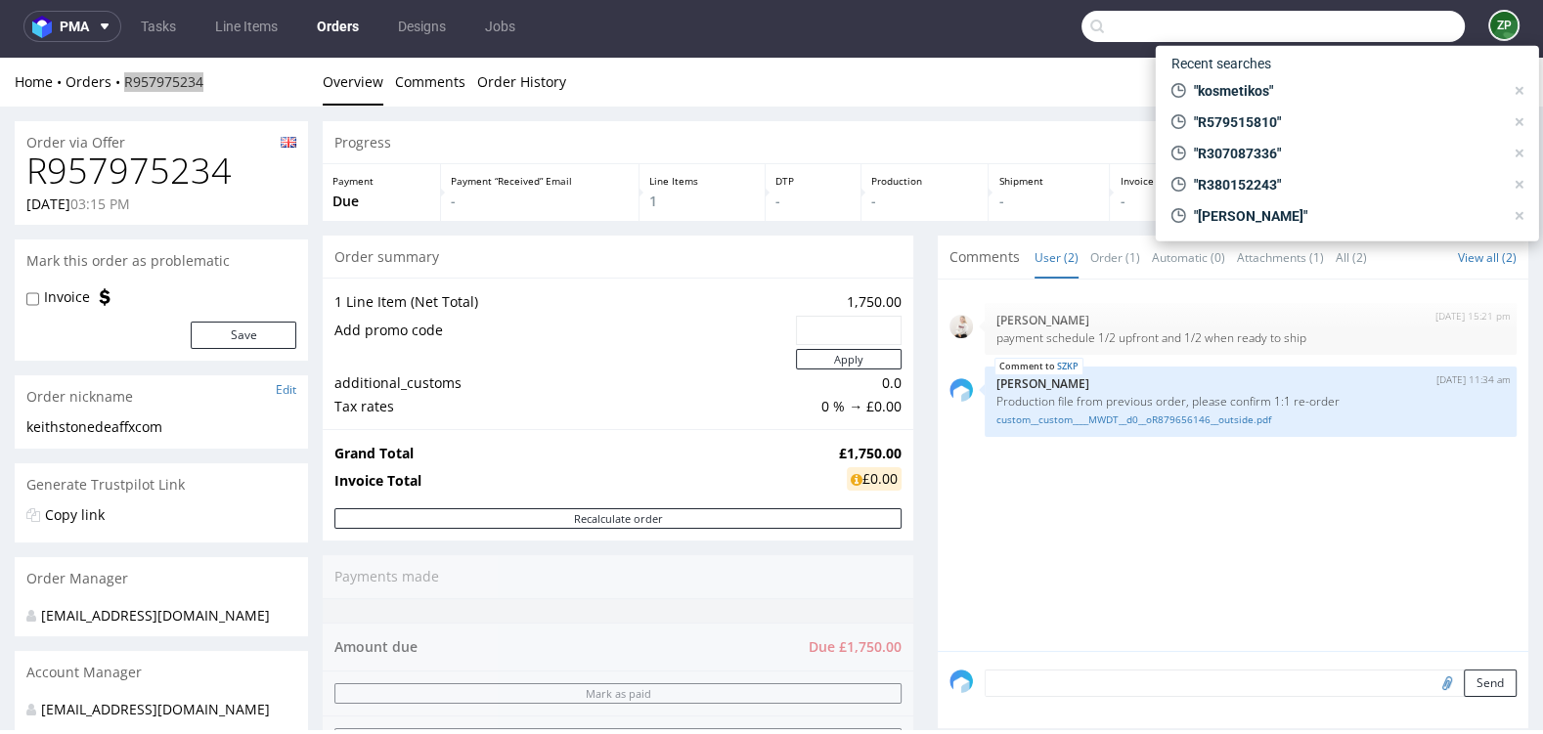
click at [1362, 23] on input "text" at bounding box center [1272, 26] width 383 height 31
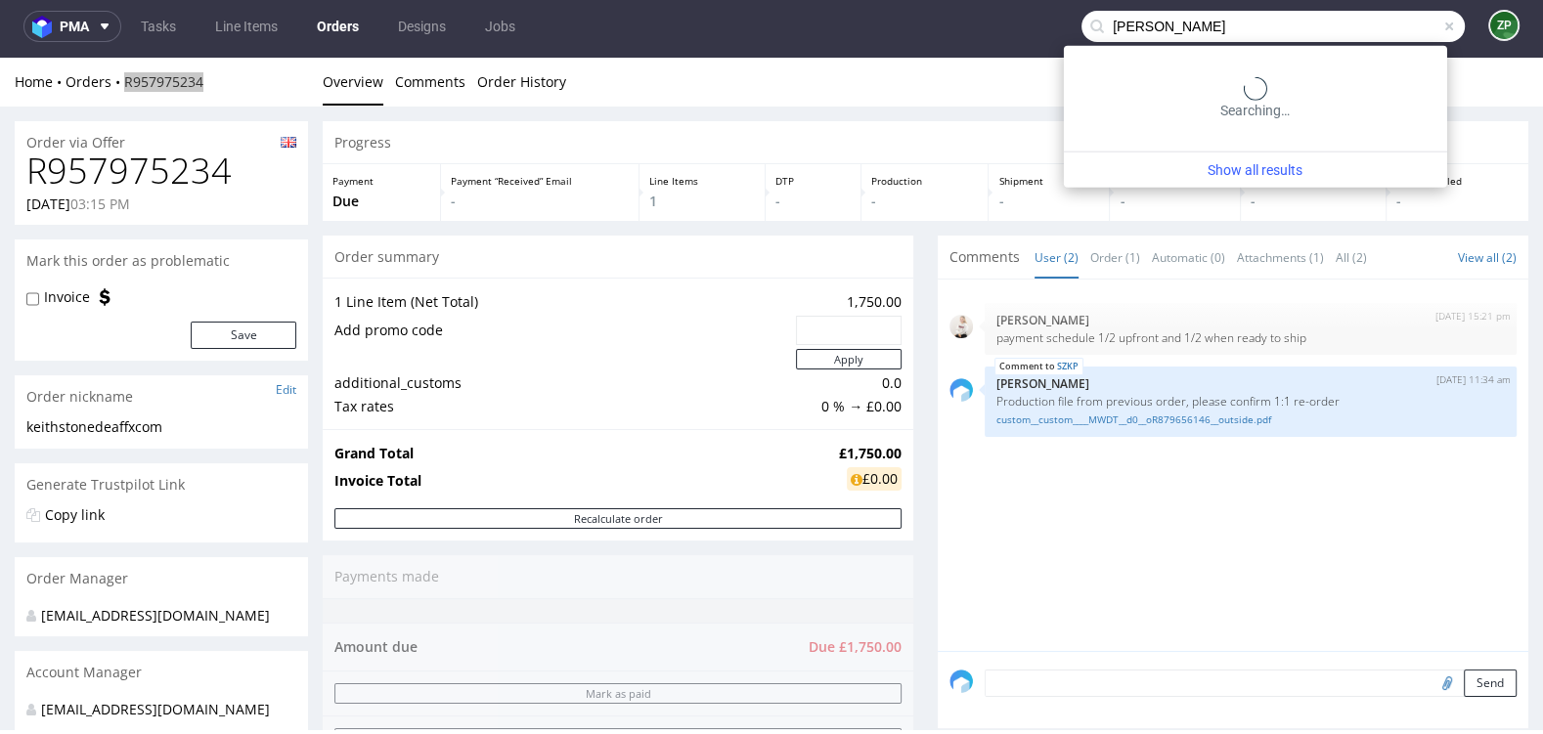
type input "clara lizier"
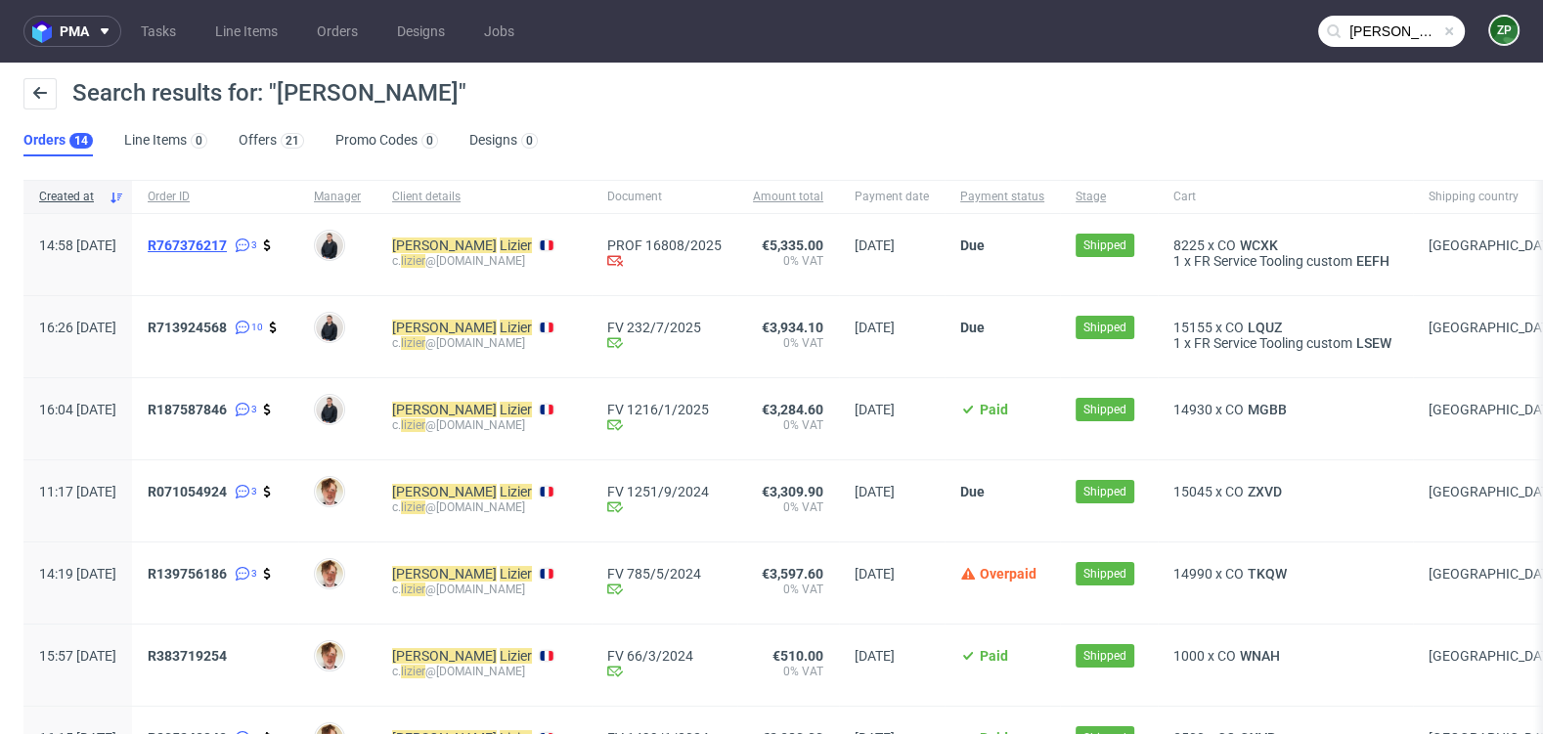
click at [227, 240] on span "R767376217" at bounding box center [187, 246] width 79 height 16
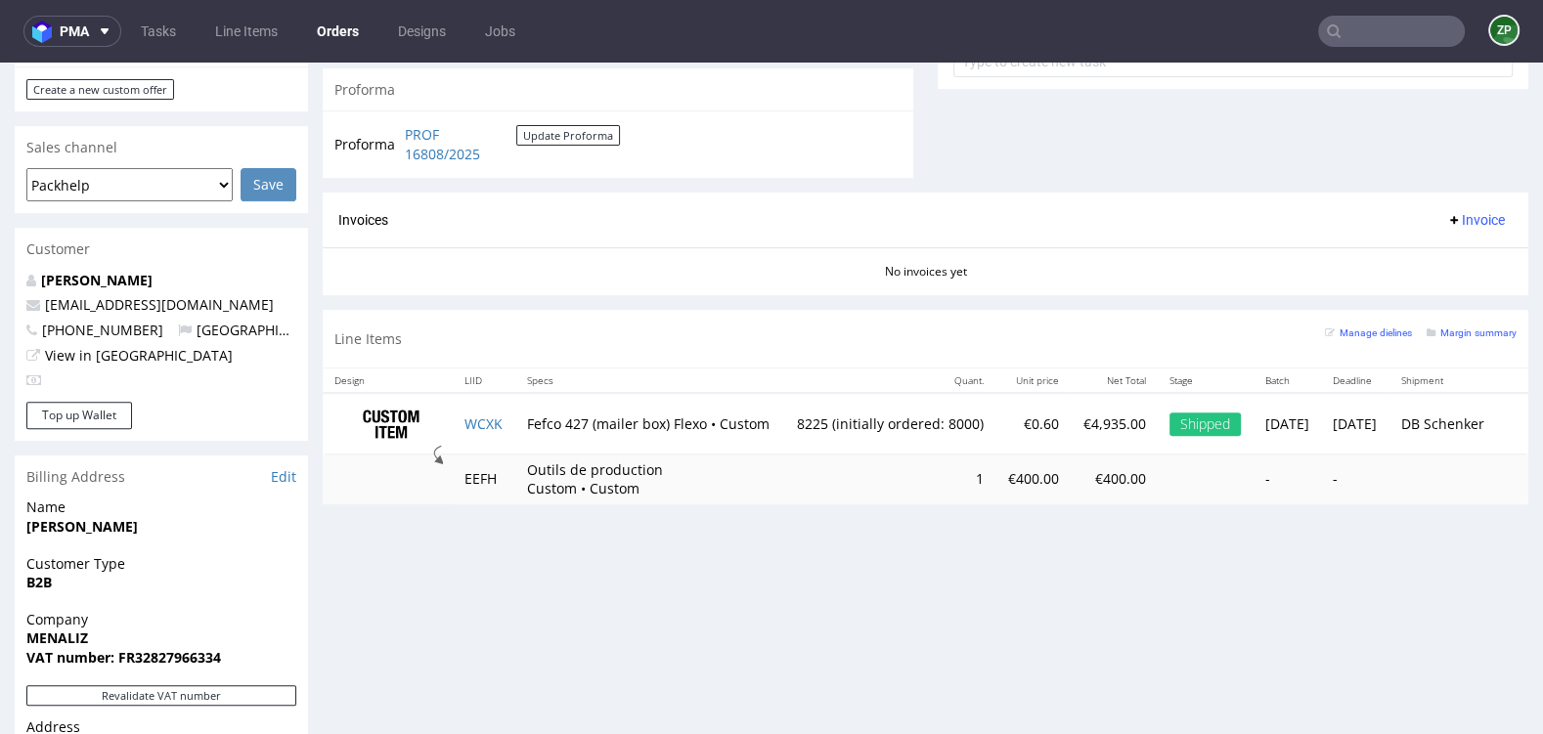
scroll to position [777, 0]
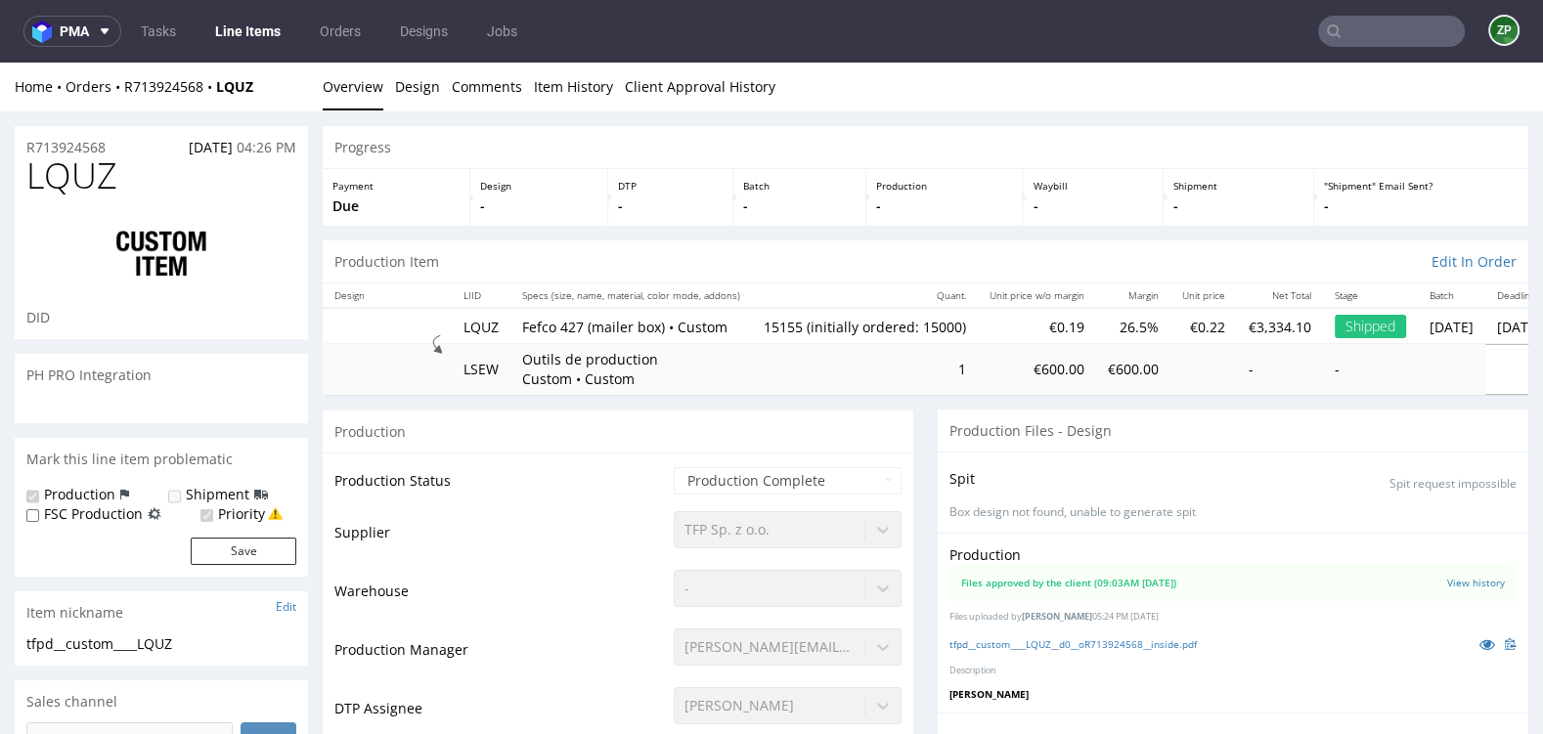
scroll to position [513, 0]
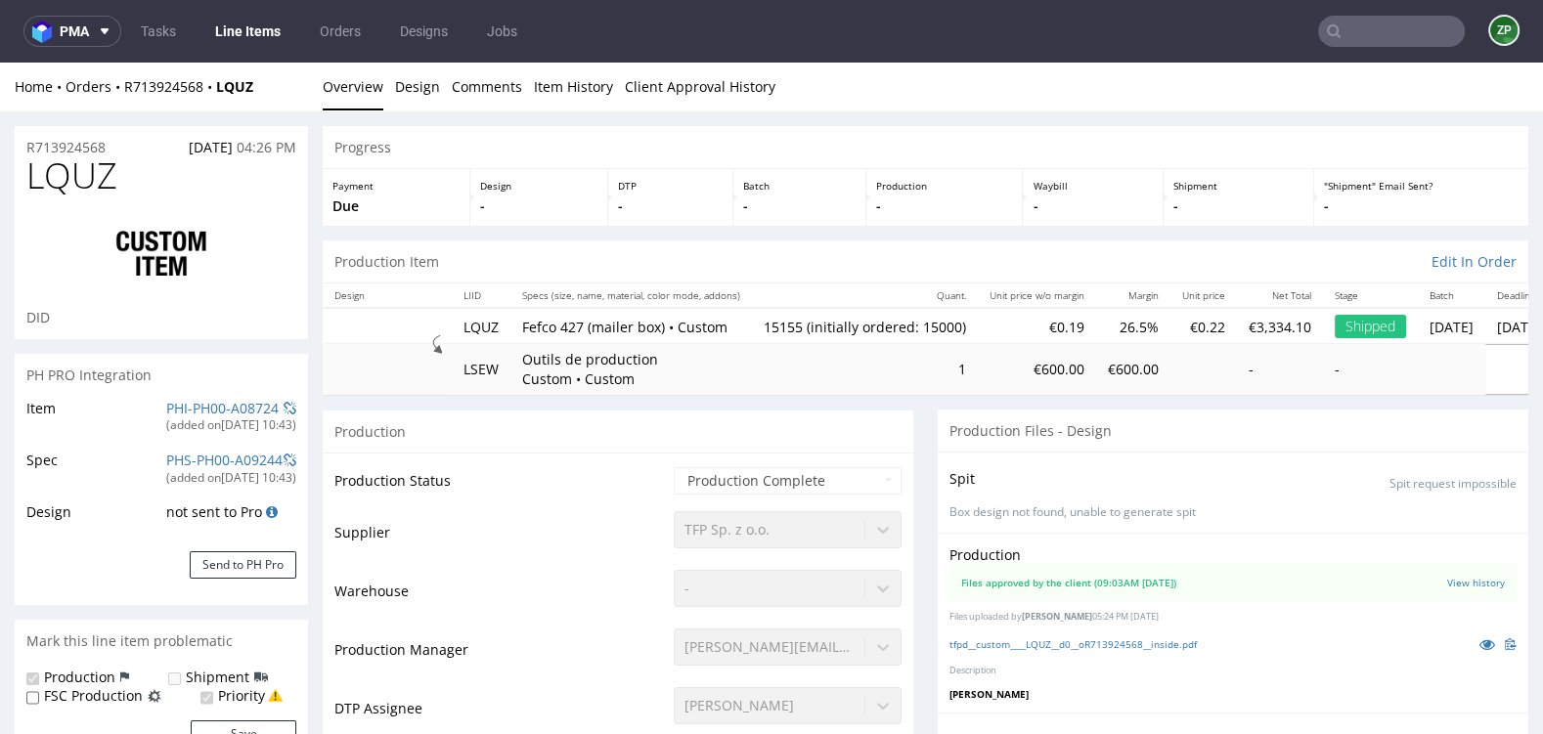
type input "15155"
select select "in_progress"
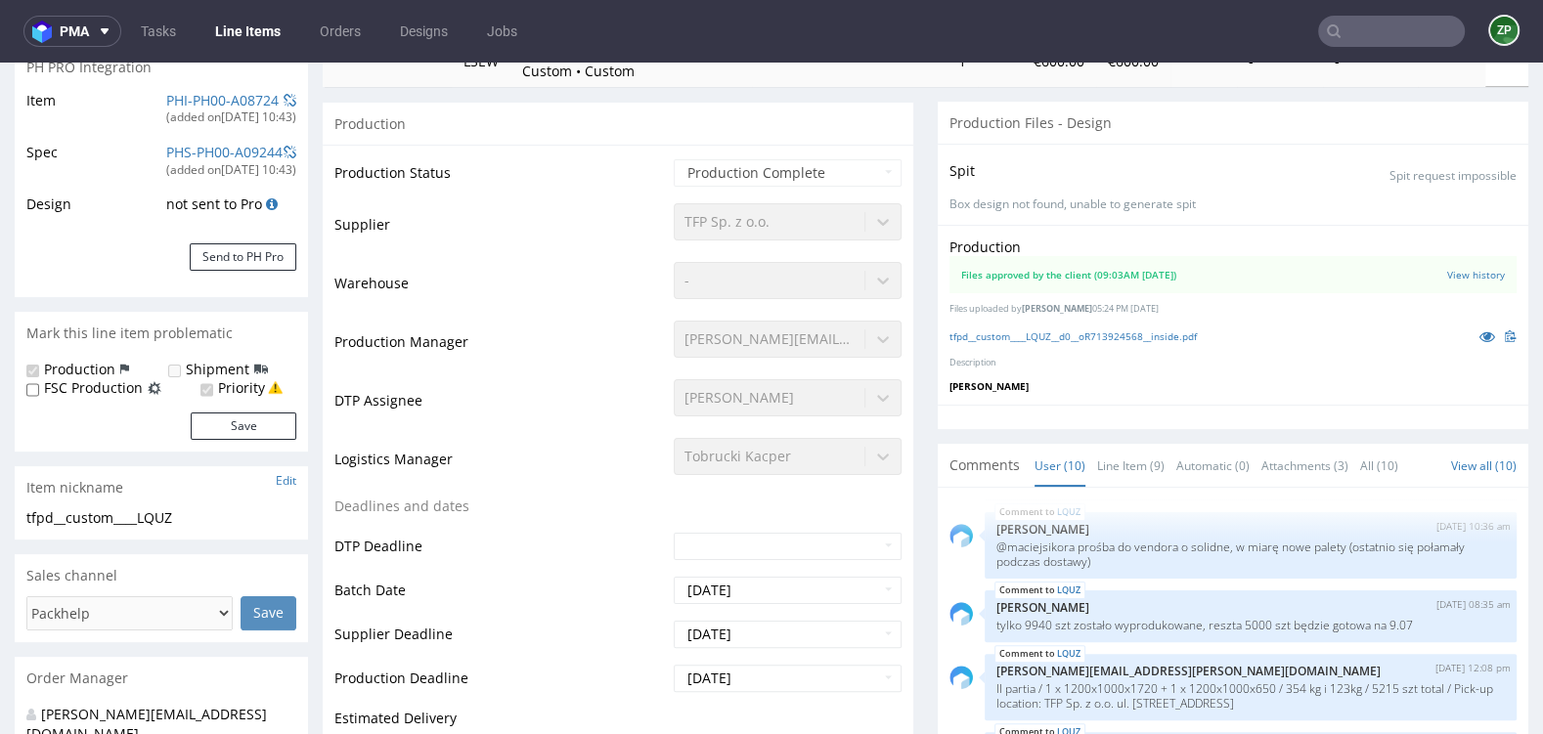
scroll to position [309, 0]
click at [1140, 334] on link "tfpd__custom____LQUZ__d0__oR713924568__inside.pdf" at bounding box center [1072, 336] width 247 height 14
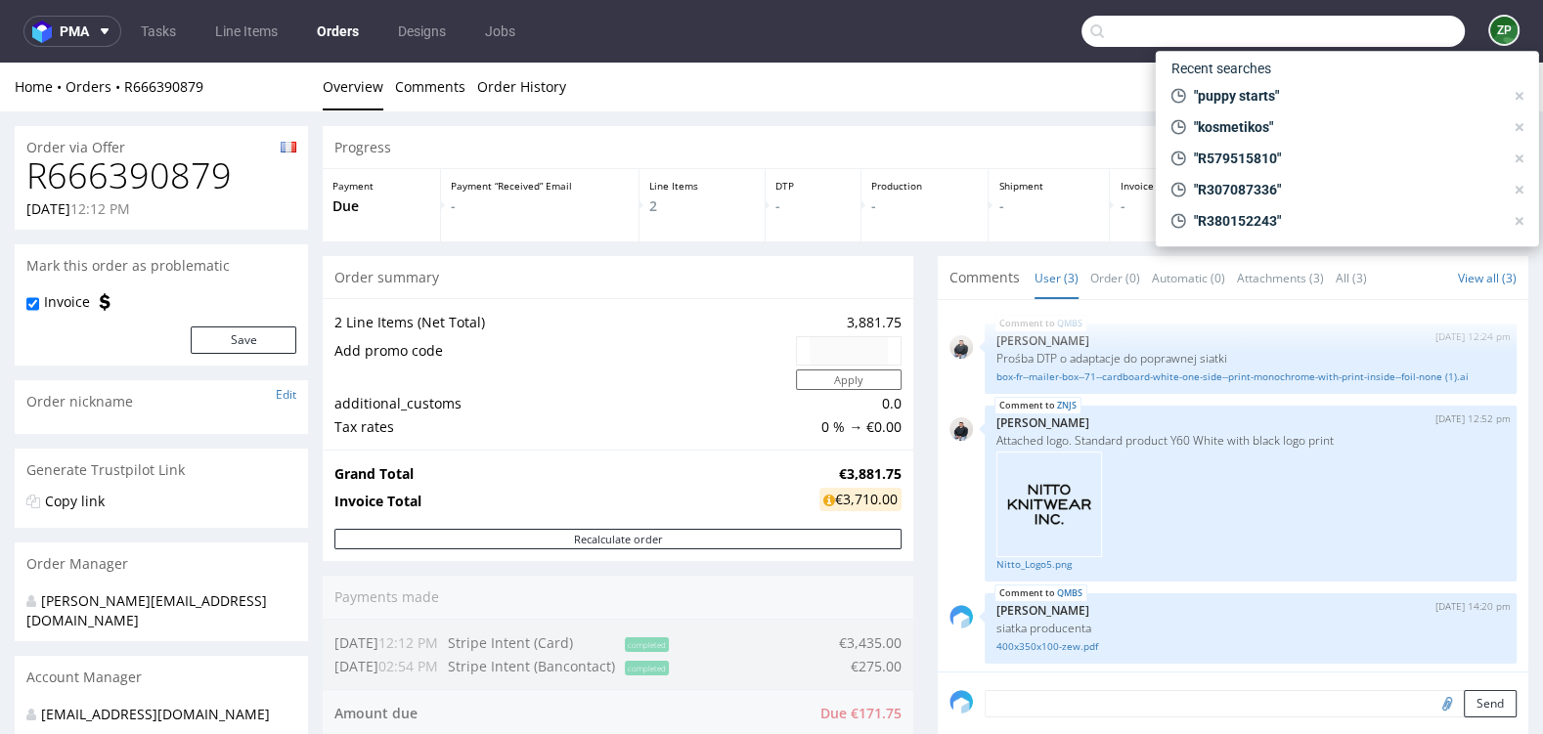
click at [1381, 21] on input "text" at bounding box center [1272, 31] width 383 height 31
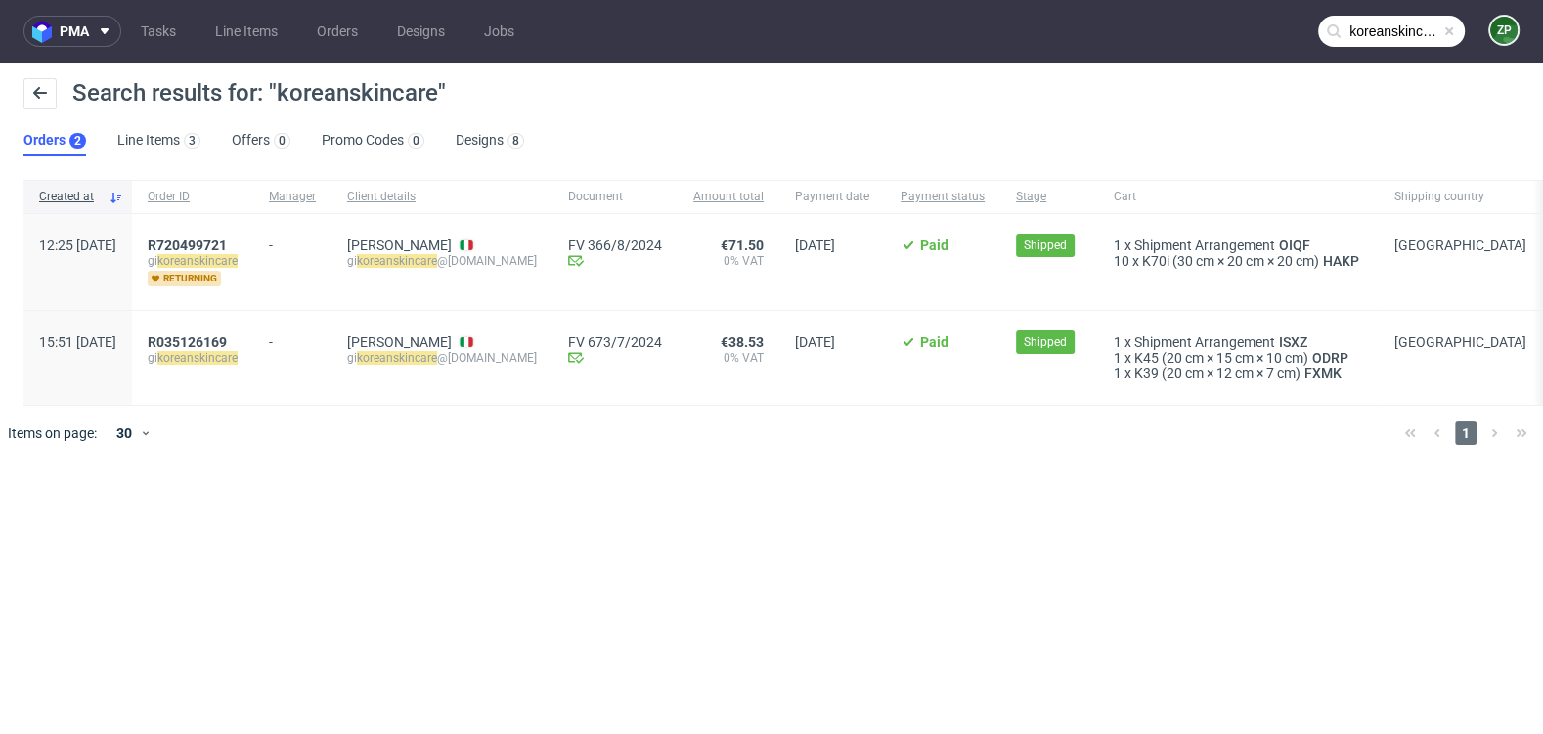
click at [1350, 37] on input "koreanskincare" at bounding box center [1391, 31] width 147 height 31
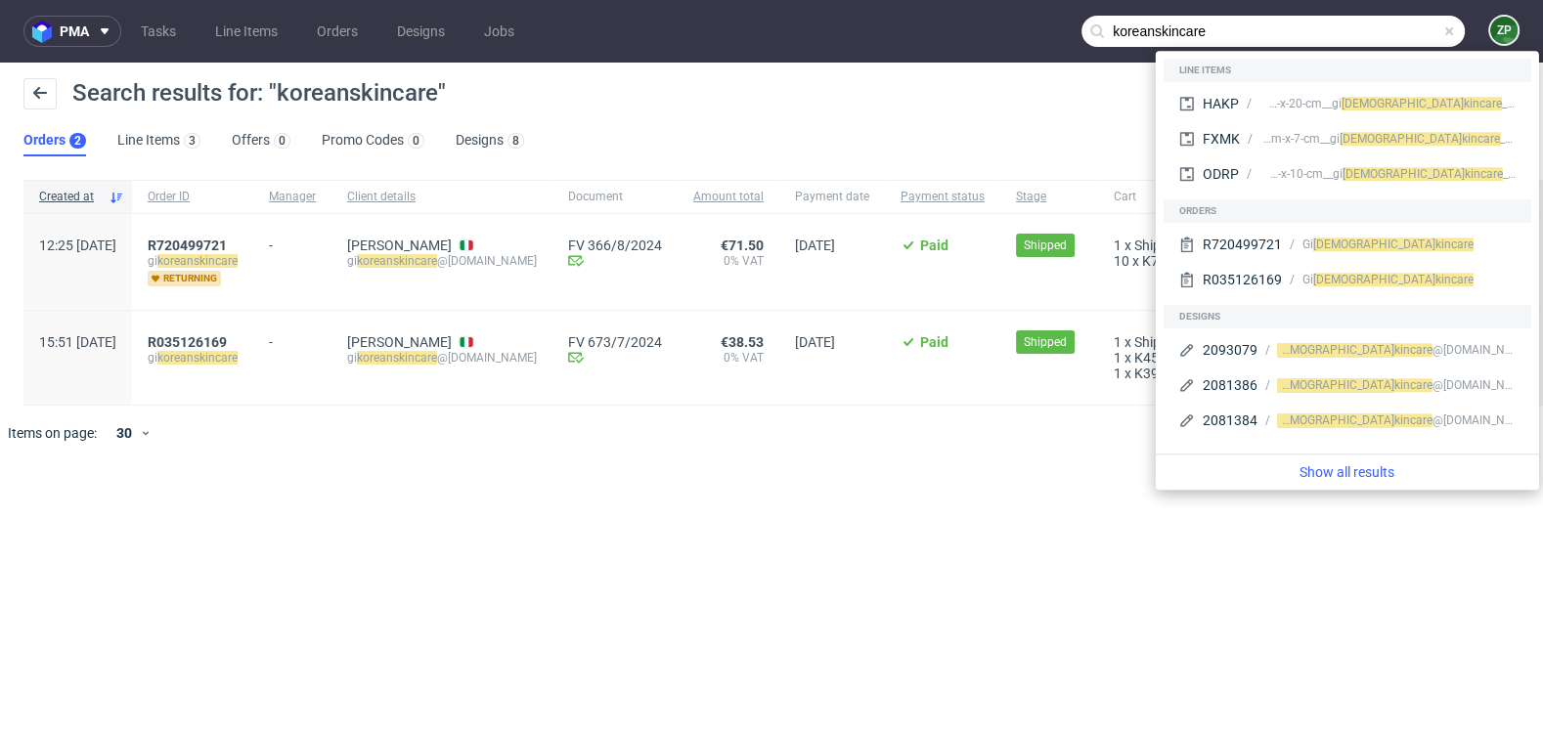
click at [1210, 22] on input "koreanskincare" at bounding box center [1272, 31] width 383 height 31
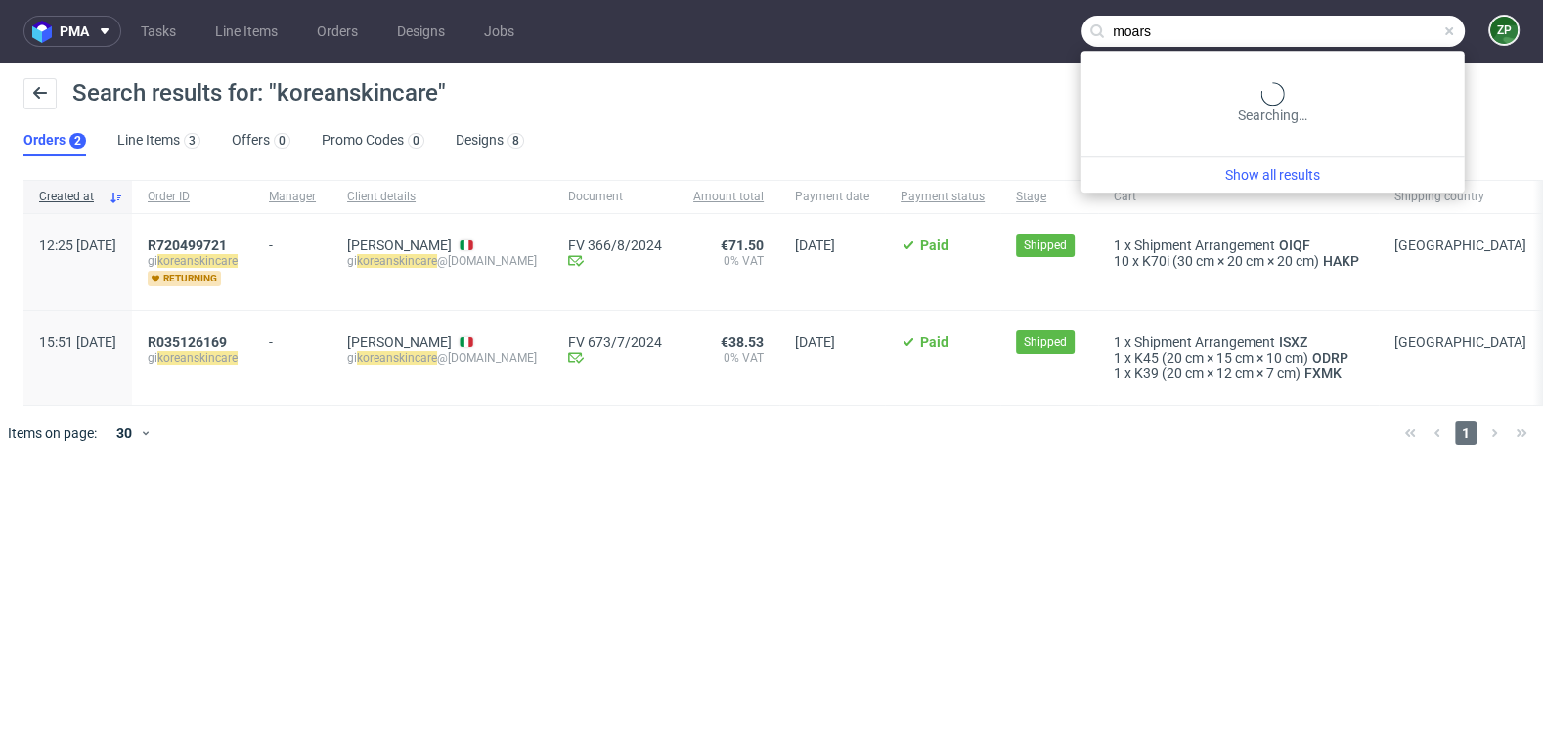
type input "moars"
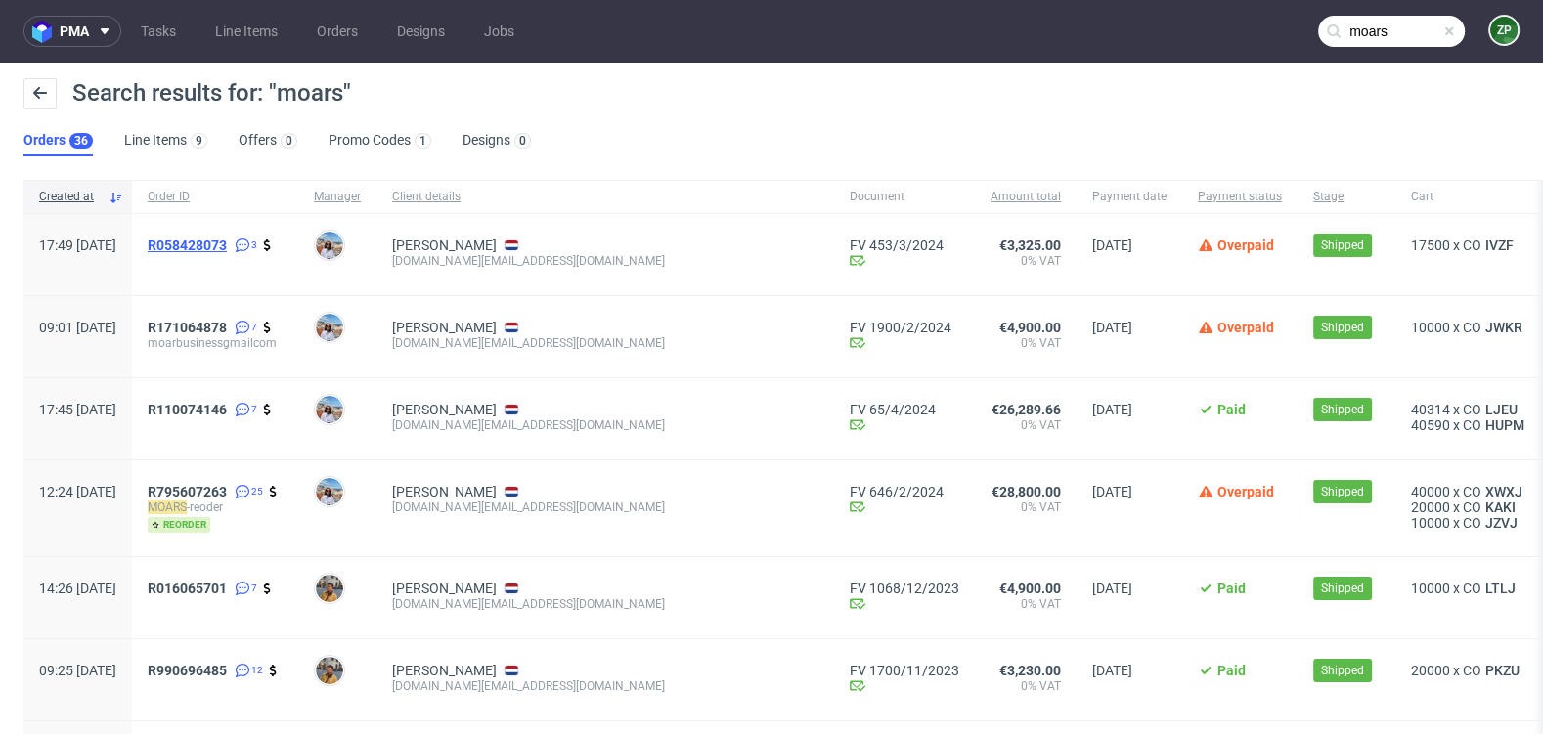
click at [227, 240] on span "R058428073" at bounding box center [187, 246] width 79 height 16
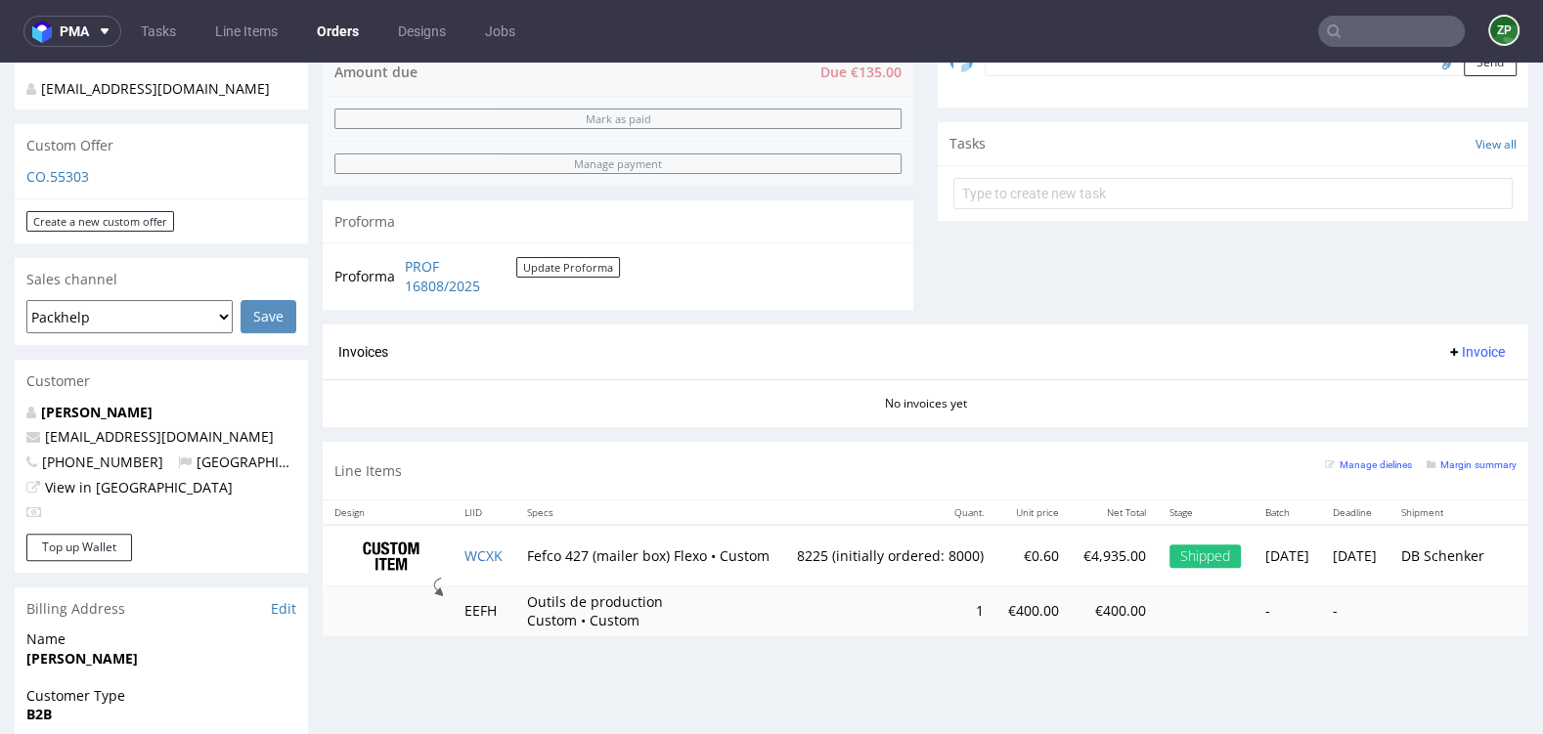
scroll to position [613, 0]
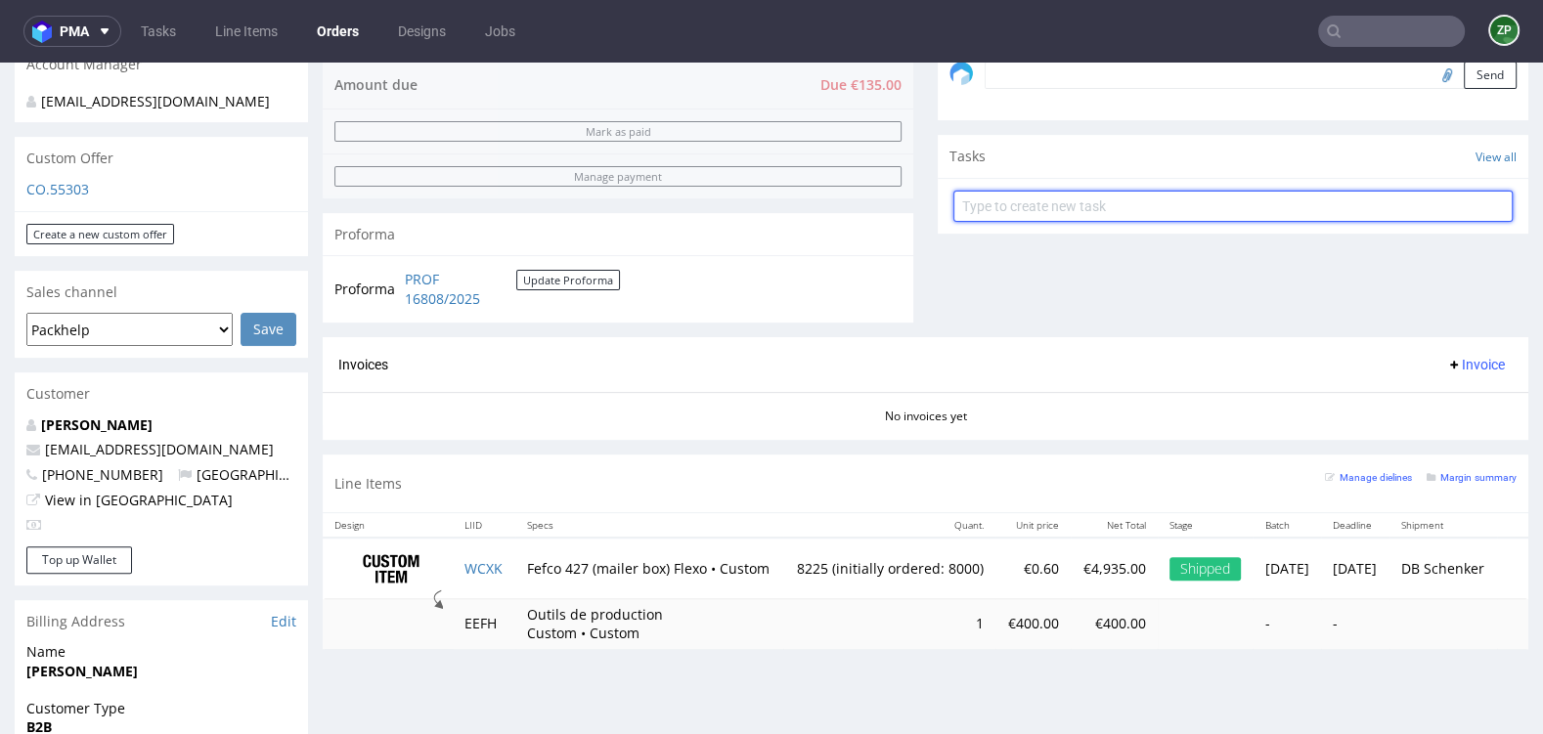
click at [1065, 203] on input "text" at bounding box center [1232, 206] width 559 height 31
type input "final invoice"
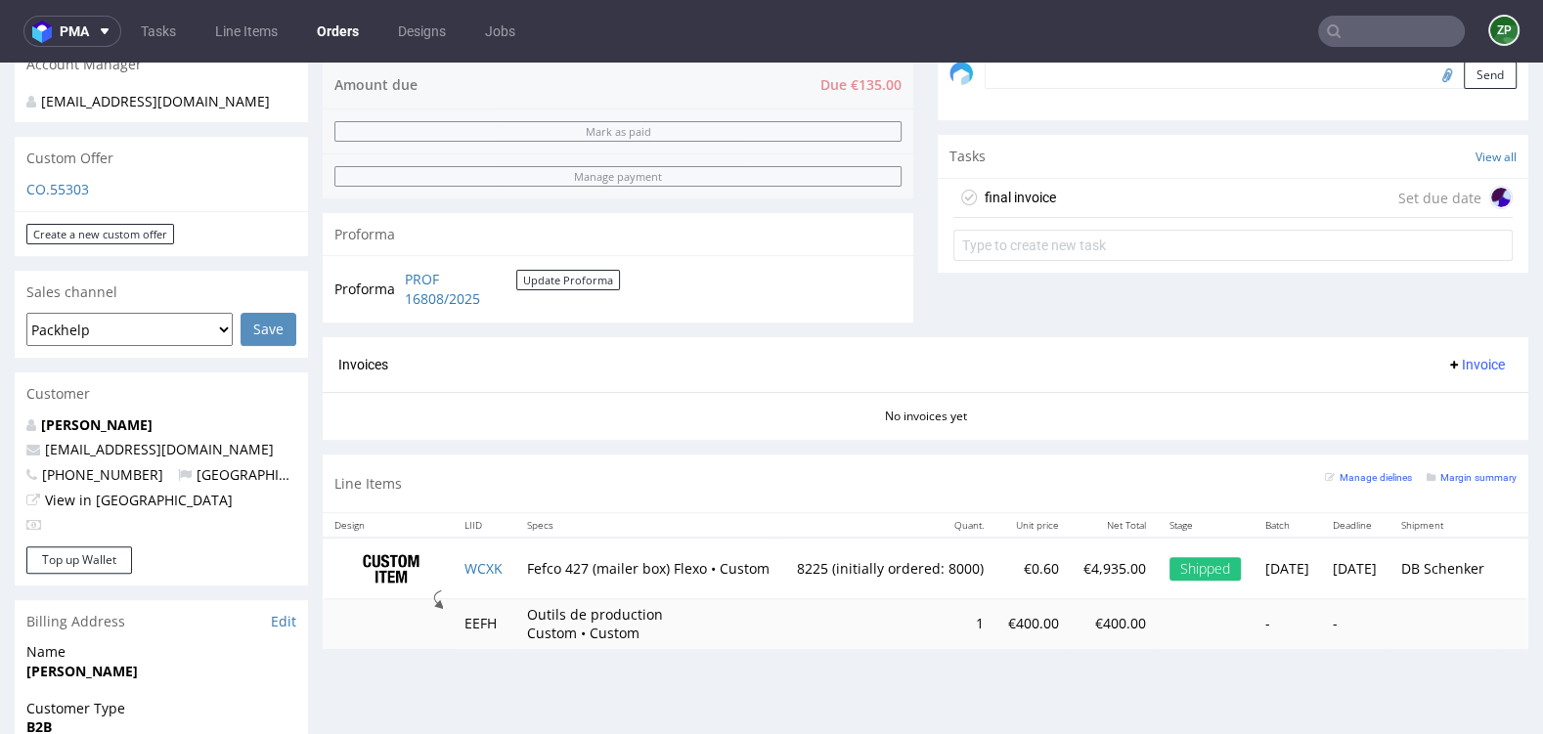
click at [1037, 187] on div "final invoice" at bounding box center [1020, 197] width 71 height 23
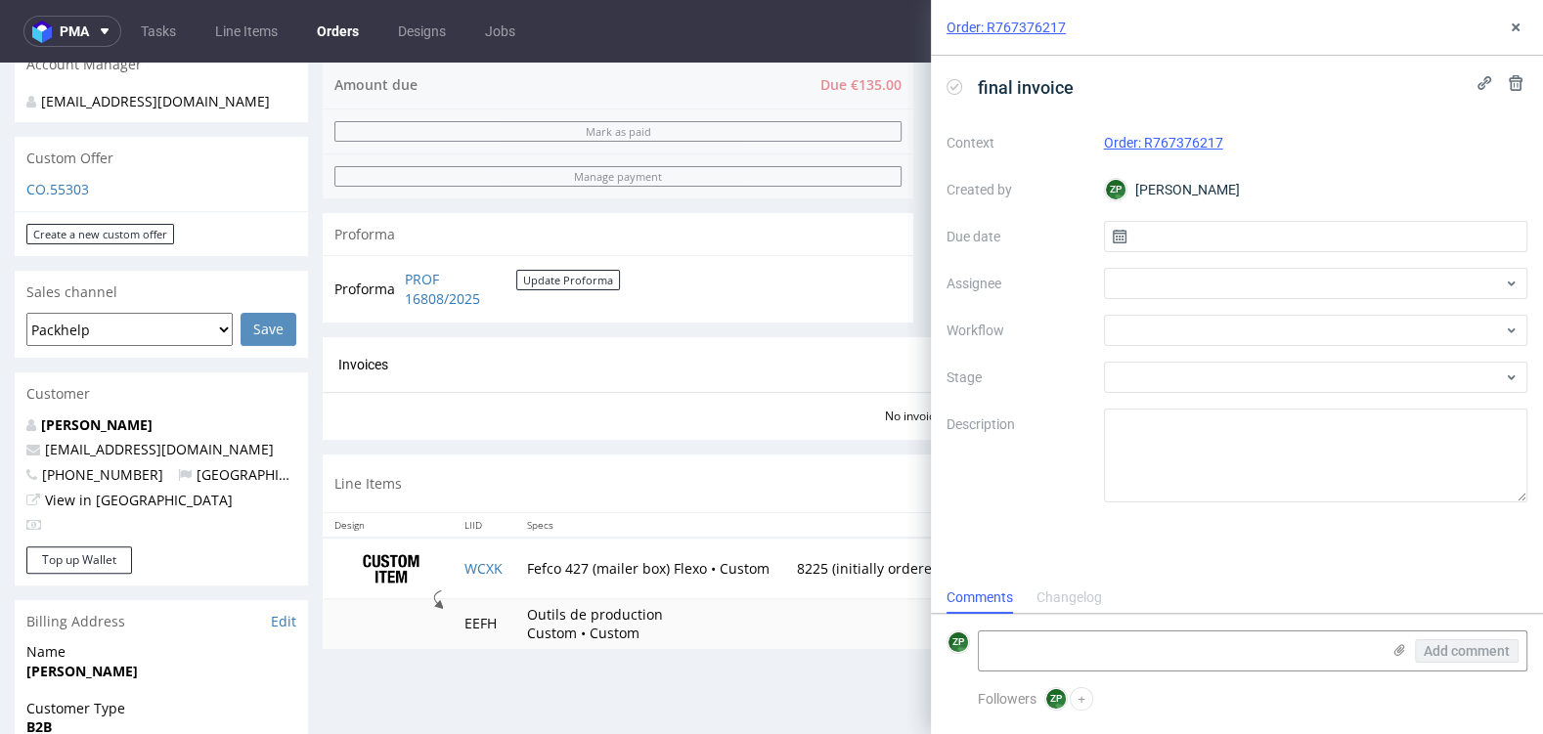
scroll to position [16, 0]
click at [1193, 239] on input "text" at bounding box center [1316, 236] width 424 height 31
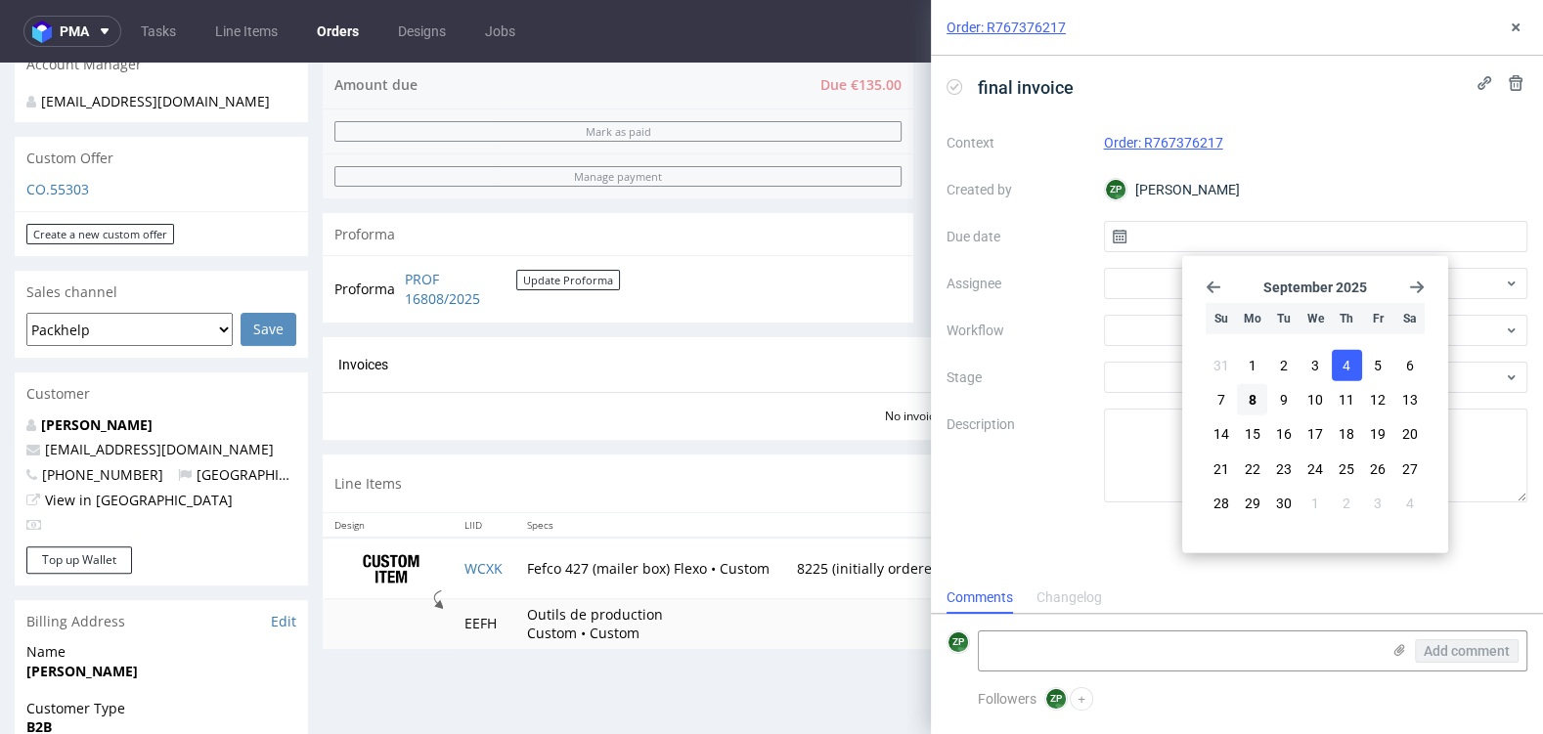
click at [1346, 361] on span "4" at bounding box center [1347, 366] width 8 height 20
type input "[DATE]"
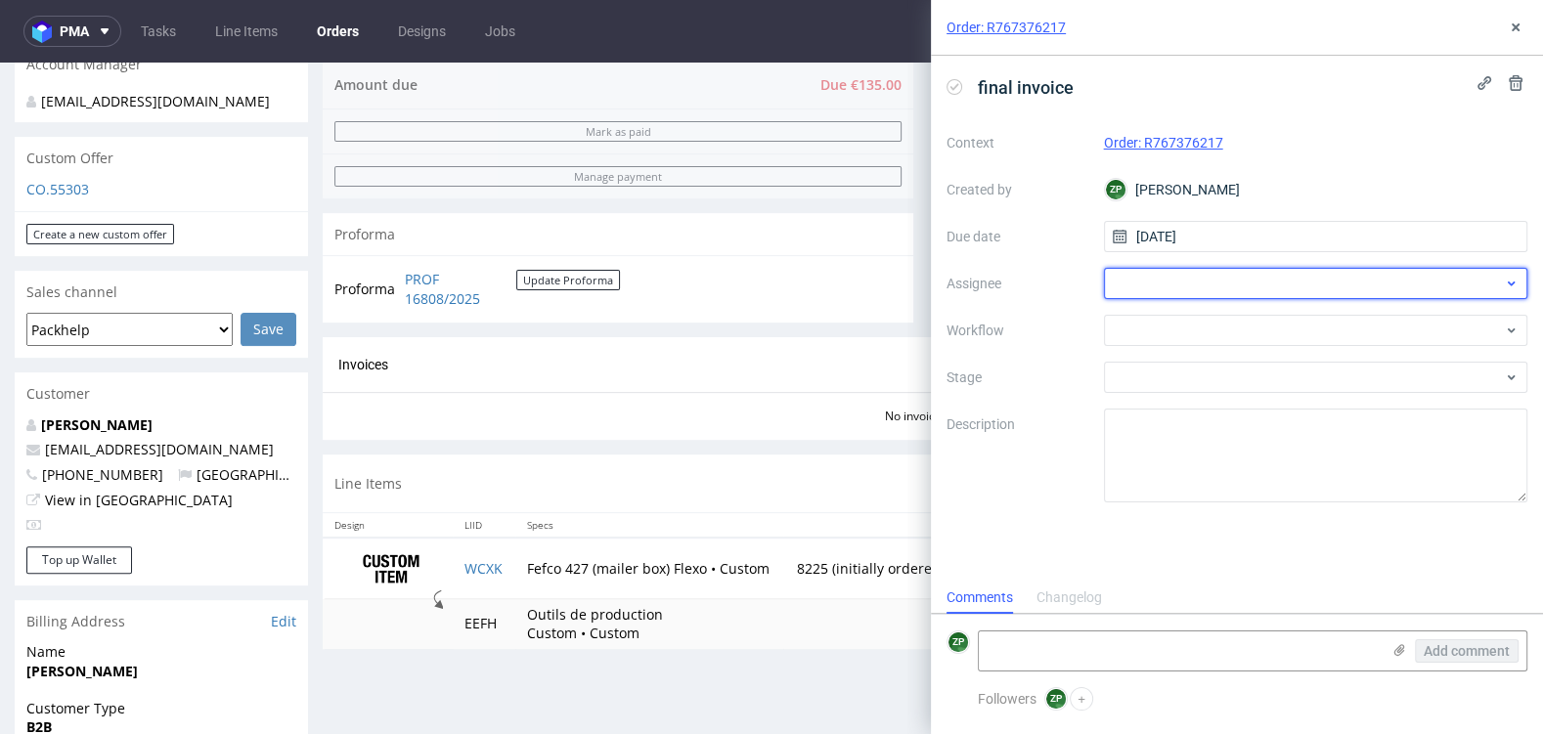
click at [1150, 280] on div at bounding box center [1316, 283] width 424 height 31
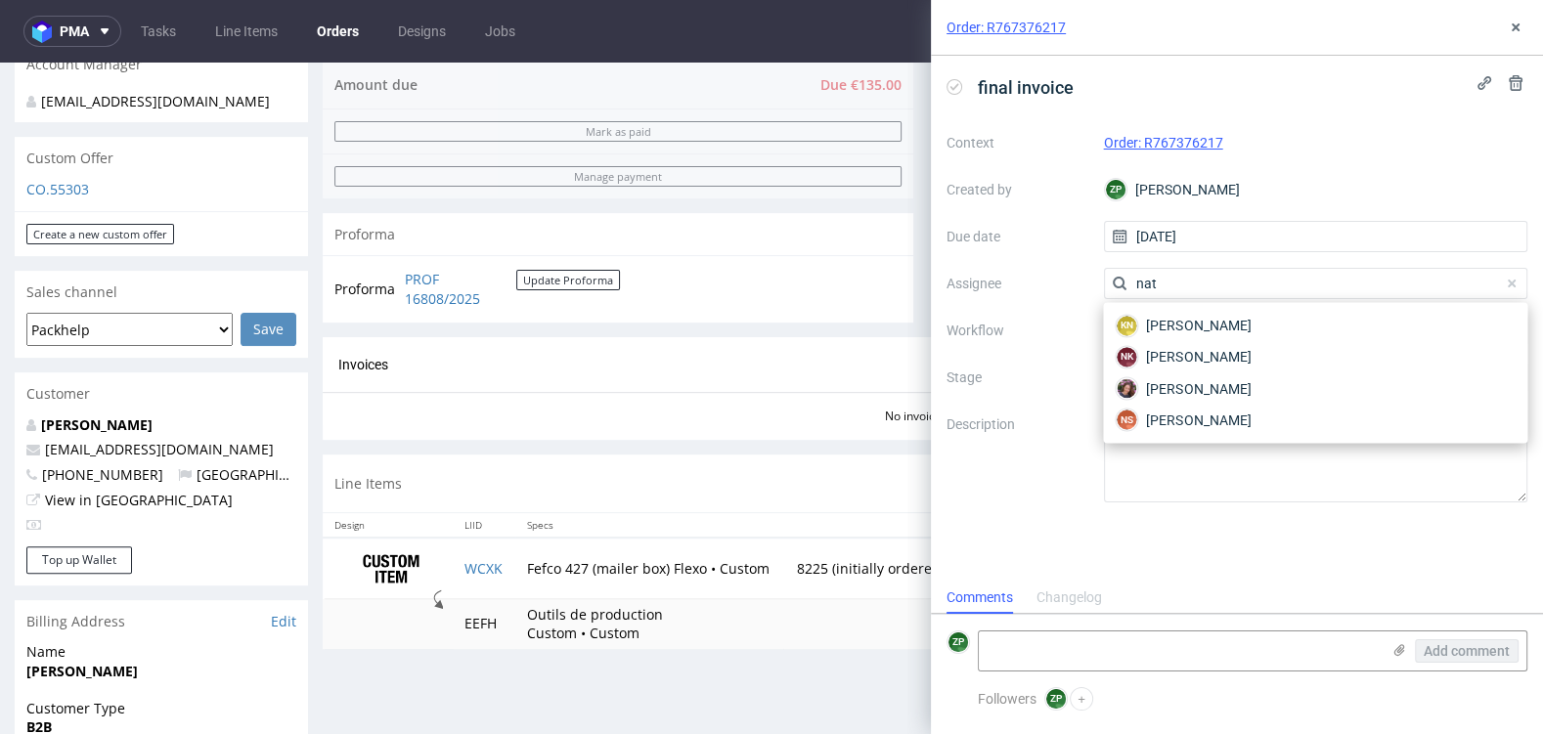
scroll to position [0, 0]
type input "nat"
click at [1223, 373] on div "[PERSON_NAME]" at bounding box center [1315, 388] width 409 height 31
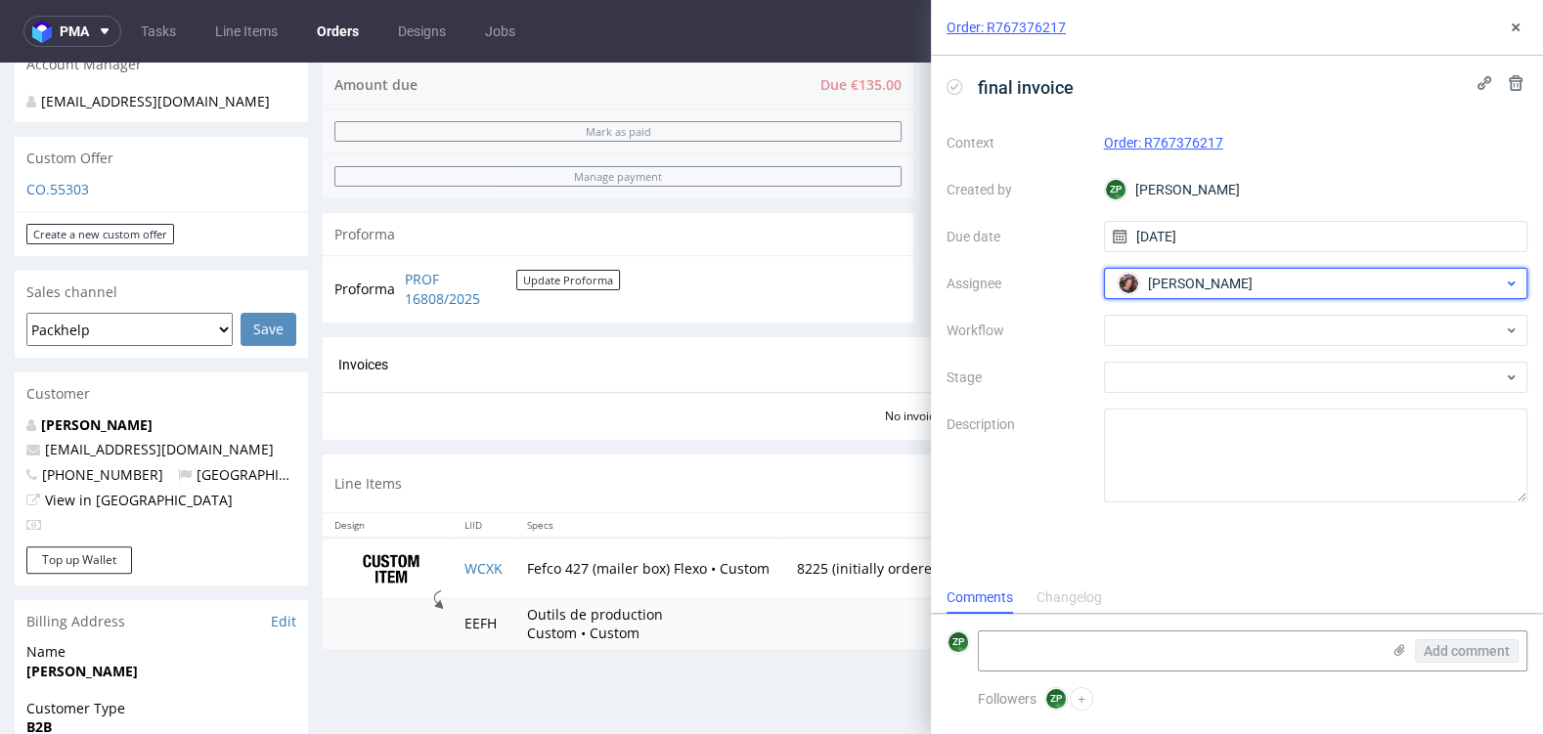
click at [1196, 283] on span "[PERSON_NAME]" at bounding box center [1200, 284] width 105 height 20
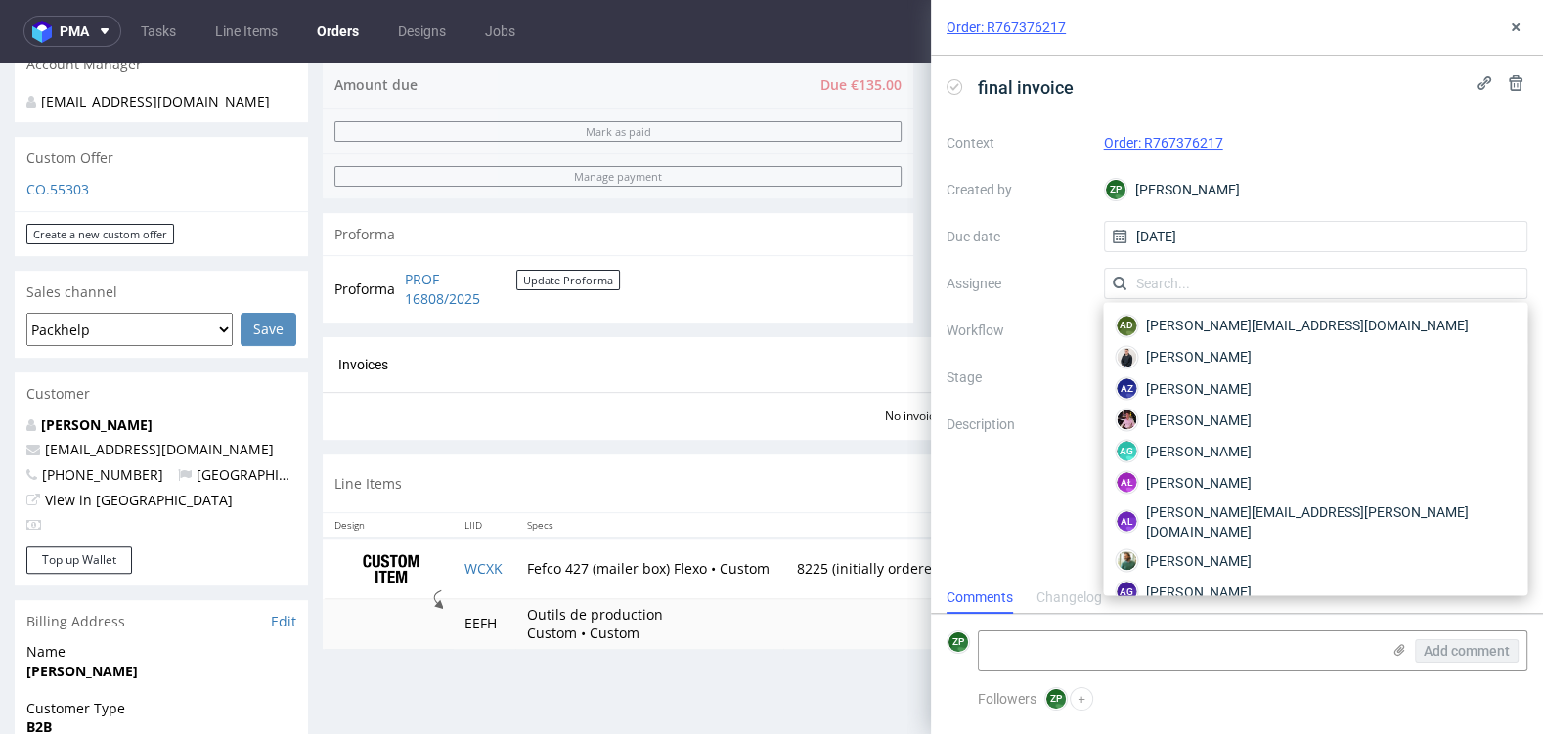
scroll to position [3941, 0]
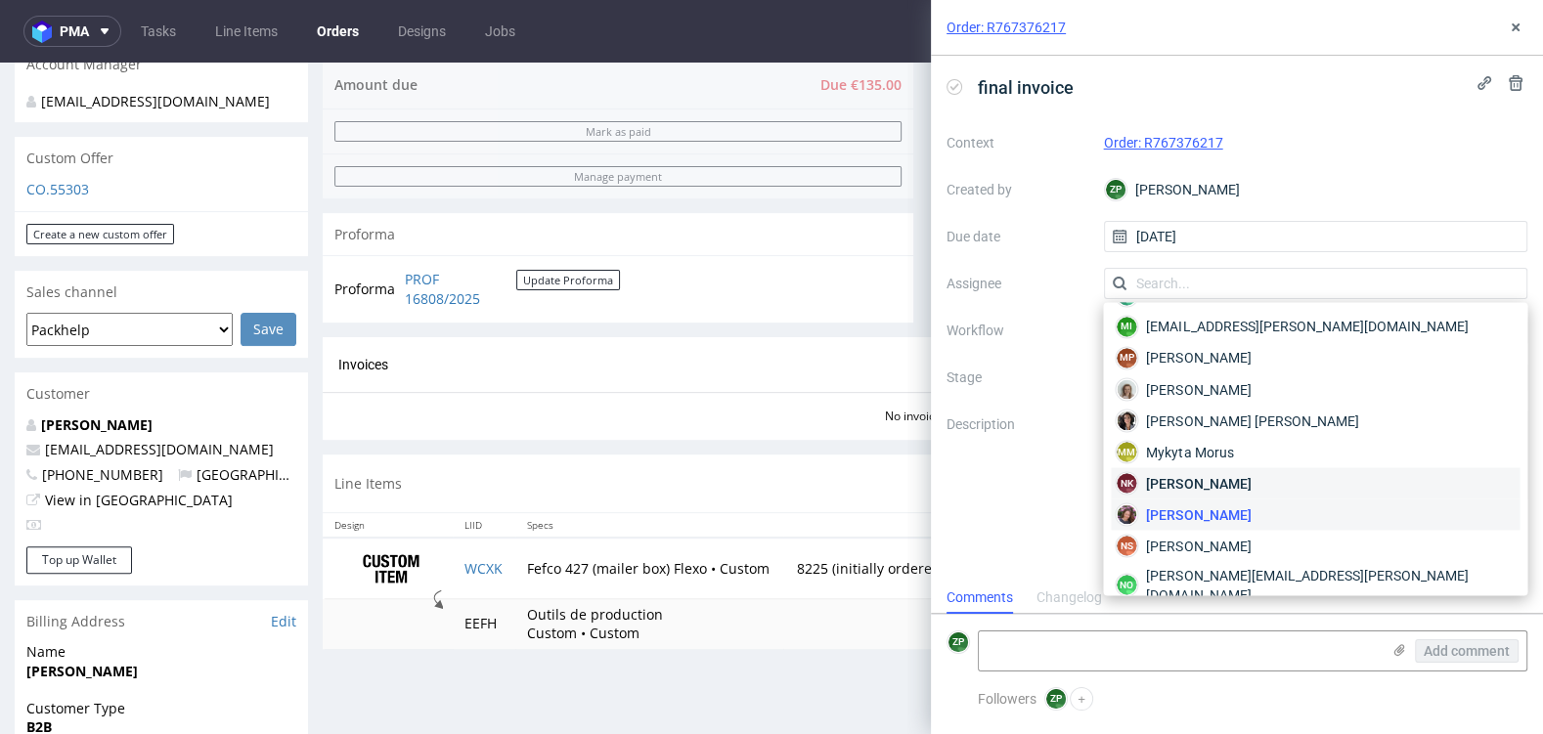
click at [1211, 473] on span "[PERSON_NAME]" at bounding box center [1198, 483] width 105 height 20
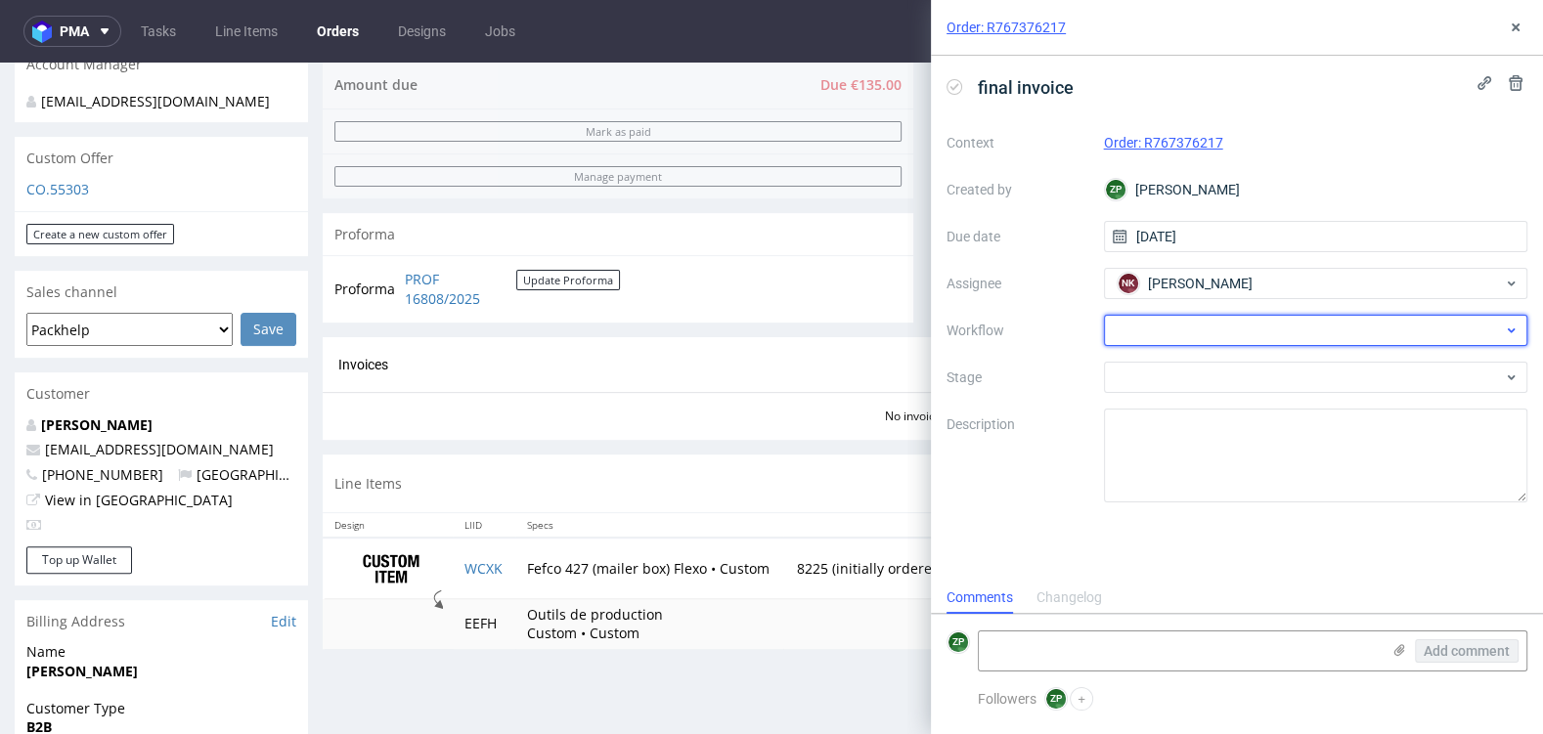
click at [1168, 337] on div at bounding box center [1316, 330] width 424 height 31
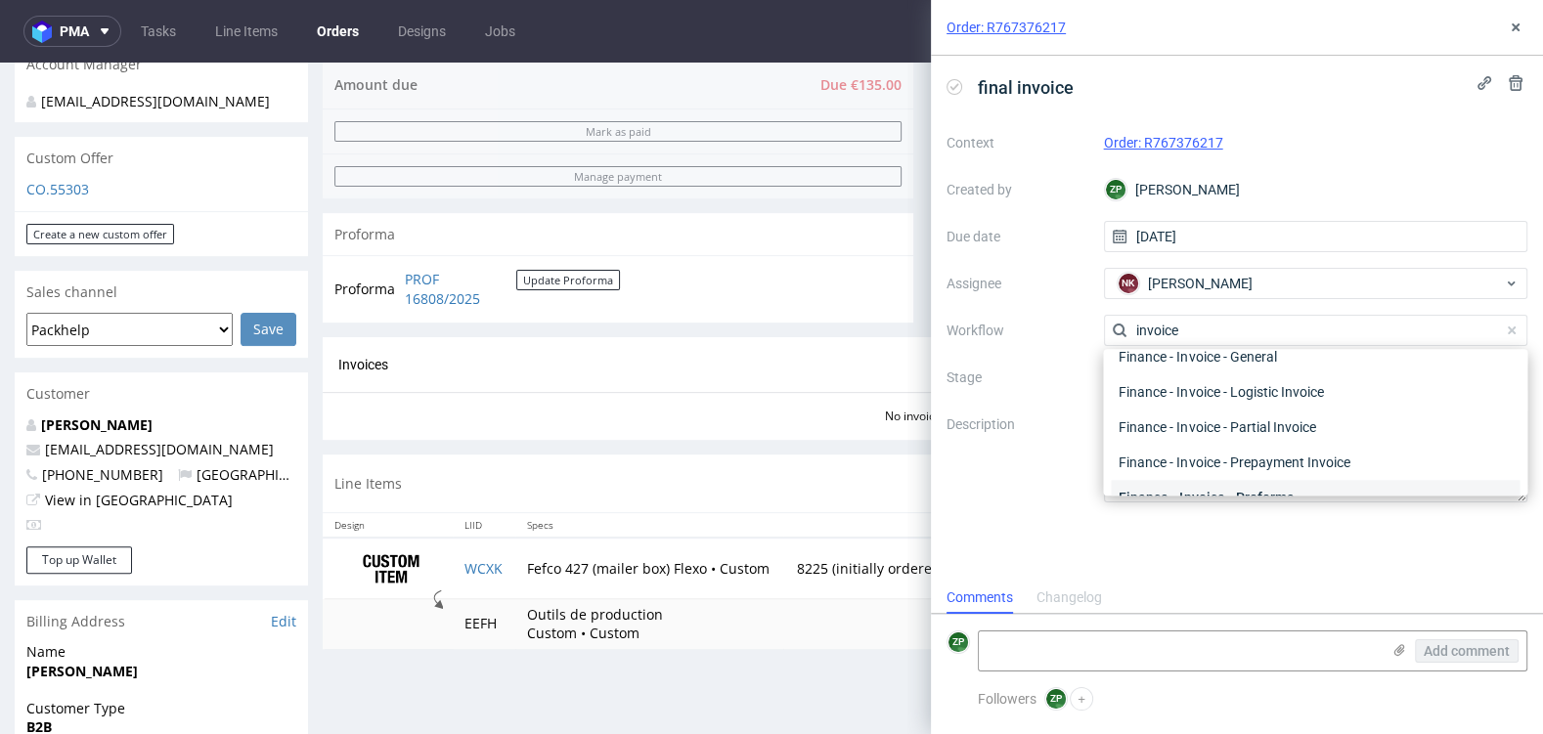
scroll to position [74, 0]
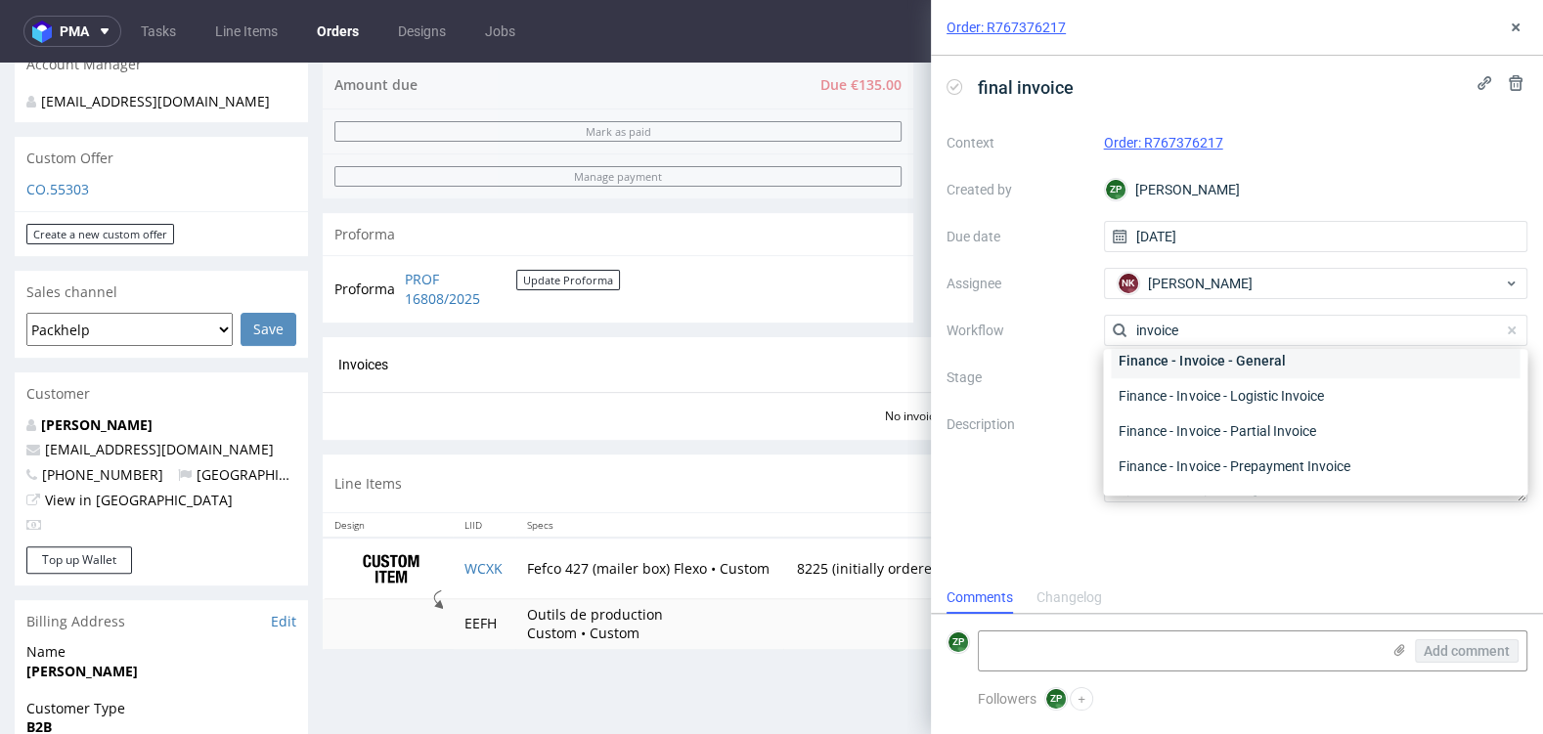
type input "invoice"
click at [1251, 362] on div "Finance - Invoice - General" at bounding box center [1315, 360] width 409 height 35
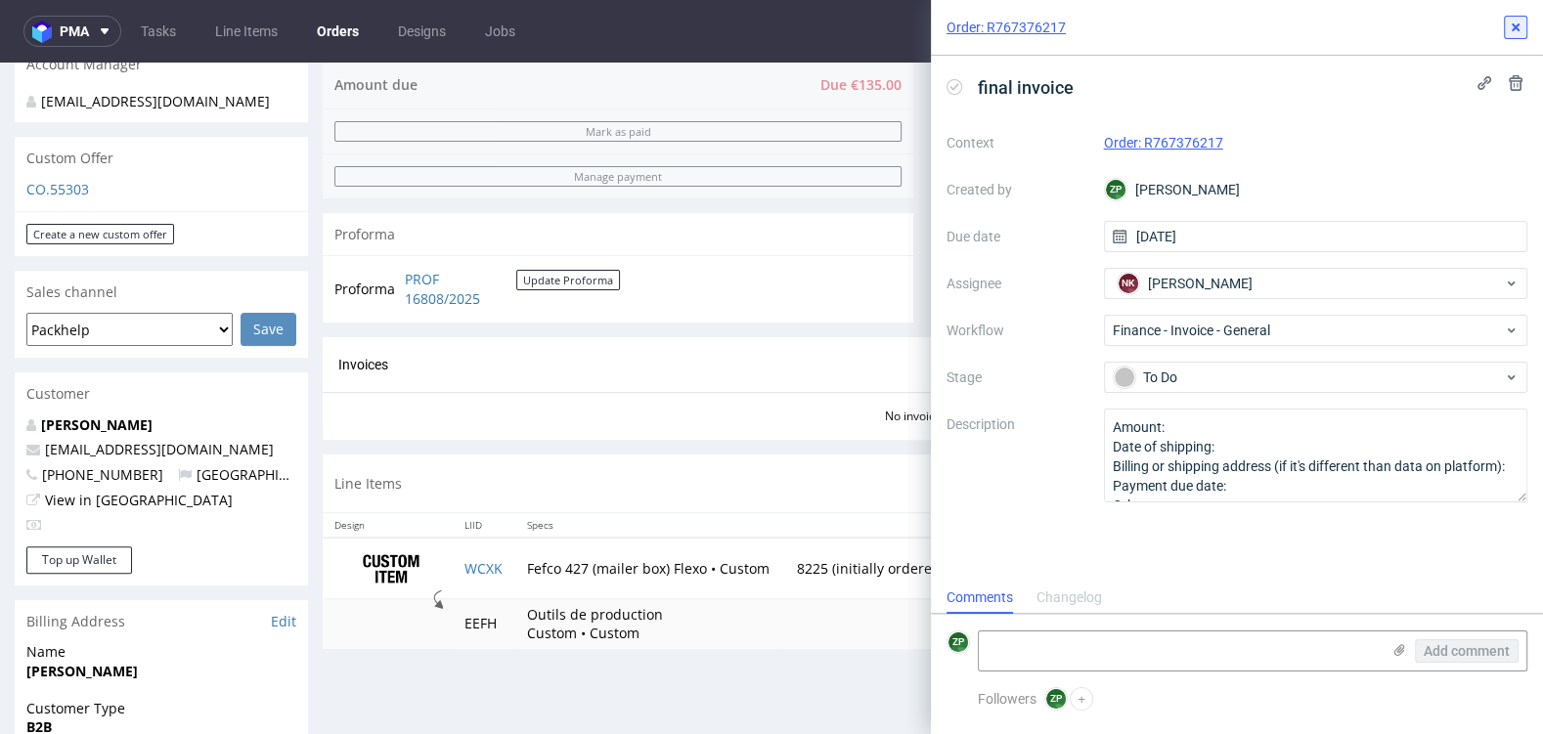
click at [1511, 26] on icon at bounding box center [1516, 28] width 16 height 16
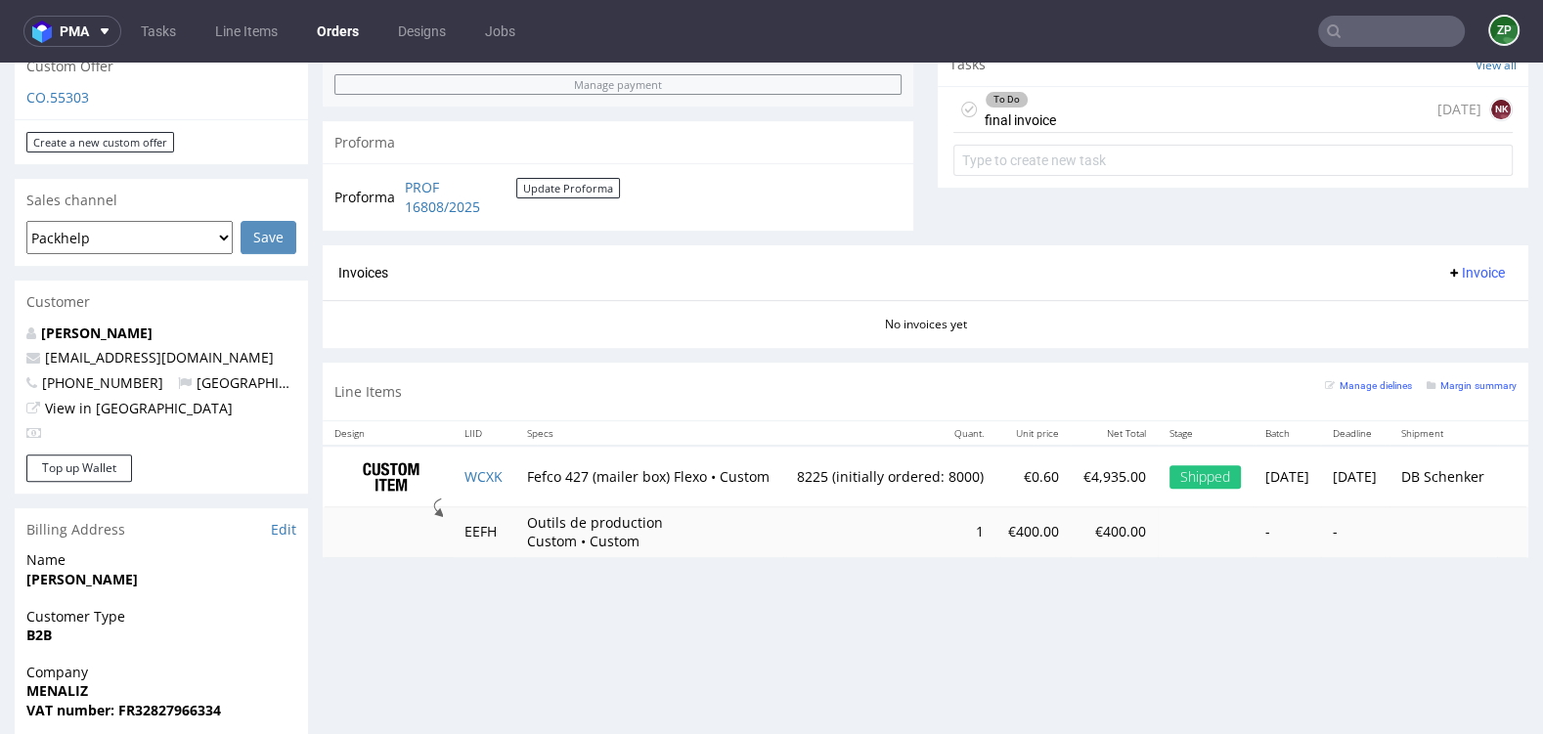
scroll to position [704, 0]
click at [489, 481] on td "WCXK" at bounding box center [484, 478] width 63 height 62
click at [488, 457] on td "WCXK" at bounding box center [484, 478] width 63 height 62
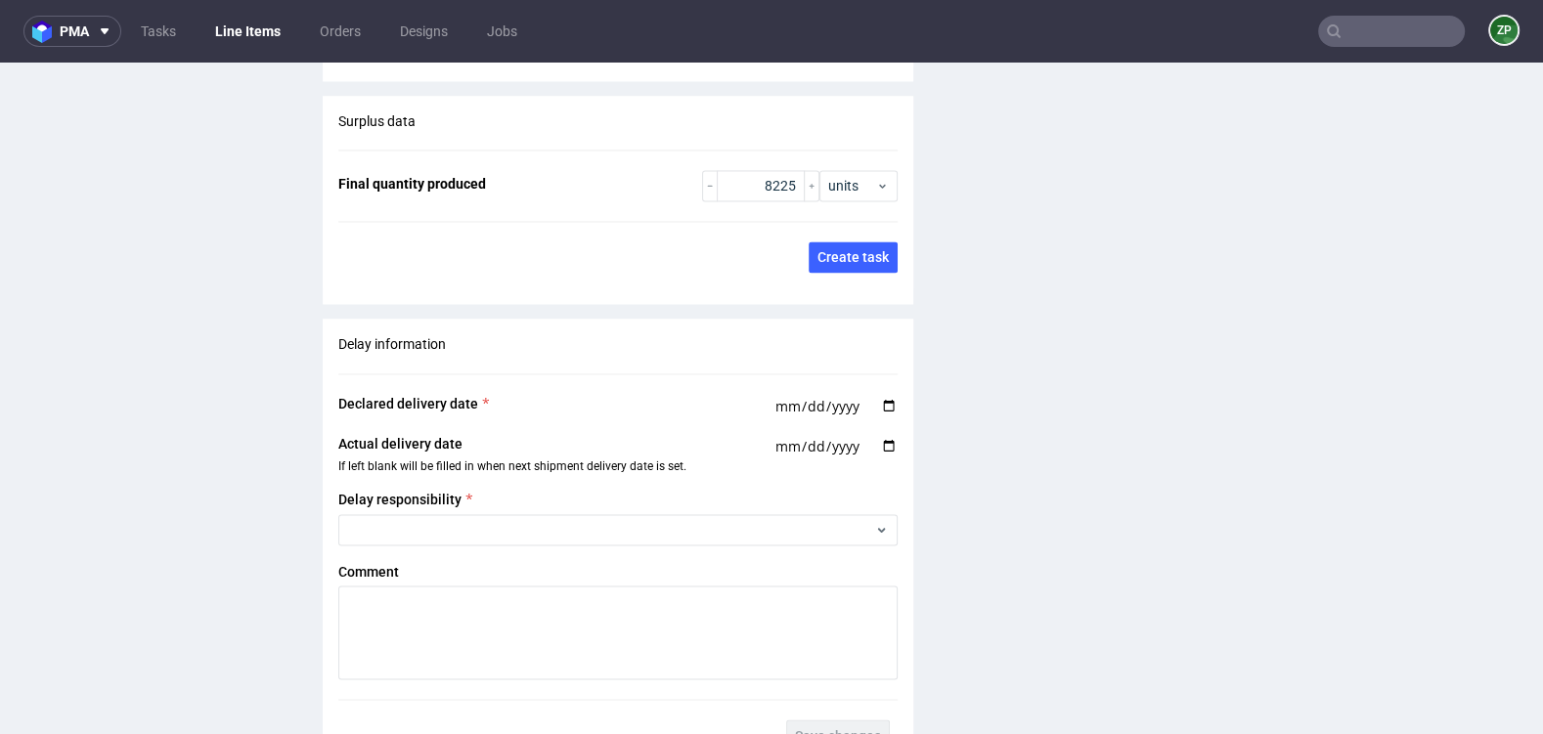
scroll to position [3488, 0]
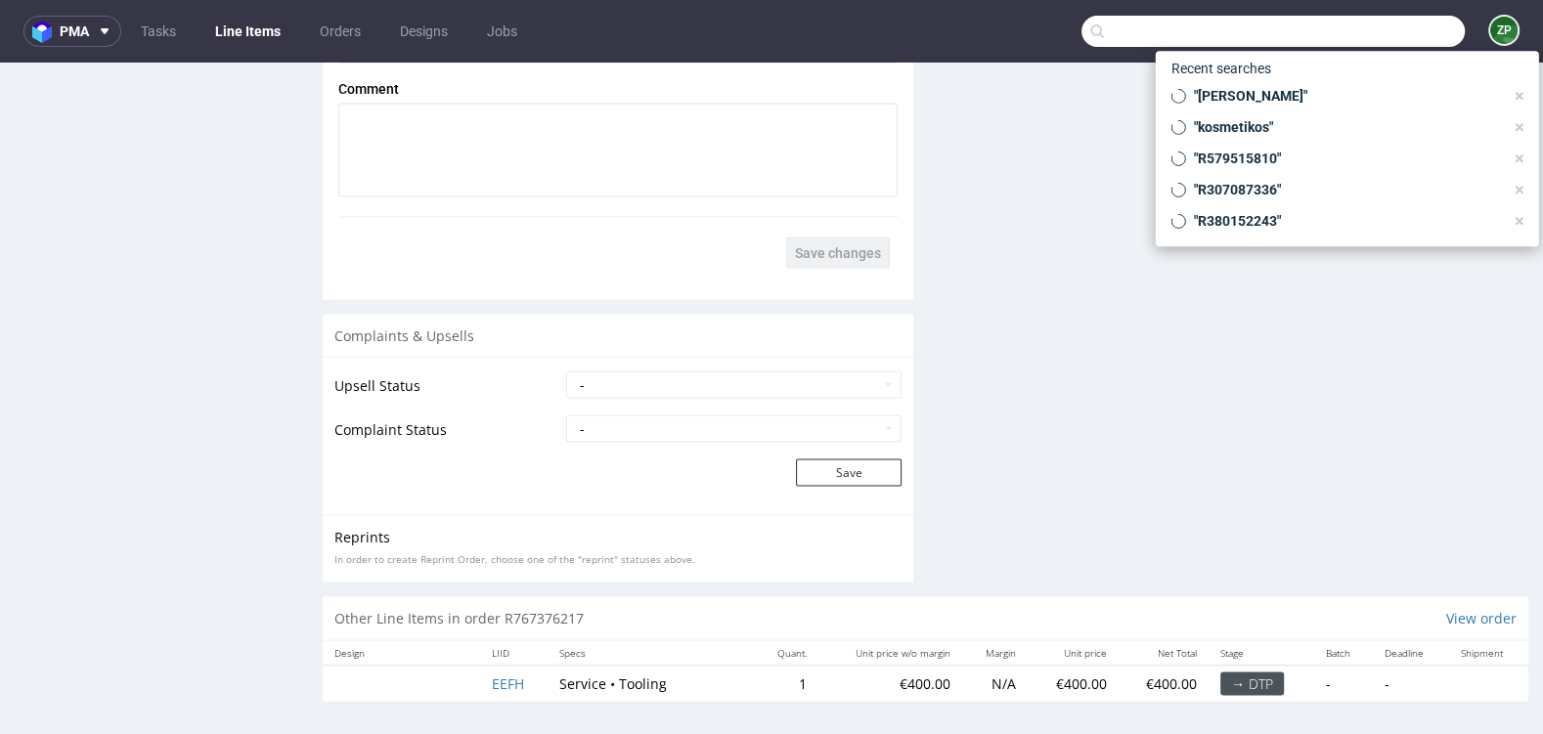
click at [1385, 40] on input "text" at bounding box center [1272, 31] width 383 height 31
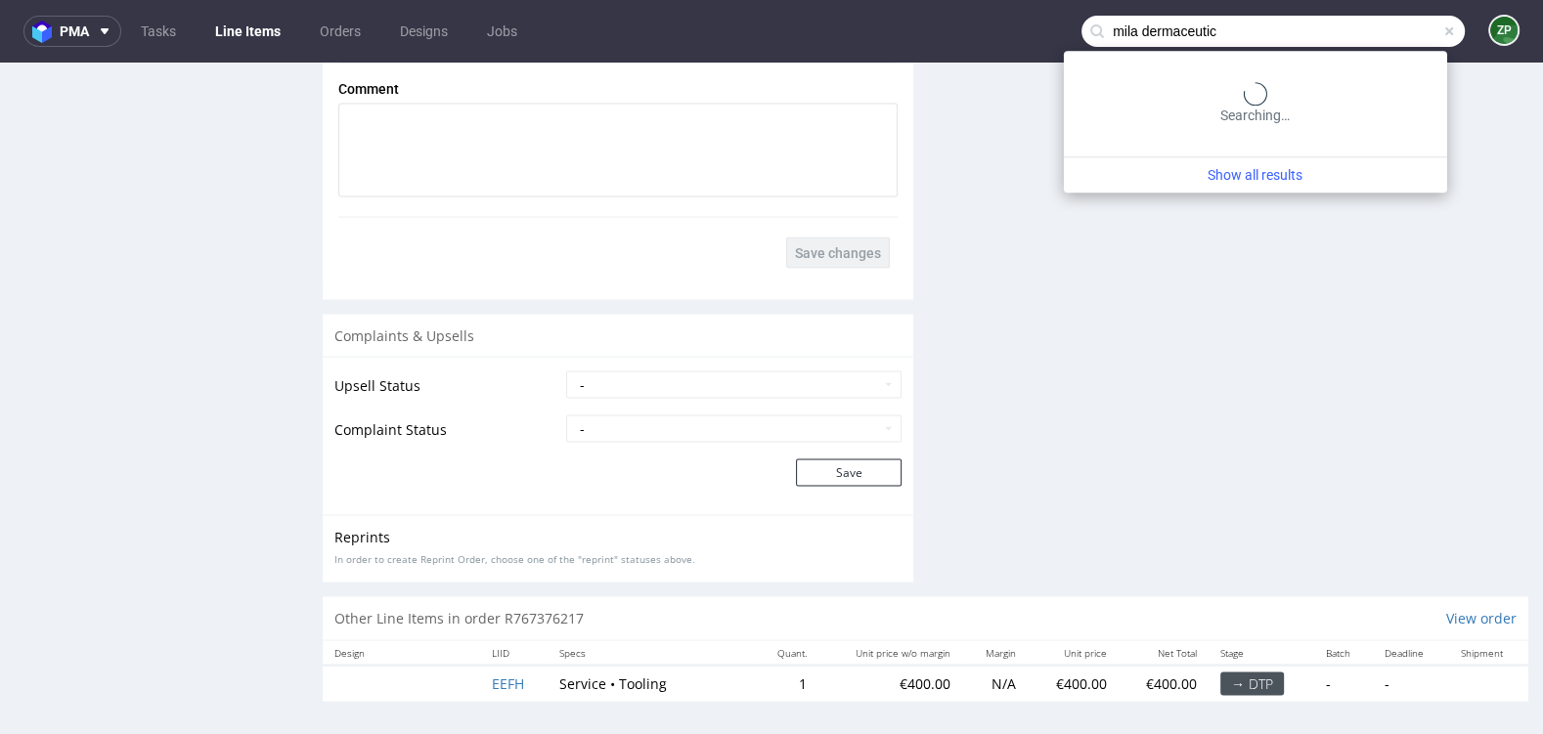
type input "mila dermaceutic"
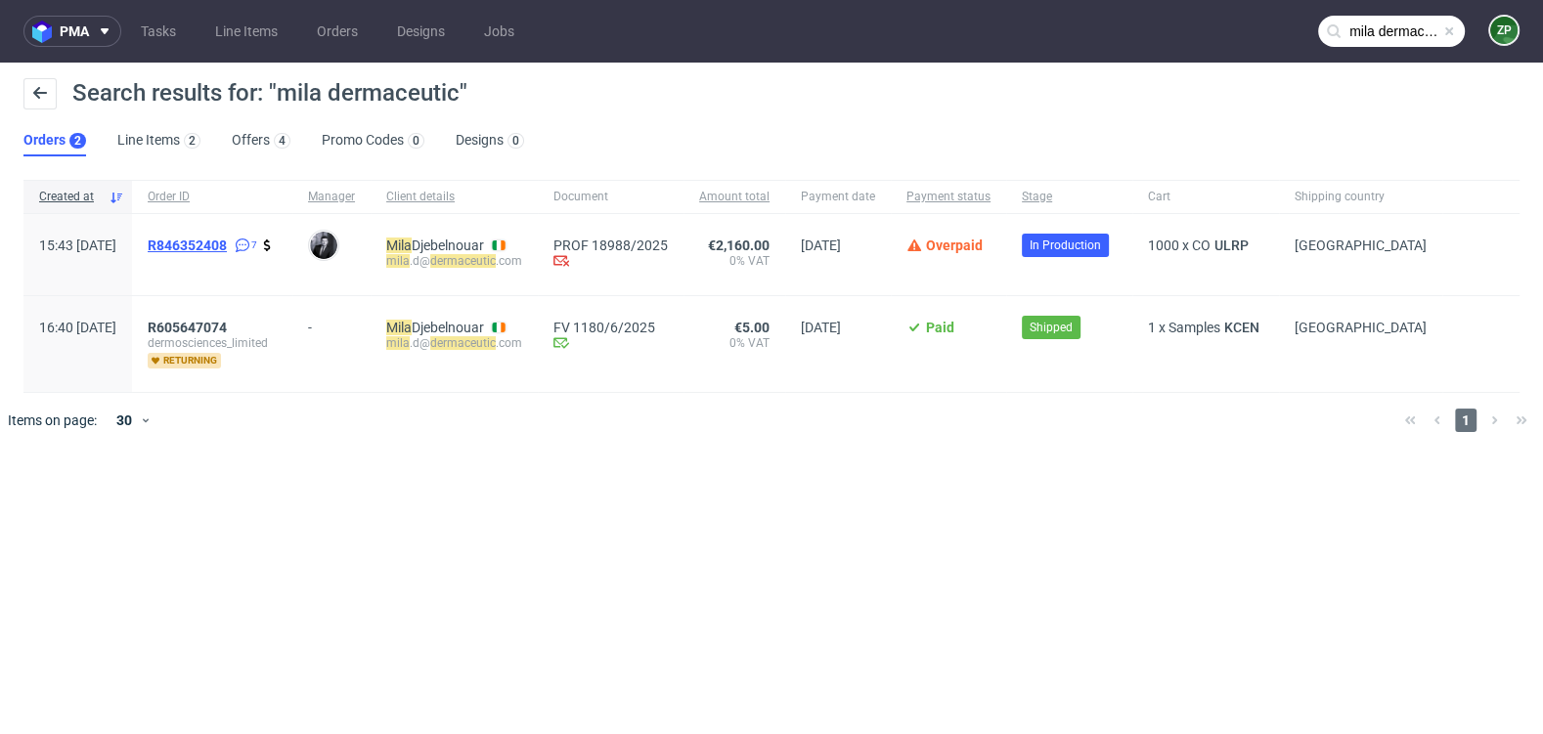
click at [227, 248] on span "R846352408" at bounding box center [187, 246] width 79 height 16
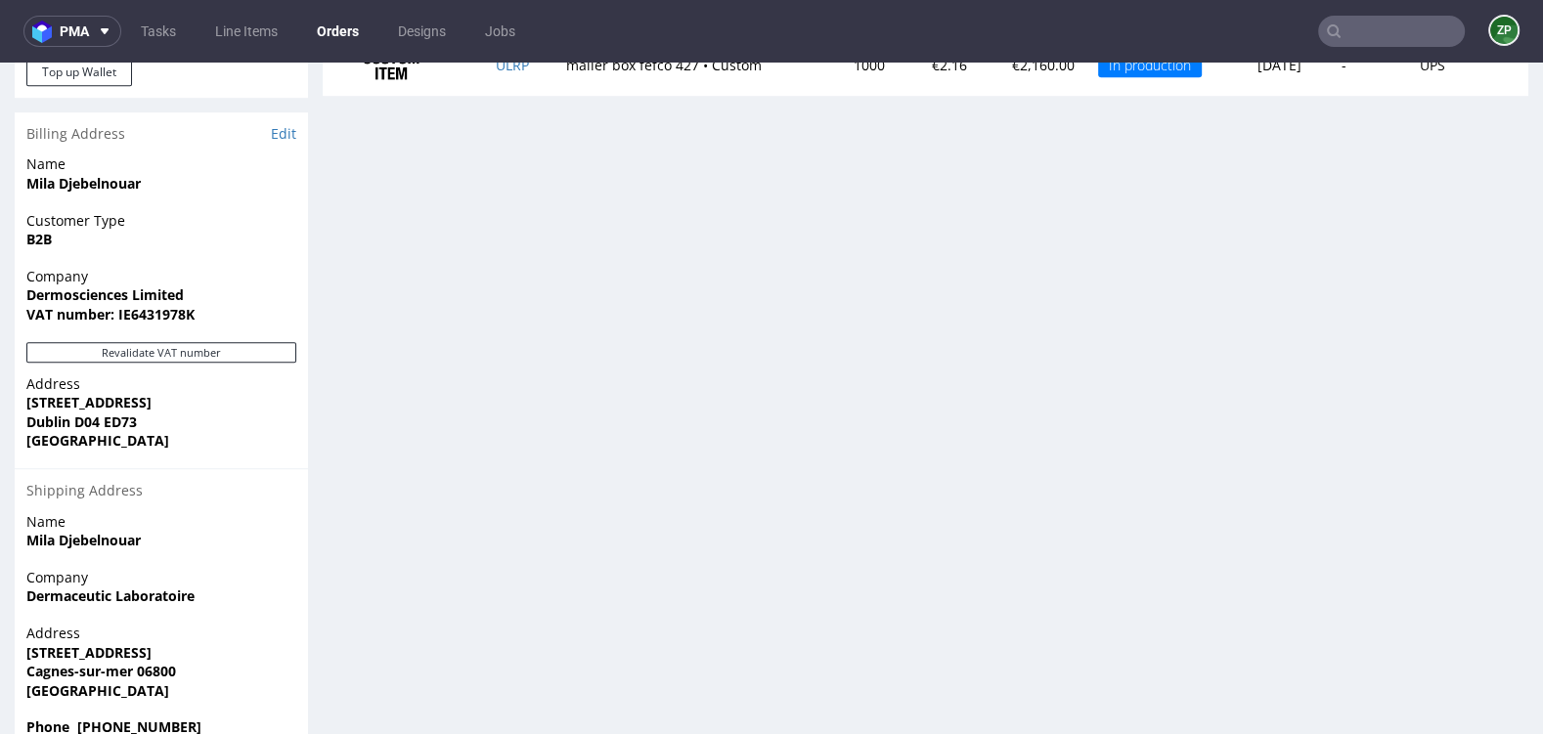
scroll to position [1145, 0]
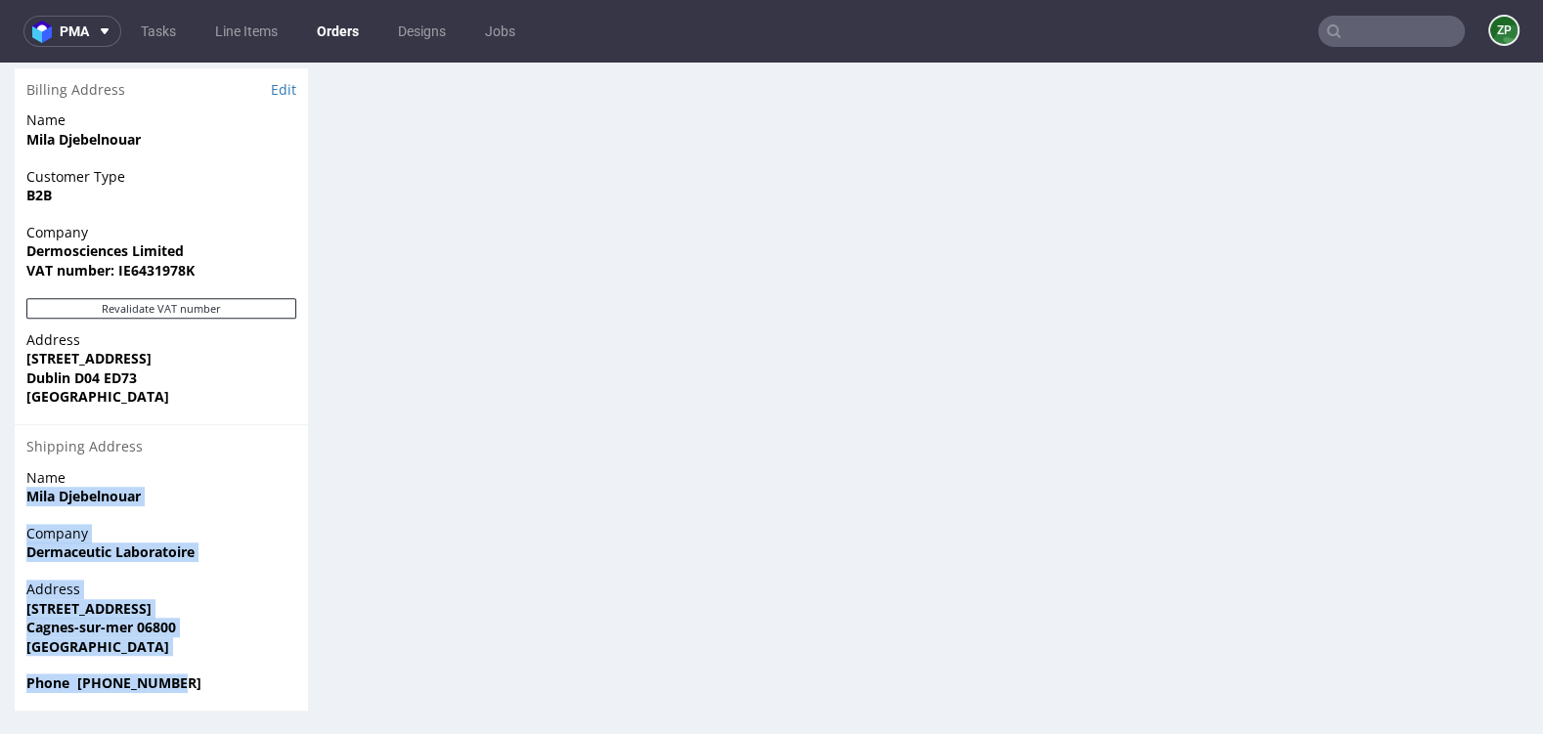
drag, startPoint x: 27, startPoint y: 495, endPoint x: 212, endPoint y: 691, distance: 269.8
click at [212, 691] on section "Billing Address Edit Name Mila Djebelnouar Customer Type B2B Company Dermoscien…" at bounding box center [161, 389] width 293 height 642
copy section "Mila Djebelnouar Company Dermaceutic Laboratoire Address [STREET_ADDRESS] Phone…"
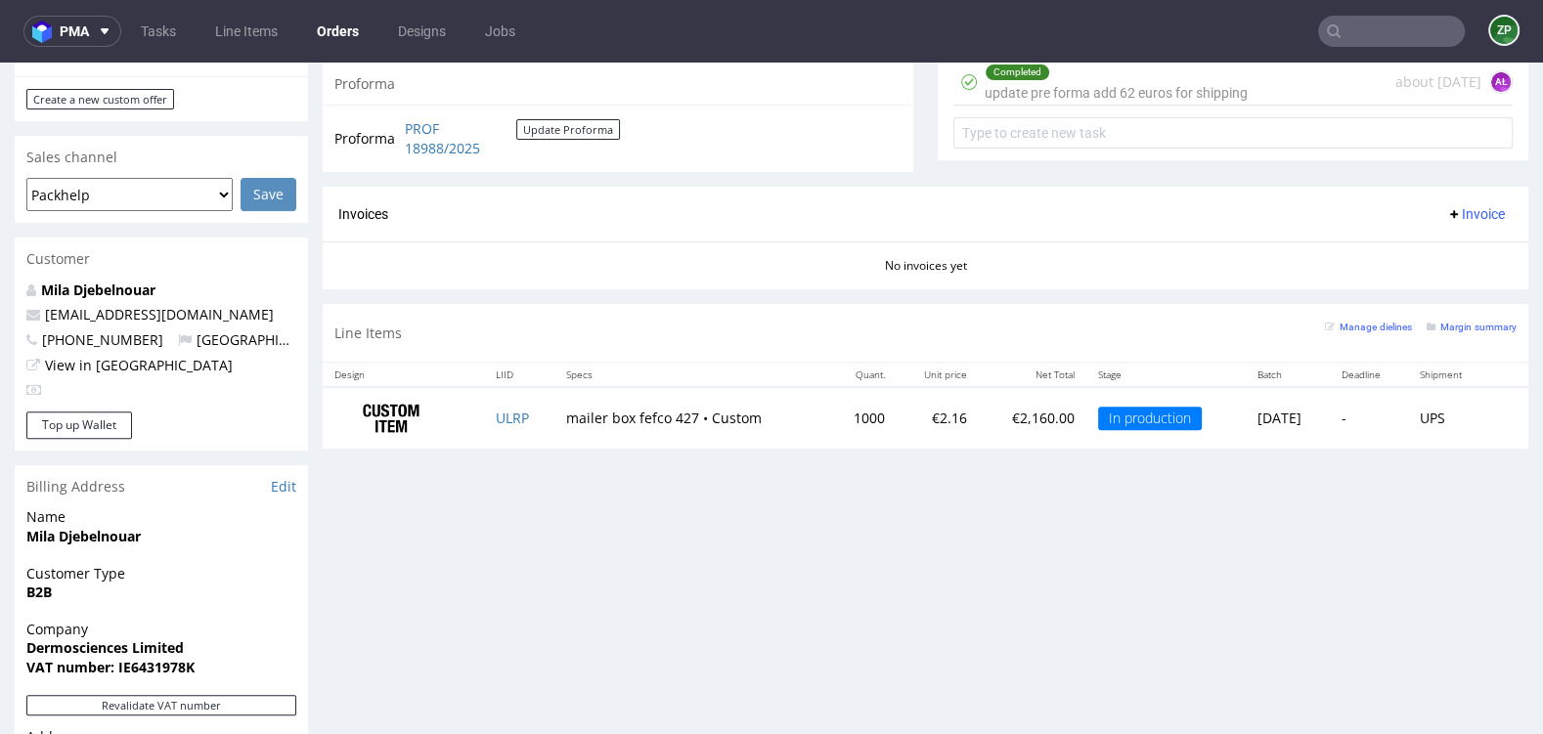
scroll to position [747, 0]
